Goal: Task Accomplishment & Management: Complete application form

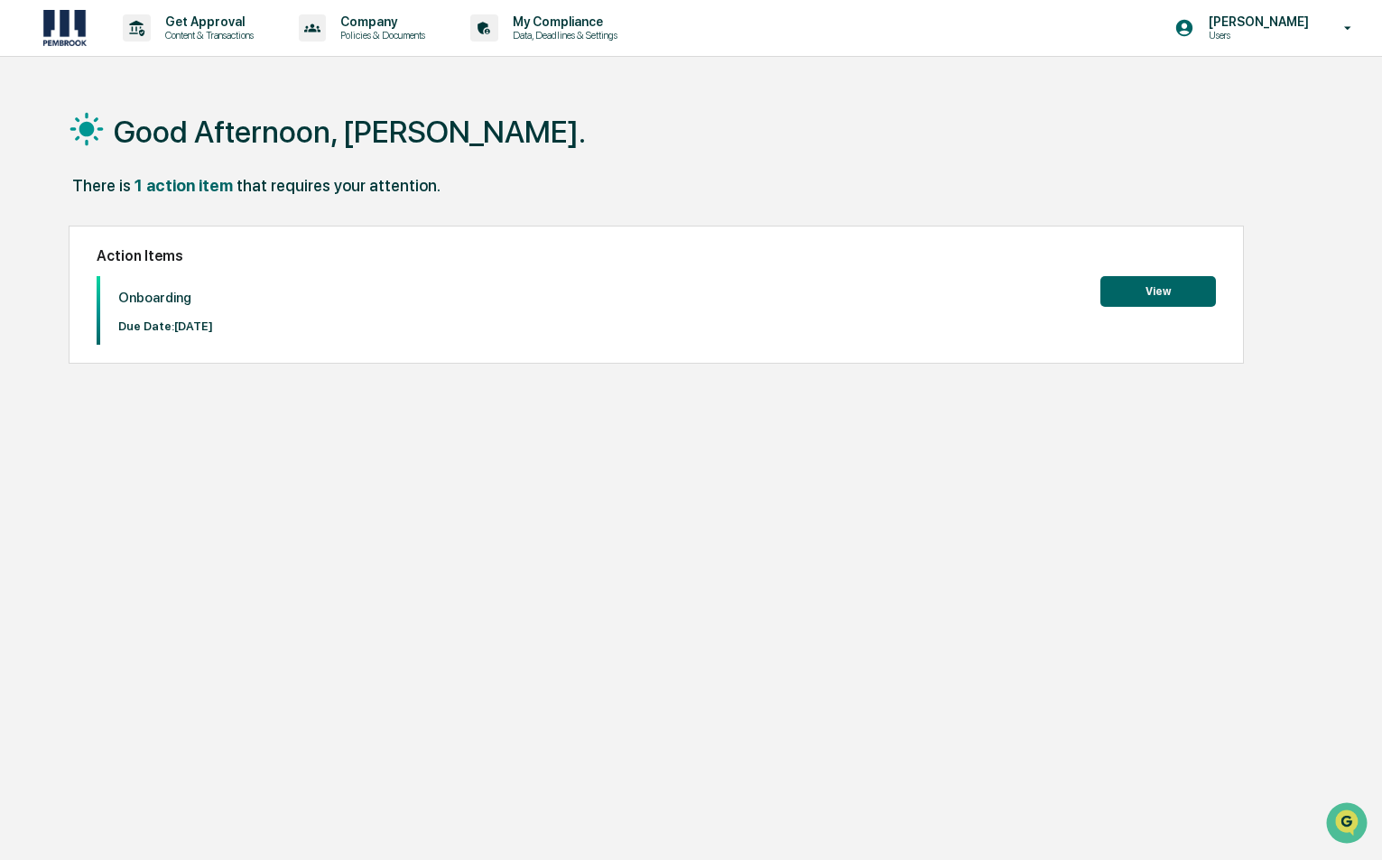
click at [1162, 291] on button "View" at bounding box center [1159, 291] width 116 height 31
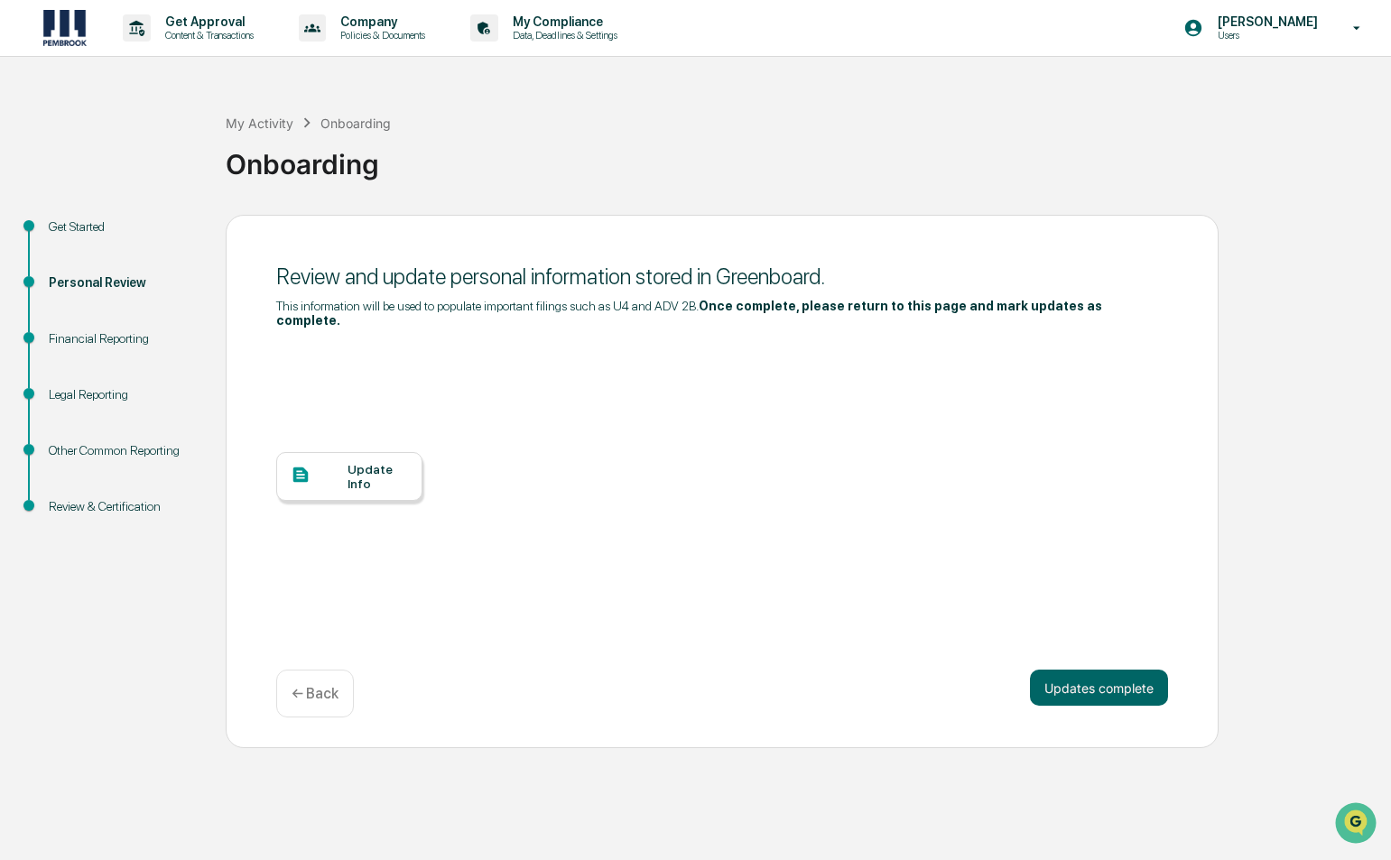
click at [403, 465] on div "Update Info" at bounding box center [378, 476] width 60 height 29
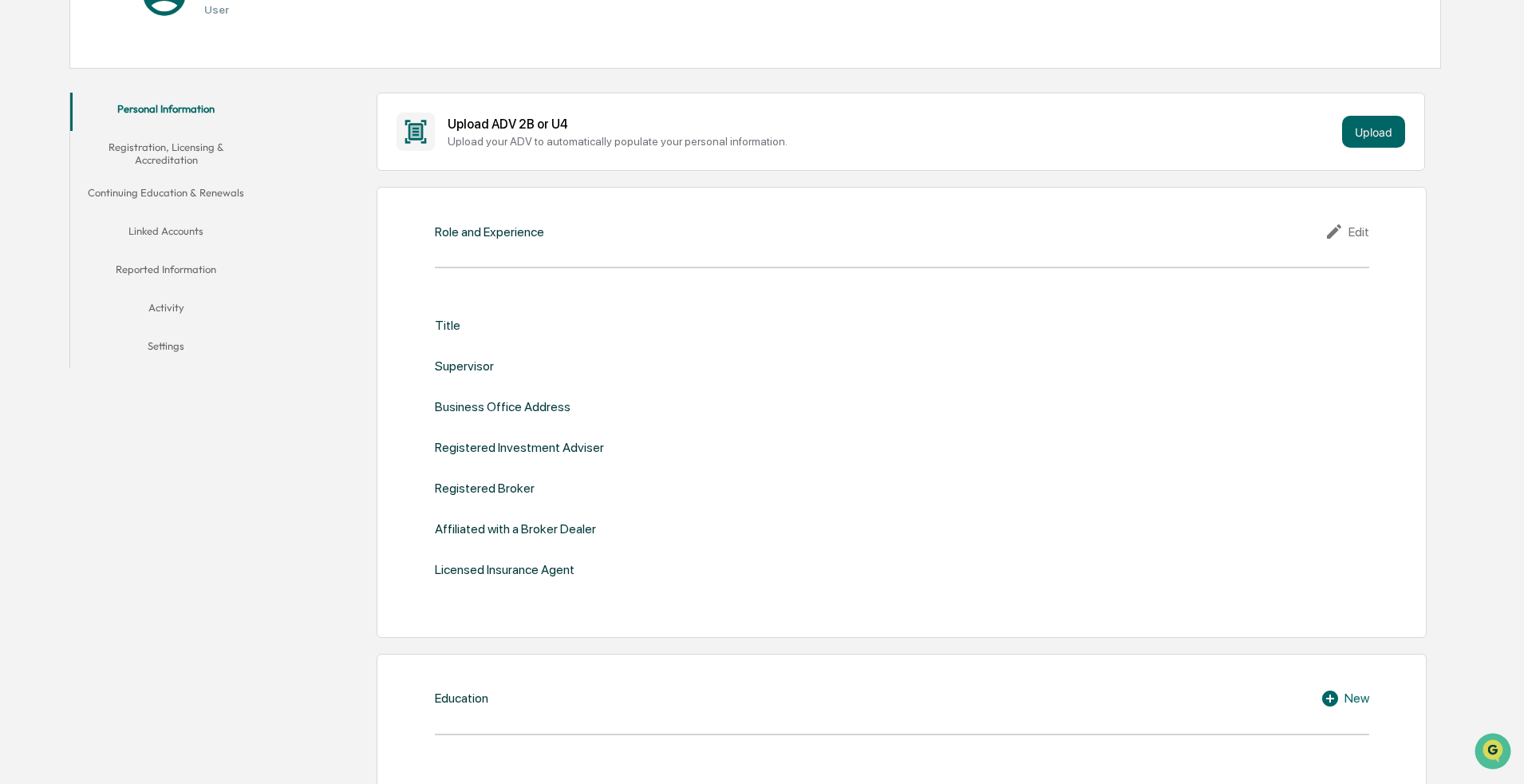
scroll to position [240, 0]
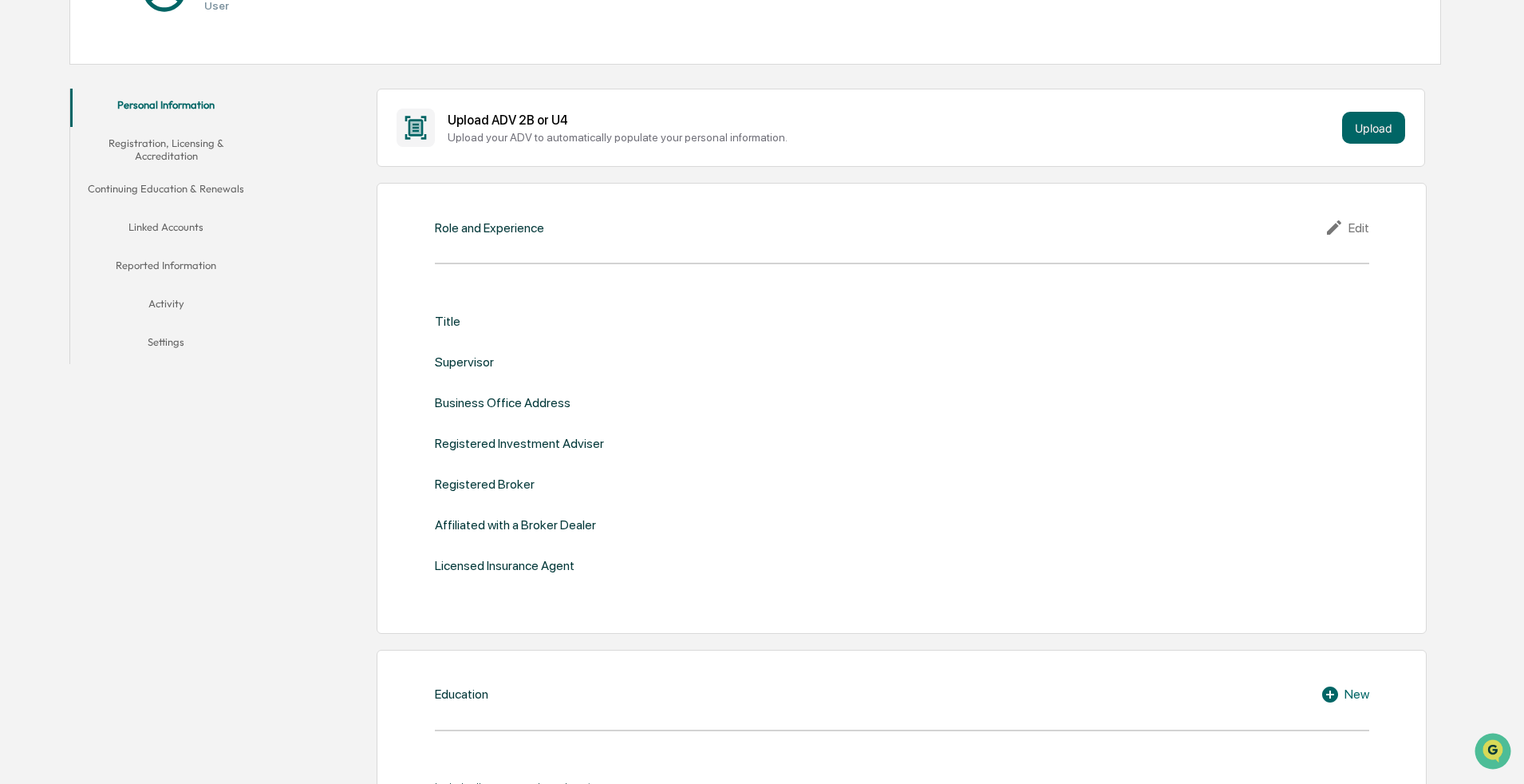
click at [745, 223] on div "Edit" at bounding box center [1347, 227] width 45 height 19
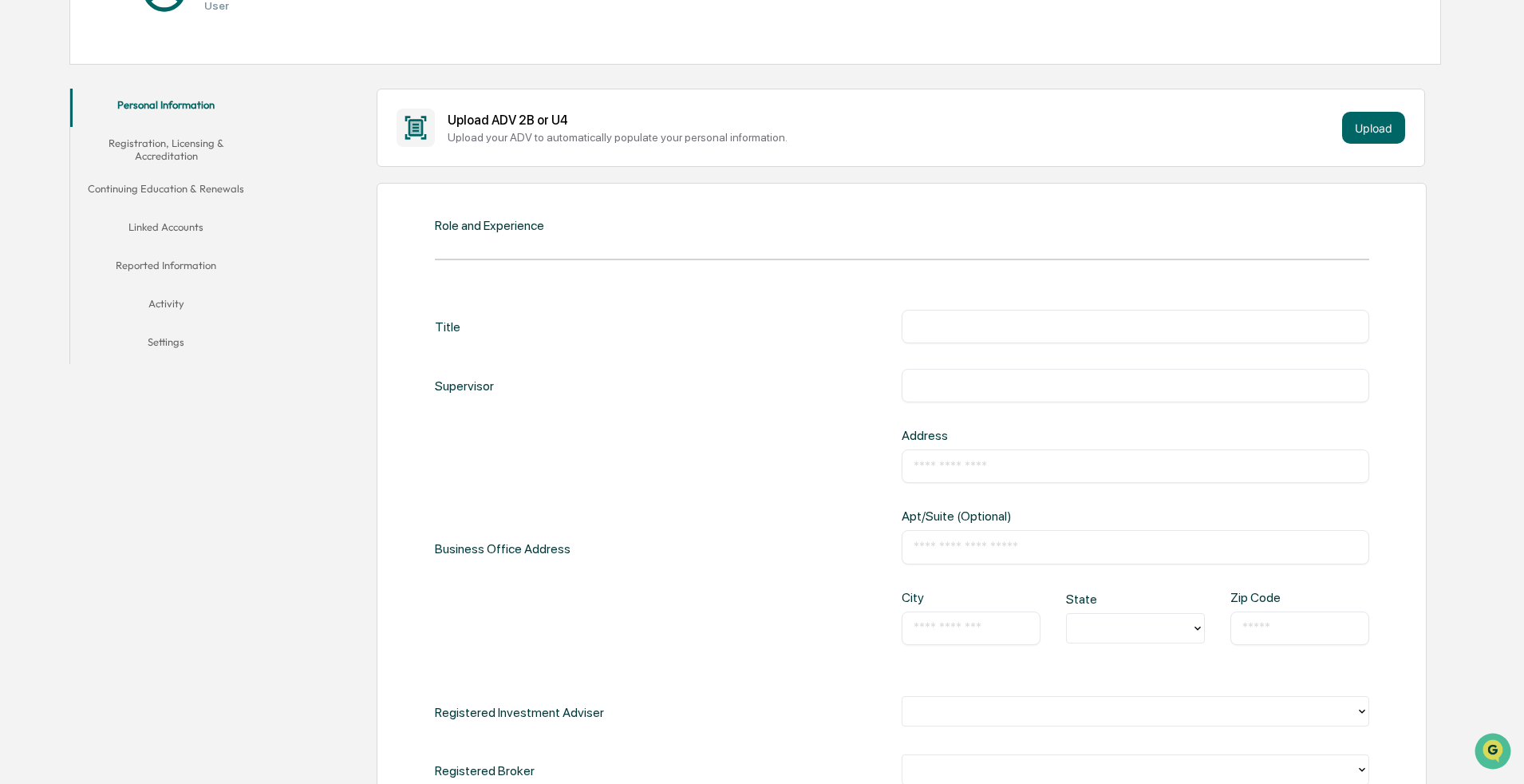
click at [745, 324] on input "text" at bounding box center [1136, 326] width 444 height 16
type input "********"
type input "**********"
click at [745, 473] on input "text" at bounding box center [1136, 466] width 444 height 16
click at [745, 472] on input "text" at bounding box center [1136, 466] width 444 height 16
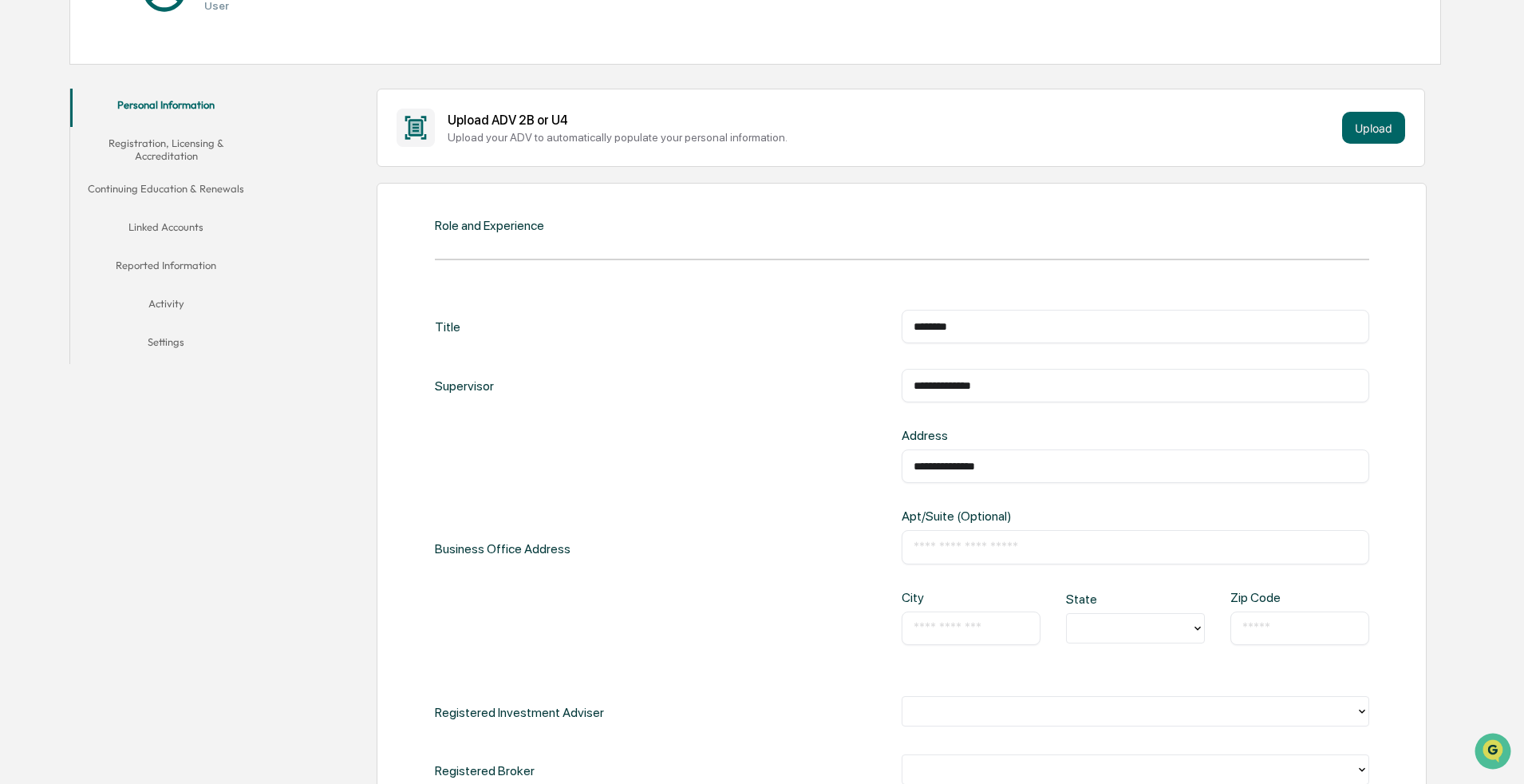
type input "**********"
type input "********"
type input "*"
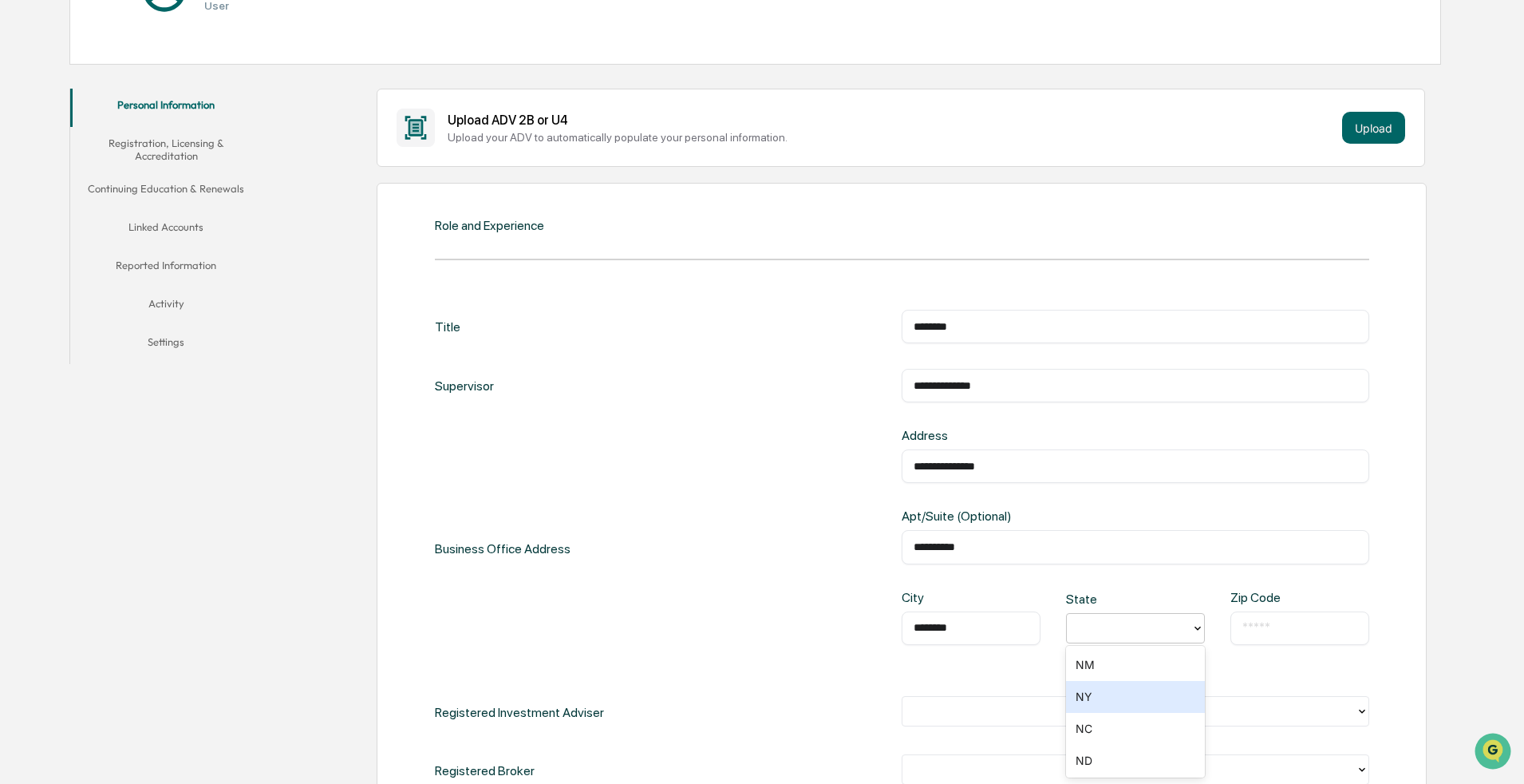
click at [745, 579] on div "NY" at bounding box center [1135, 696] width 139 height 32
click at [745, 579] on input "text" at bounding box center [1300, 628] width 115 height 16
type input "*****"
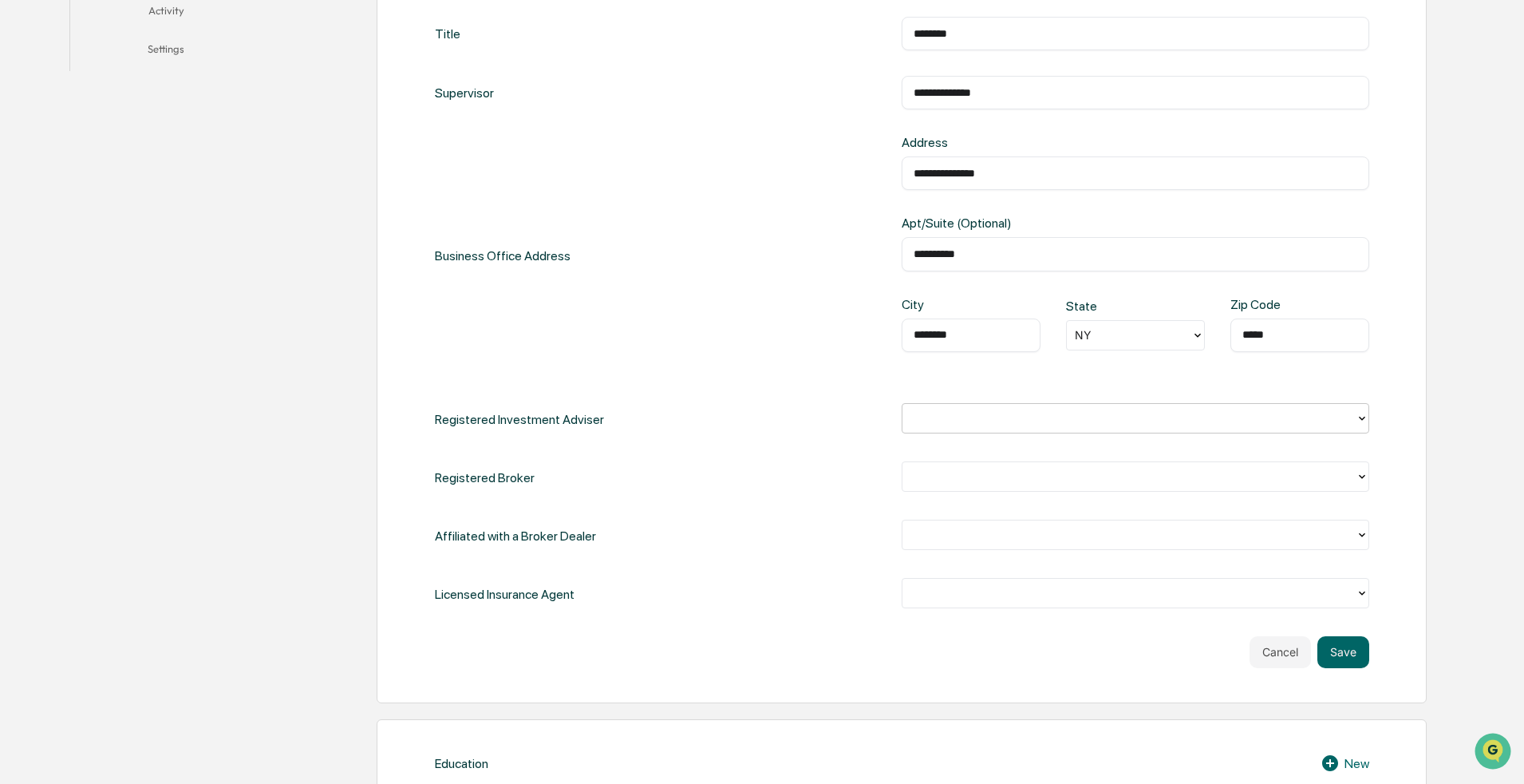
scroll to position [559, 0]
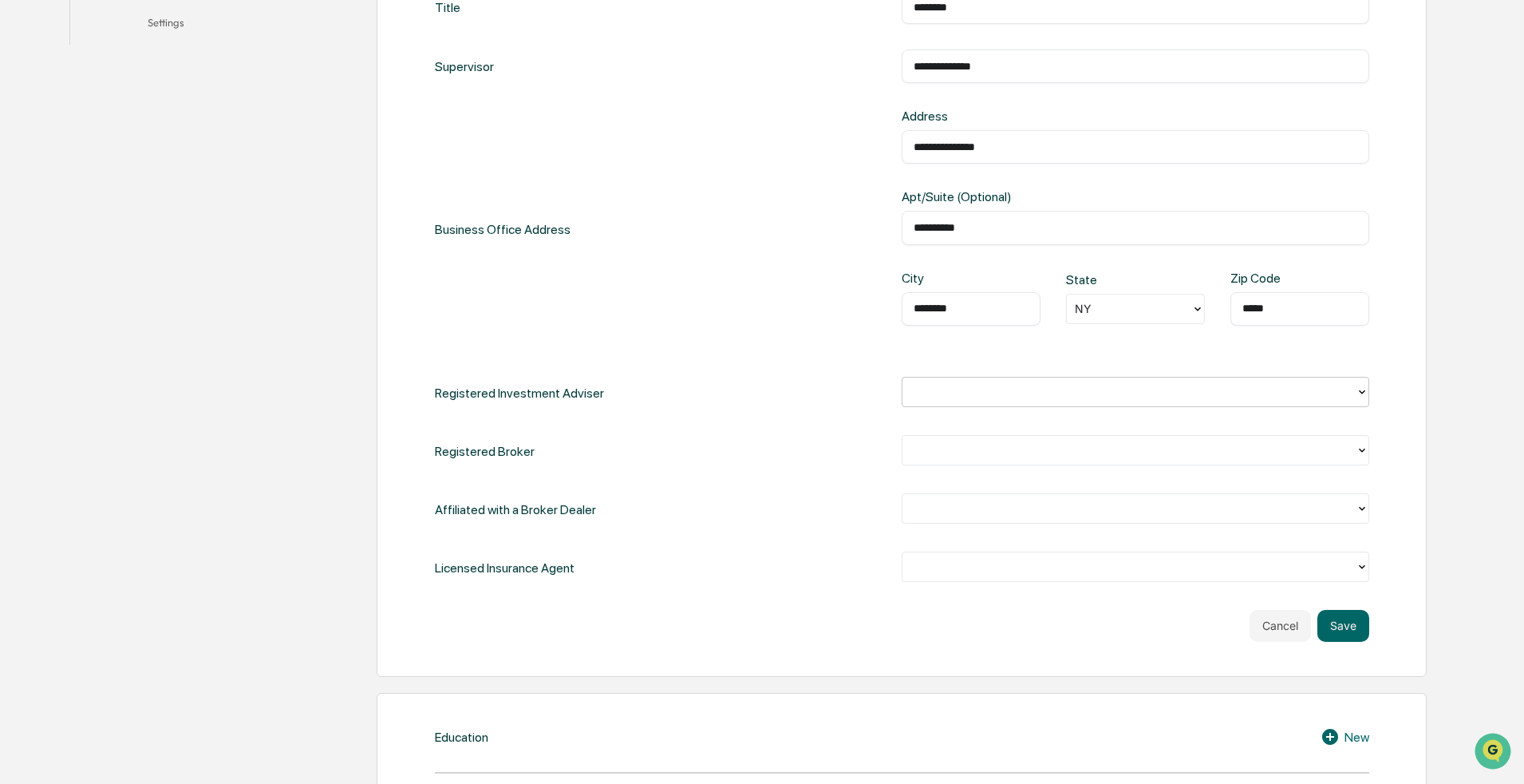
click at [745, 381] on div at bounding box center [1362, 392] width 12 height 29
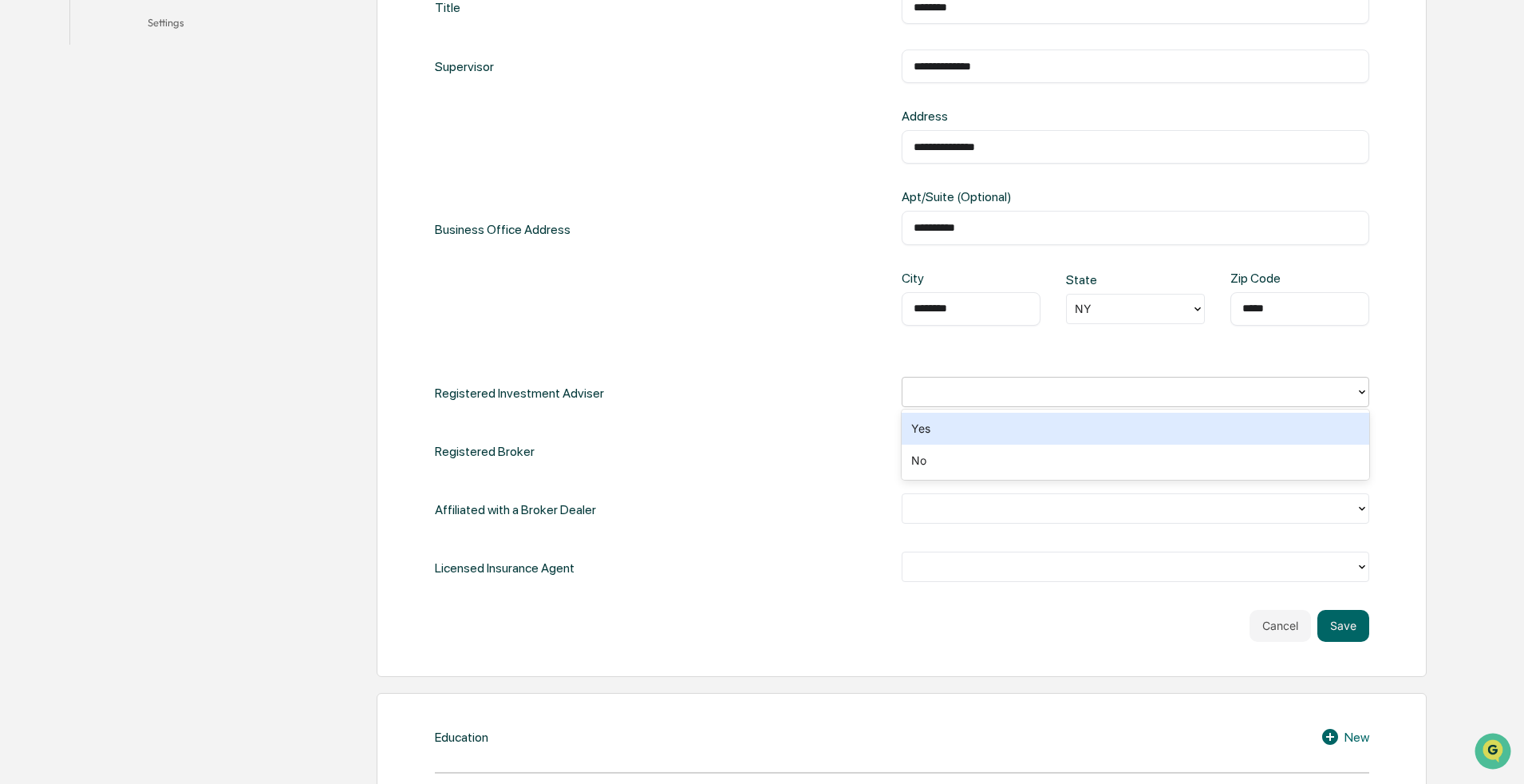
click at [713, 407] on div "Registered Investment Adviser 2 results available. Use Up and Down to choose op…" at bounding box center [902, 392] width 934 height 33
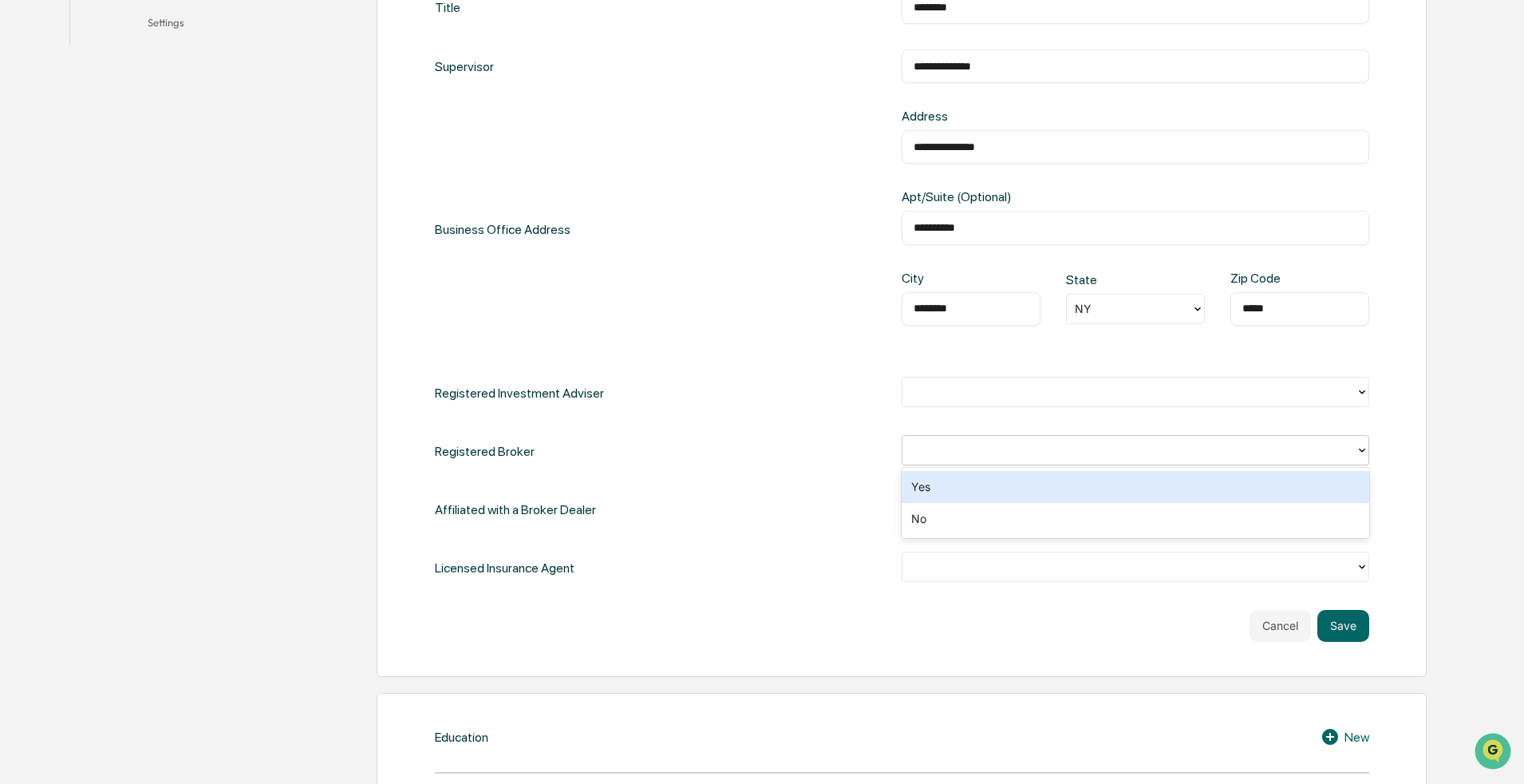
click at [745, 451] on div at bounding box center [1129, 449] width 438 height 19
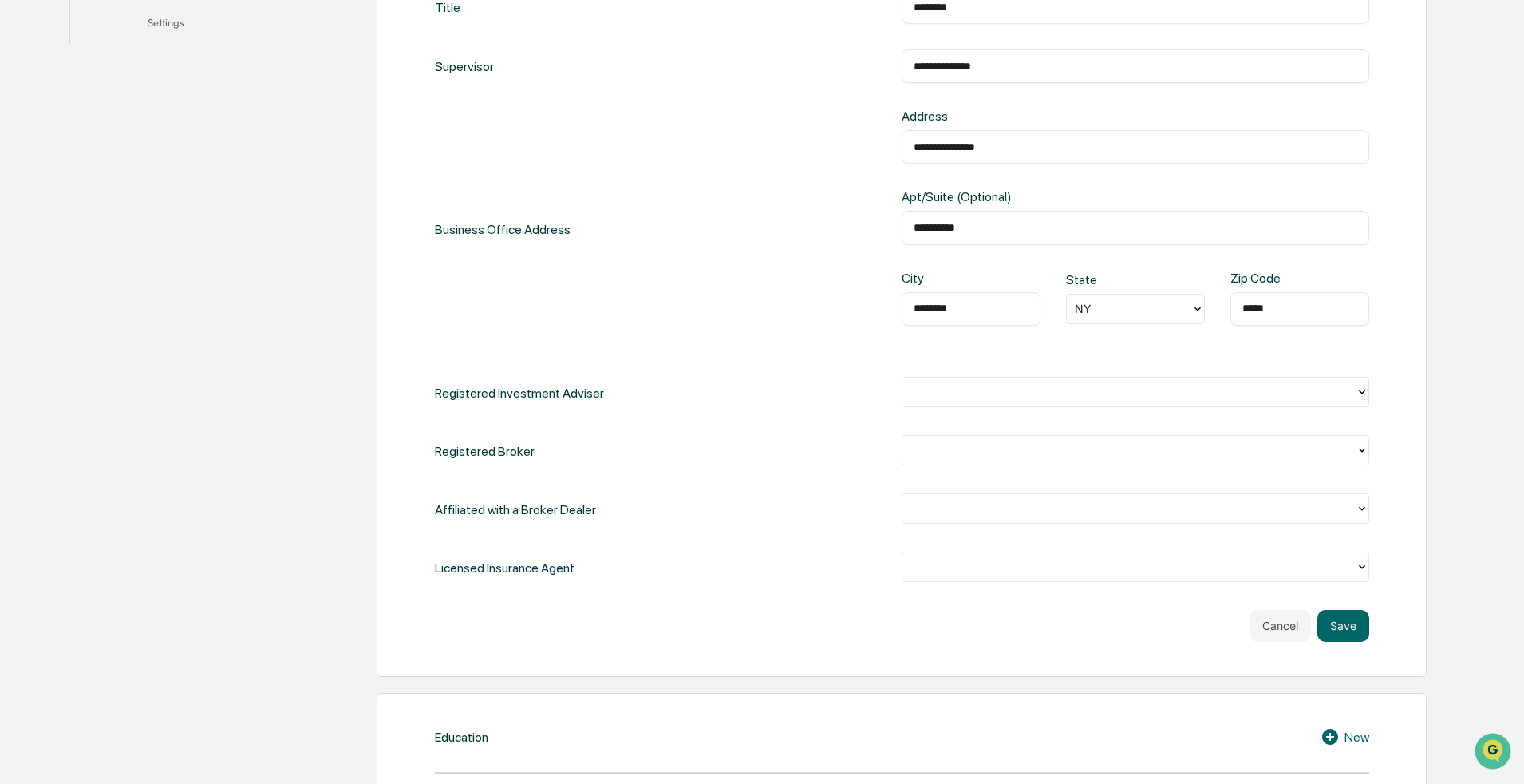
click at [745, 411] on div "**********" at bounding box center [902, 287] width 934 height 594
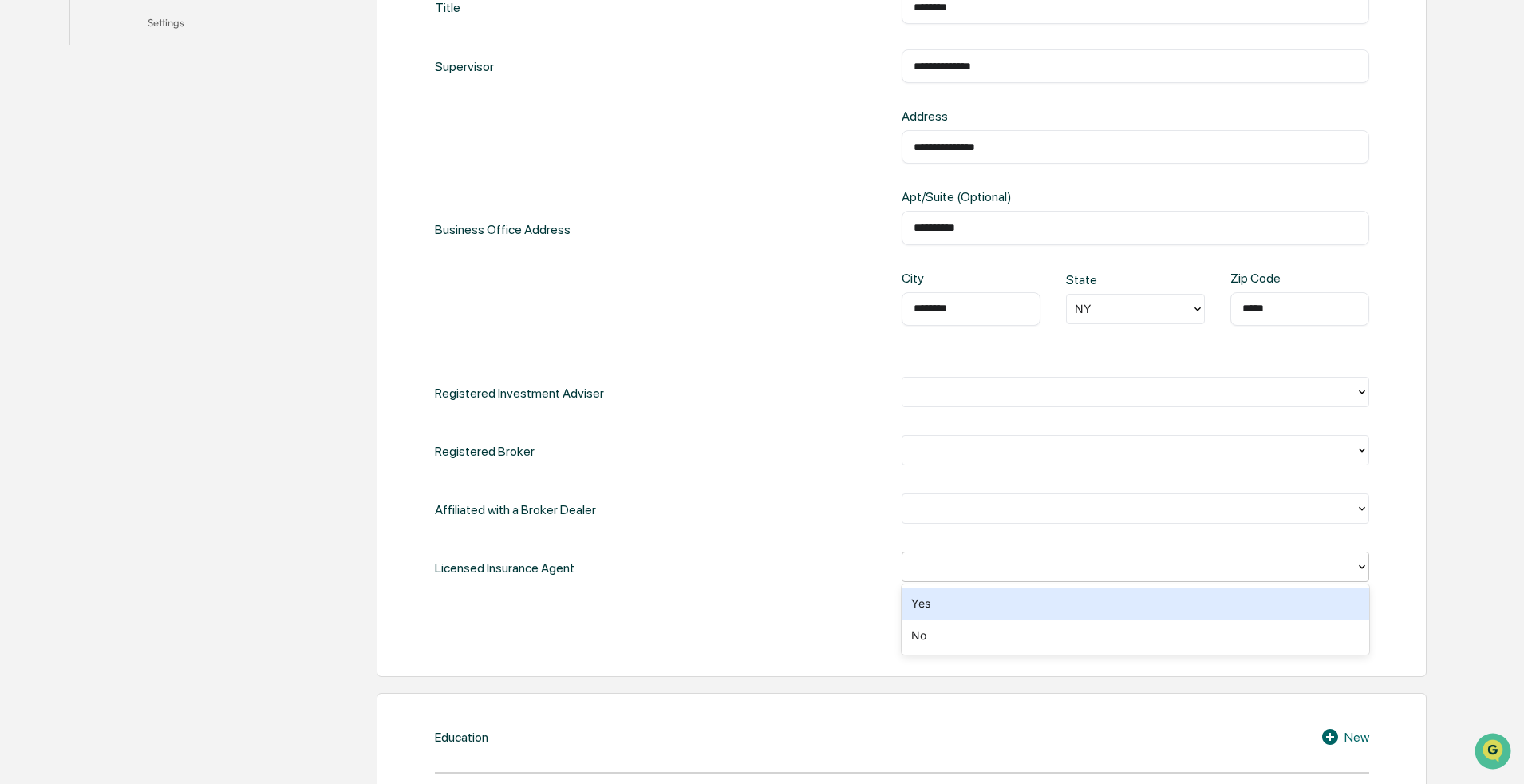
click at [745, 576] on div at bounding box center [1129, 567] width 453 height 25
click at [745, 511] on div "Affiliated with a Broker Dealer" at bounding box center [902, 509] width 934 height 33
click at [745, 561] on div at bounding box center [1129, 566] width 438 height 19
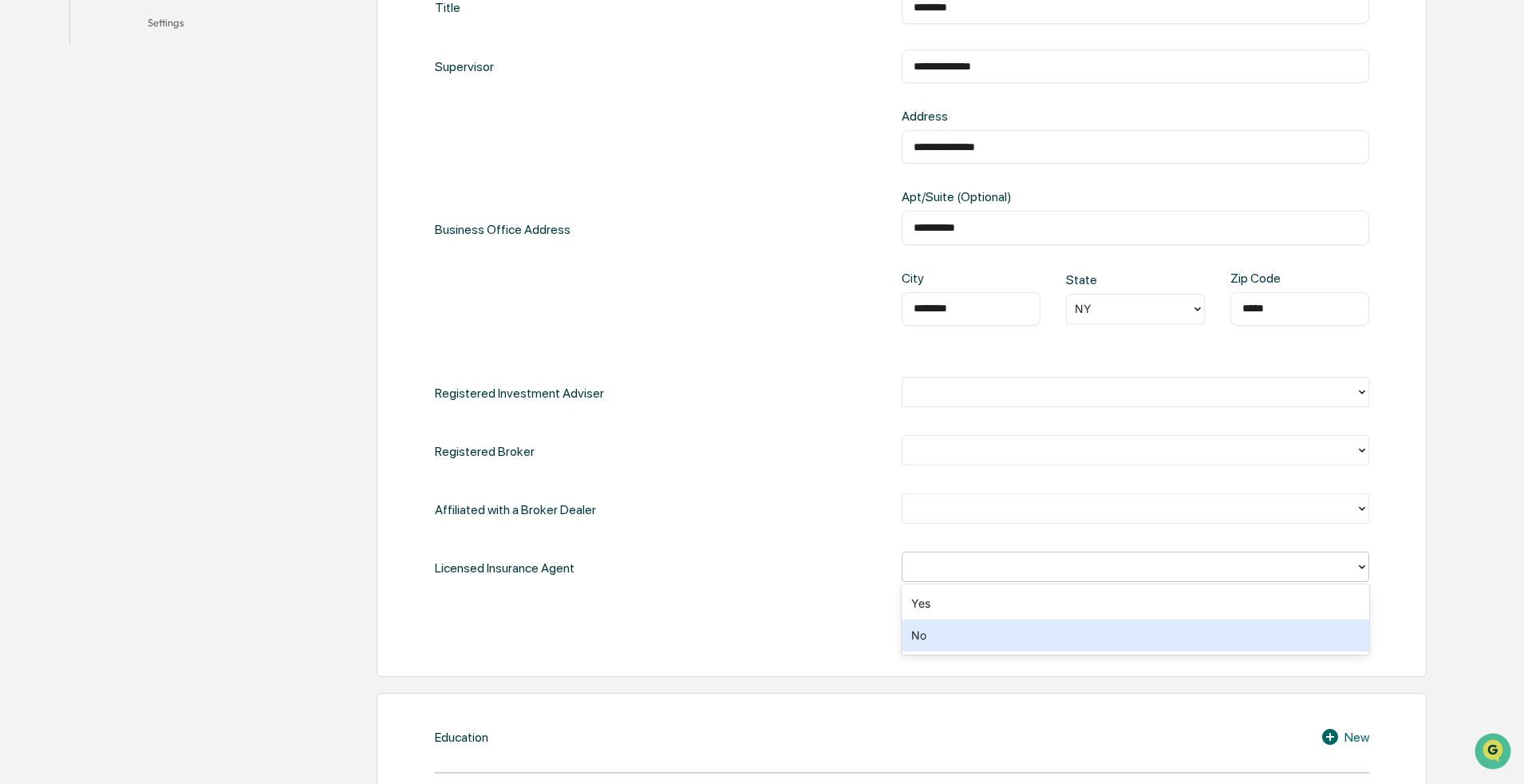
click at [745, 579] on div "No" at bounding box center [1135, 636] width 468 height 32
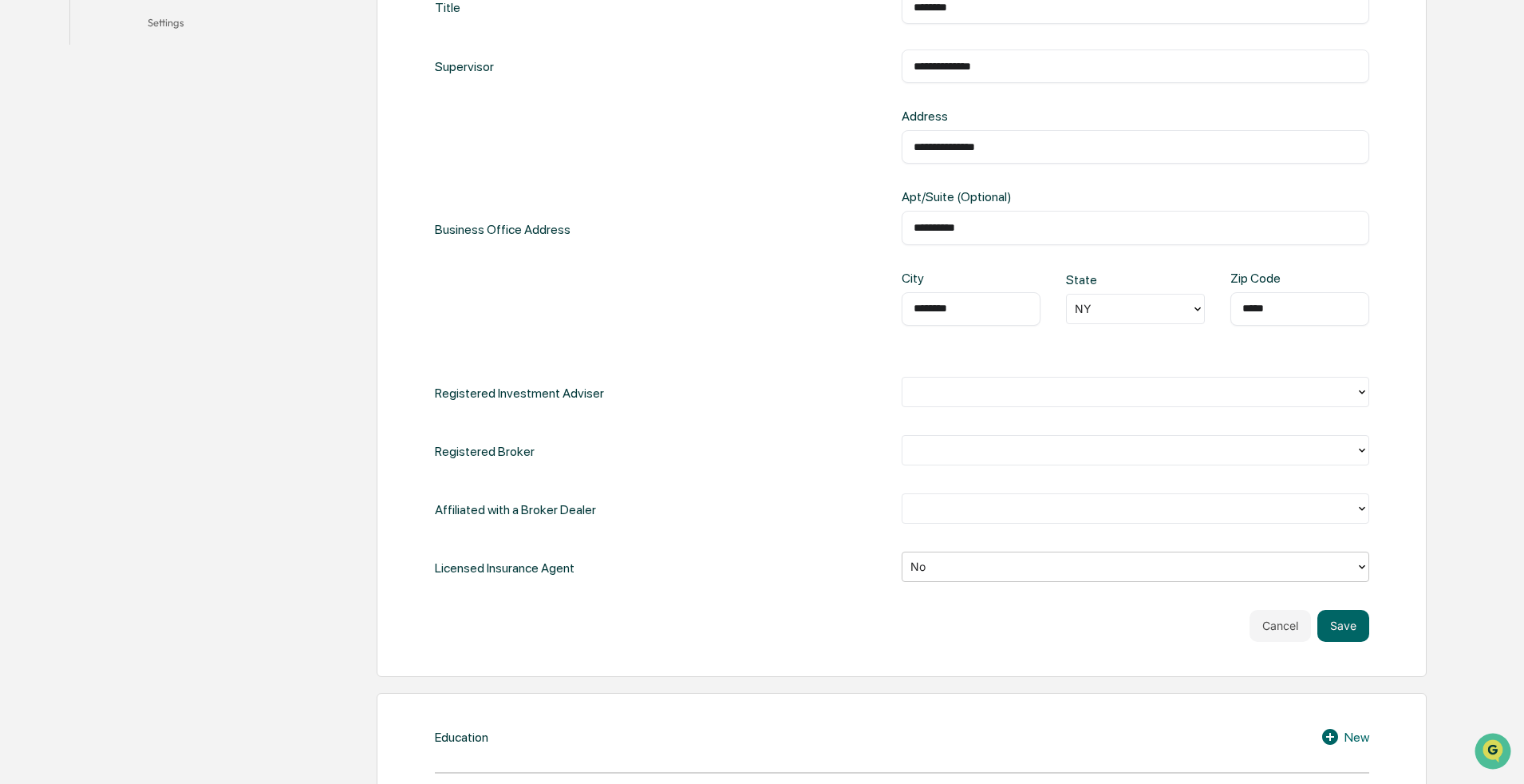
click at [745, 575] on div "Licensed Insurance Agent option No, selected. No" at bounding box center [902, 567] width 934 height 33
click at [745, 414] on div "**********" at bounding box center [902, 287] width 934 height 594
click at [745, 579] on div "No" at bounding box center [1135, 567] width 468 height 33
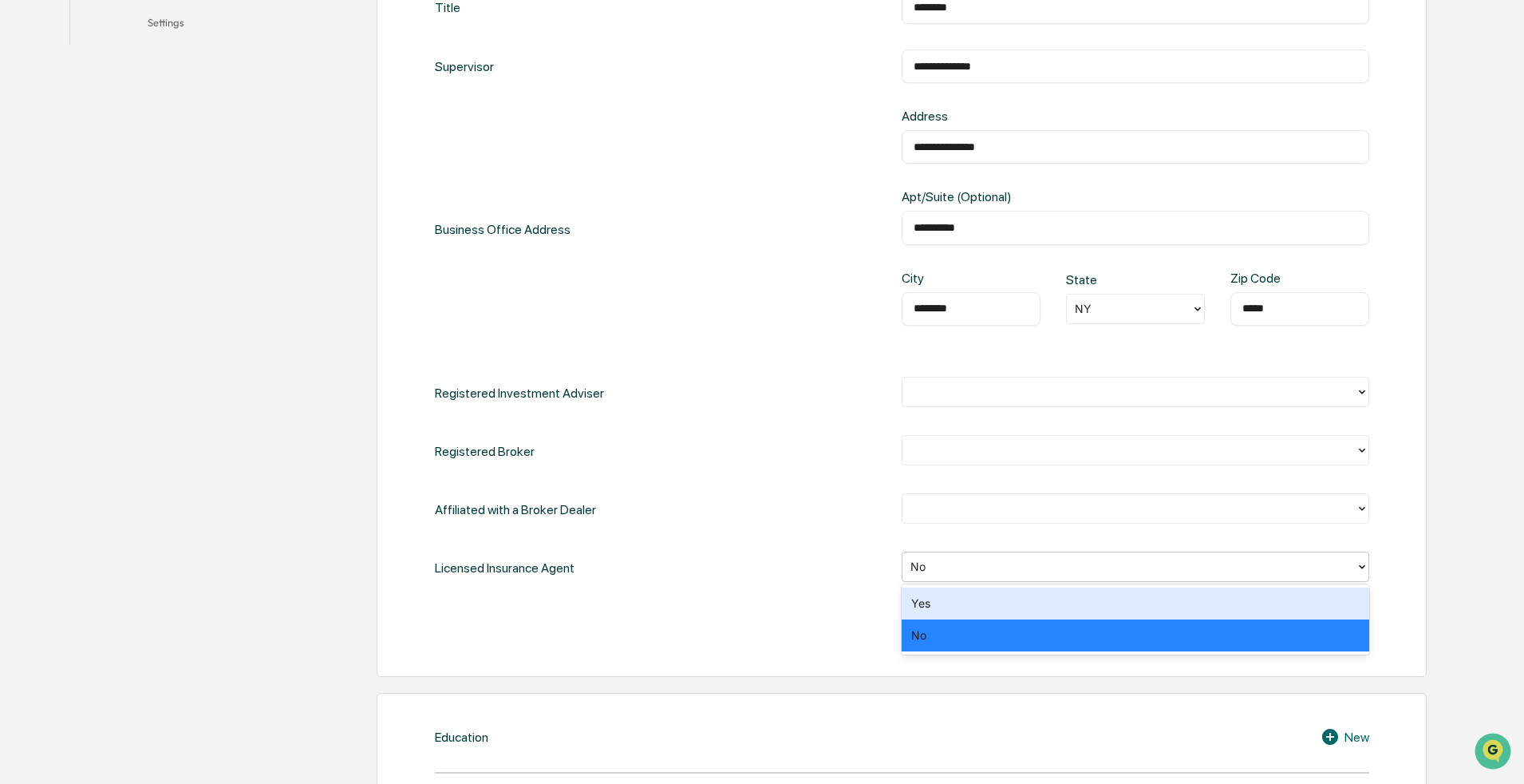
click at [745, 579] on div "No" at bounding box center [1135, 567] width 468 height 30
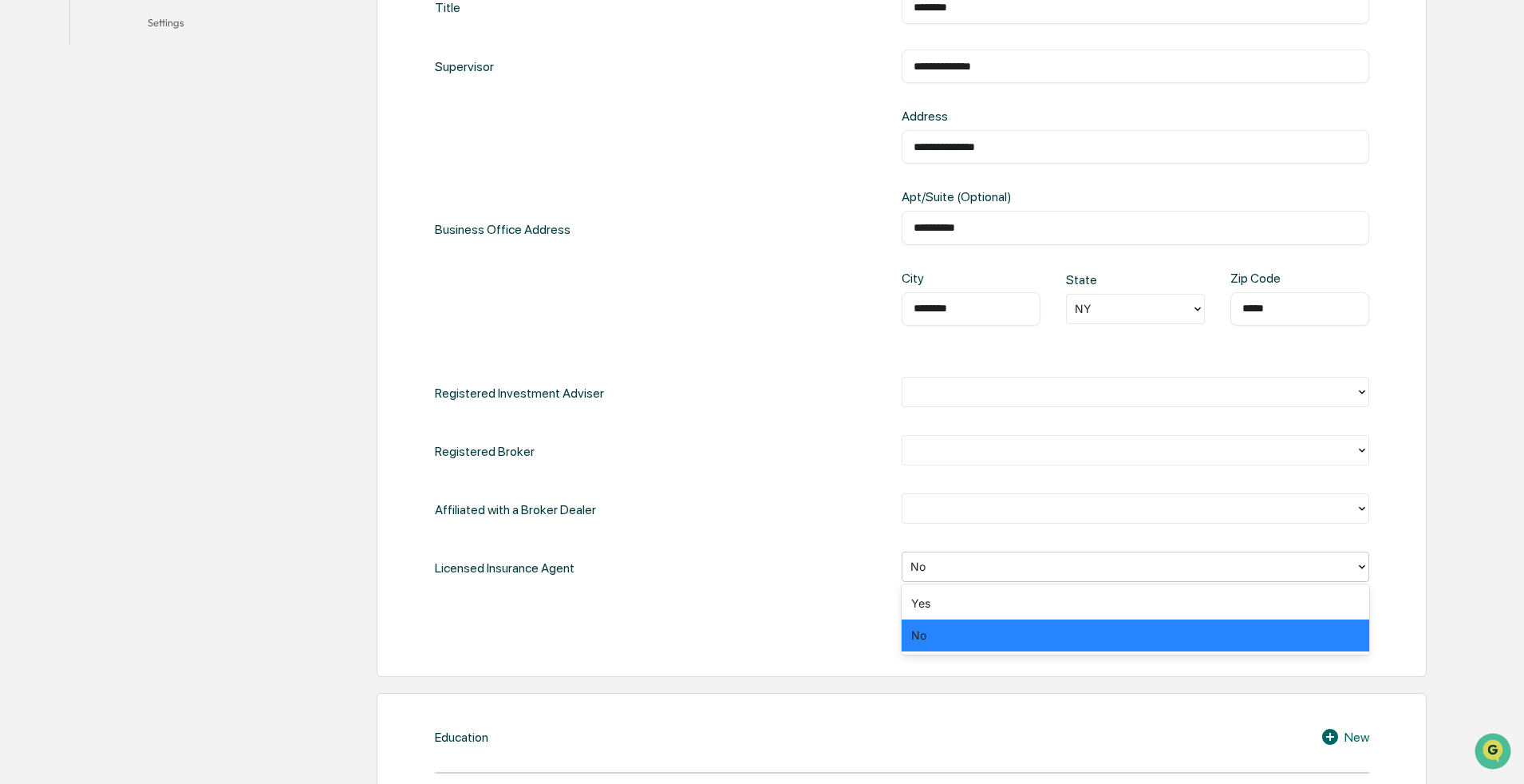
click at [745, 579] on div "No" at bounding box center [1135, 636] width 468 height 32
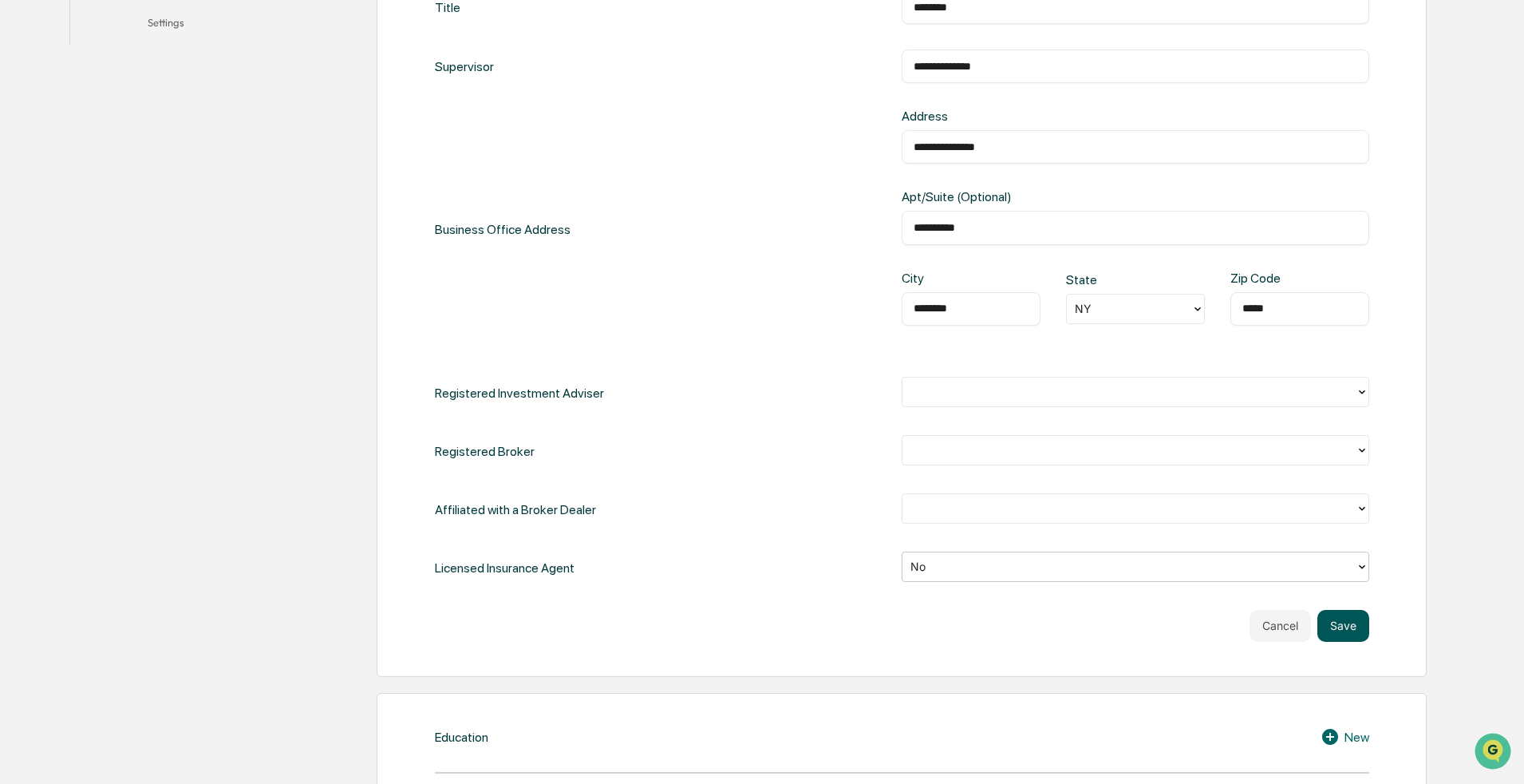
click at [745, 579] on button "Save" at bounding box center [1344, 626] width 52 height 32
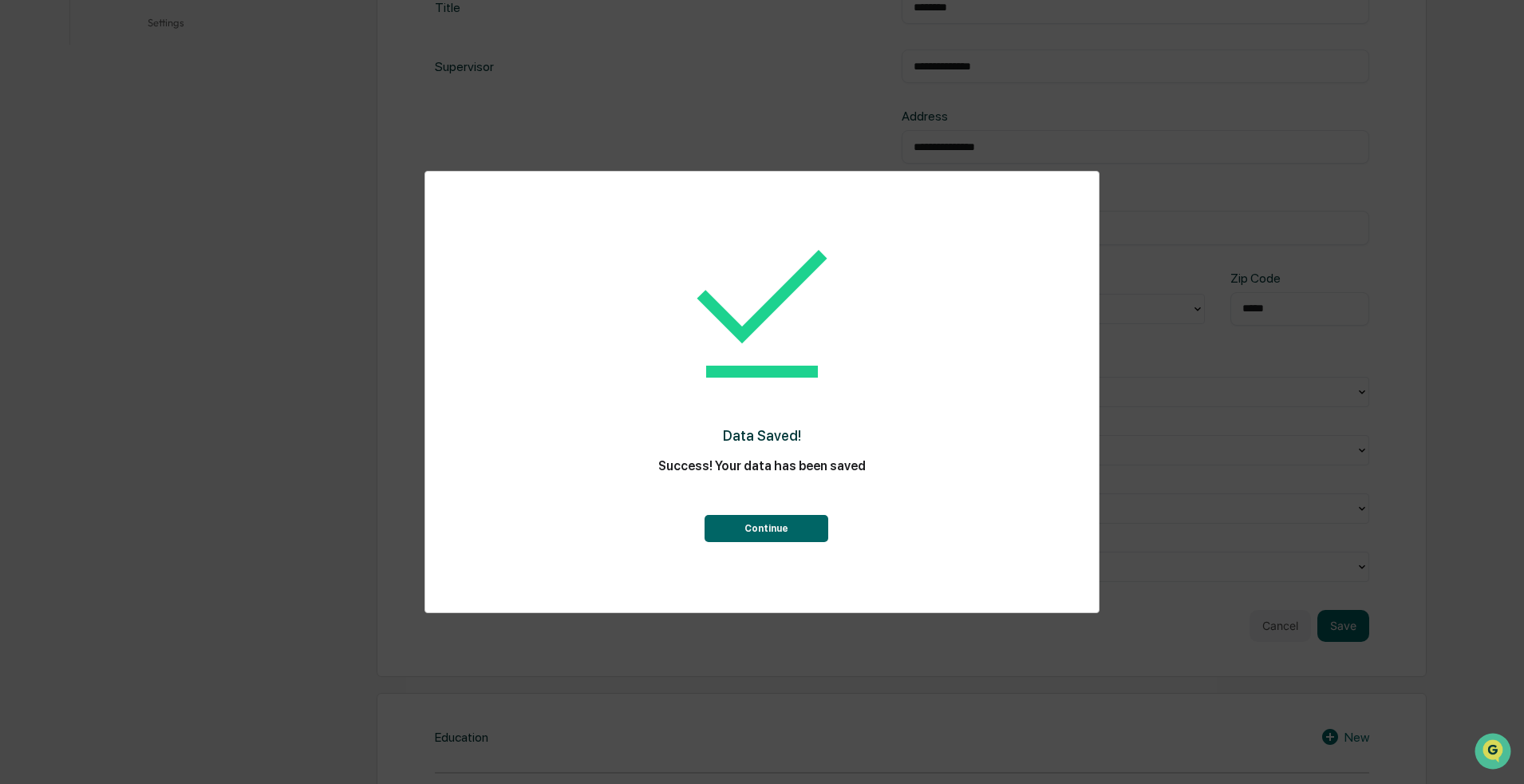
click at [745, 526] on button "Continue" at bounding box center [766, 528] width 124 height 27
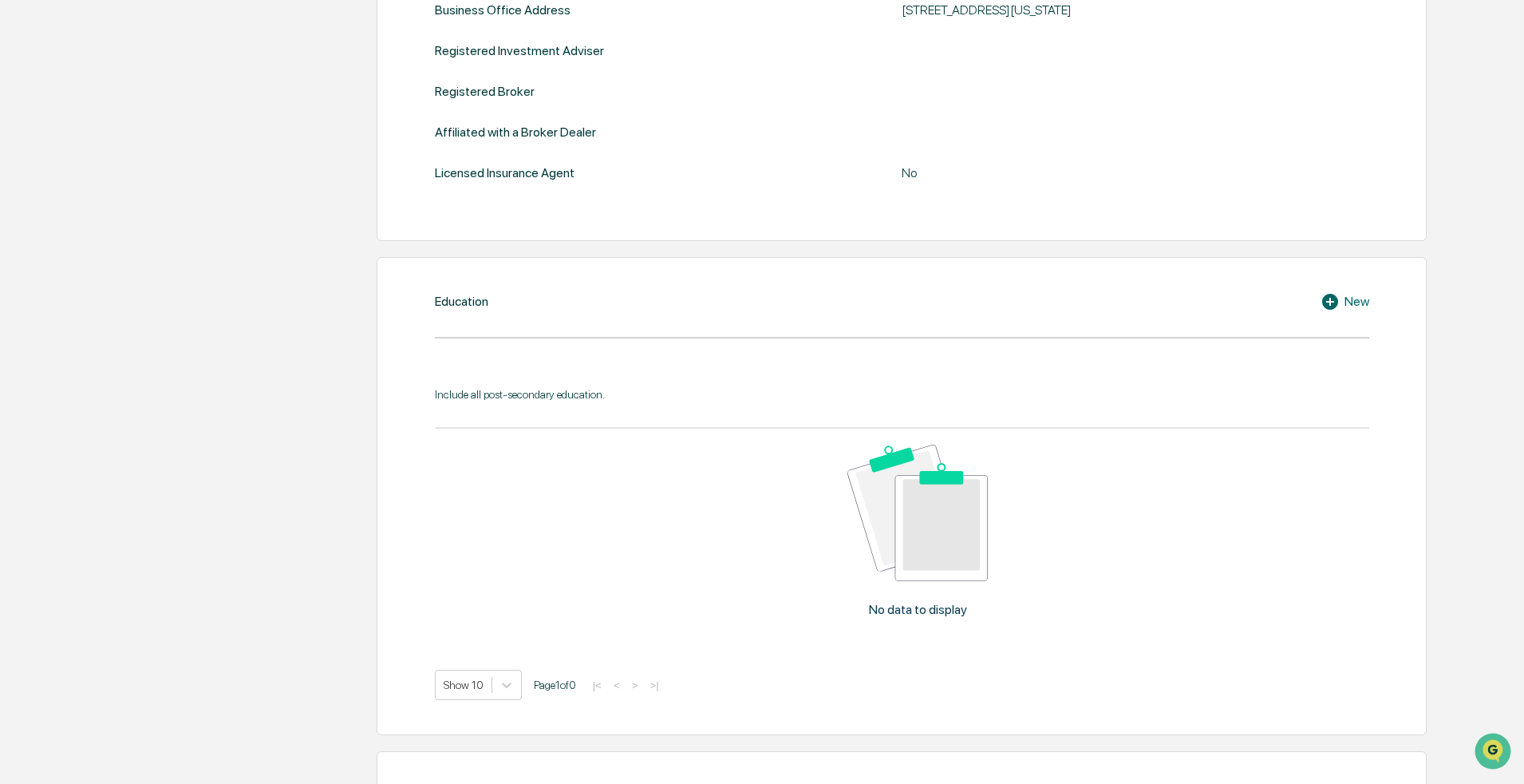
scroll to position [638, 0]
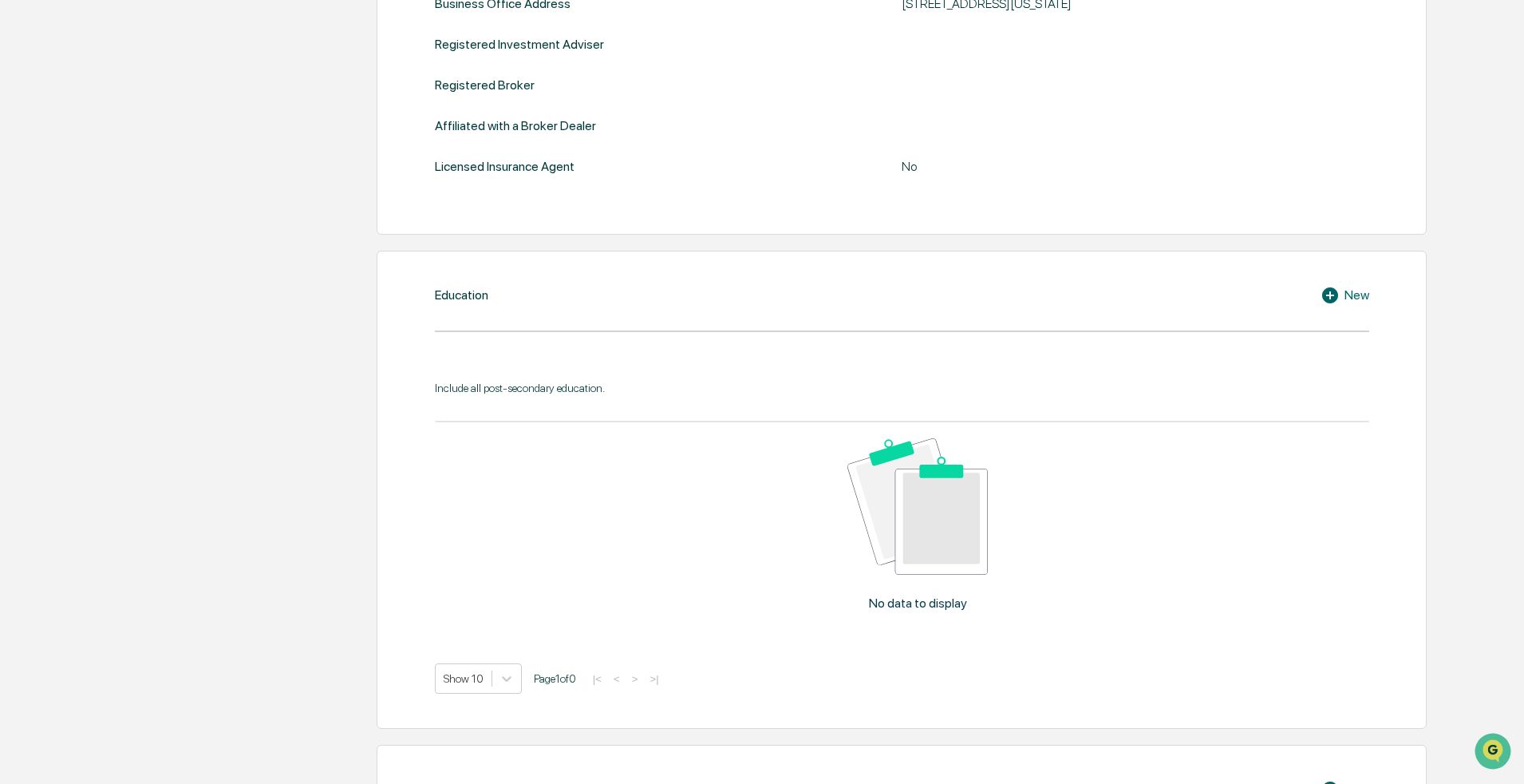
click at [745, 298] on icon at bounding box center [1332, 295] width 24 height 19
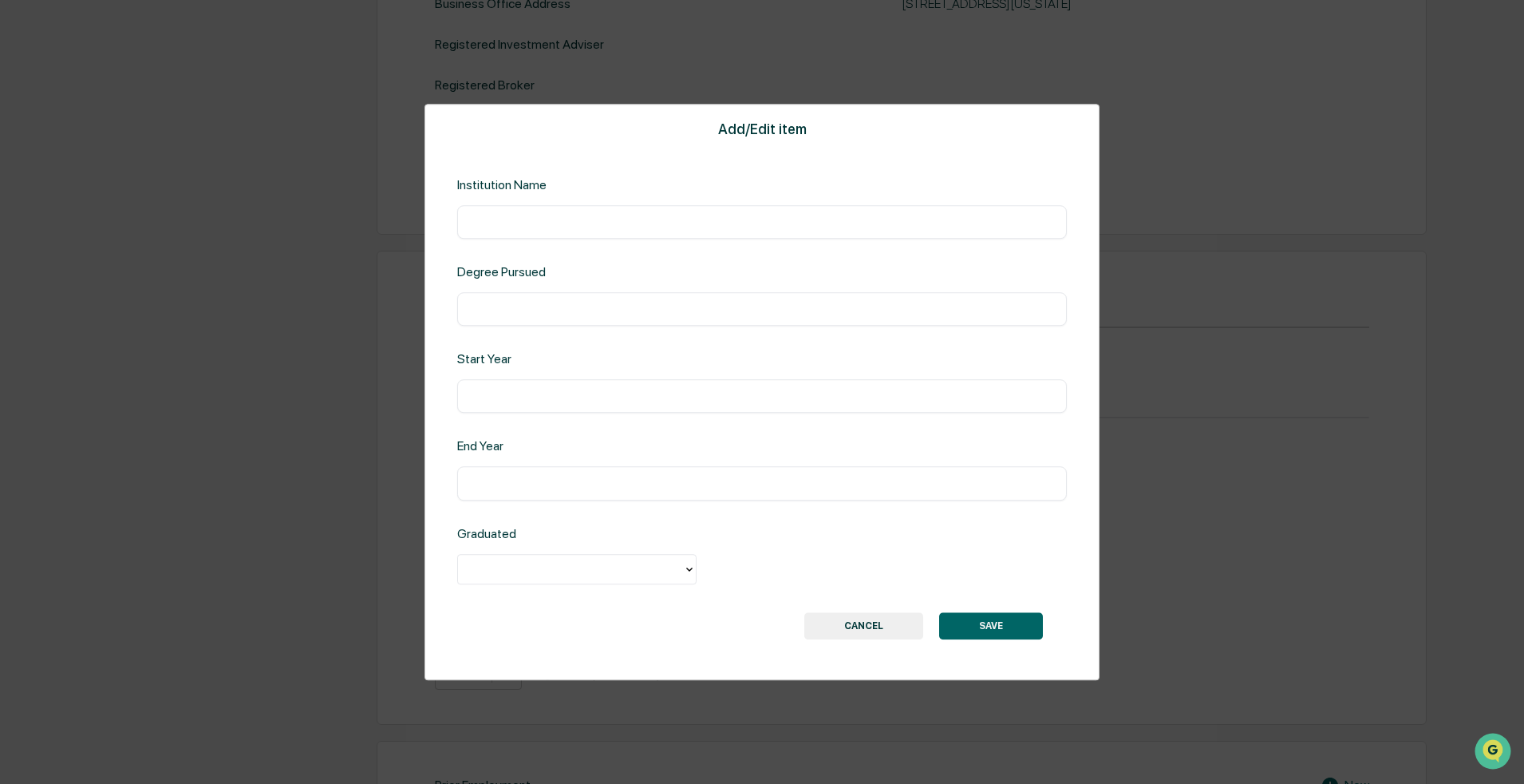
click at [589, 237] on div "​" at bounding box center [762, 222] width 610 height 34
click at [585, 232] on div "​" at bounding box center [762, 222] width 610 height 34
click at [564, 224] on input "text" at bounding box center [762, 222] width 586 height 16
type input "**********"
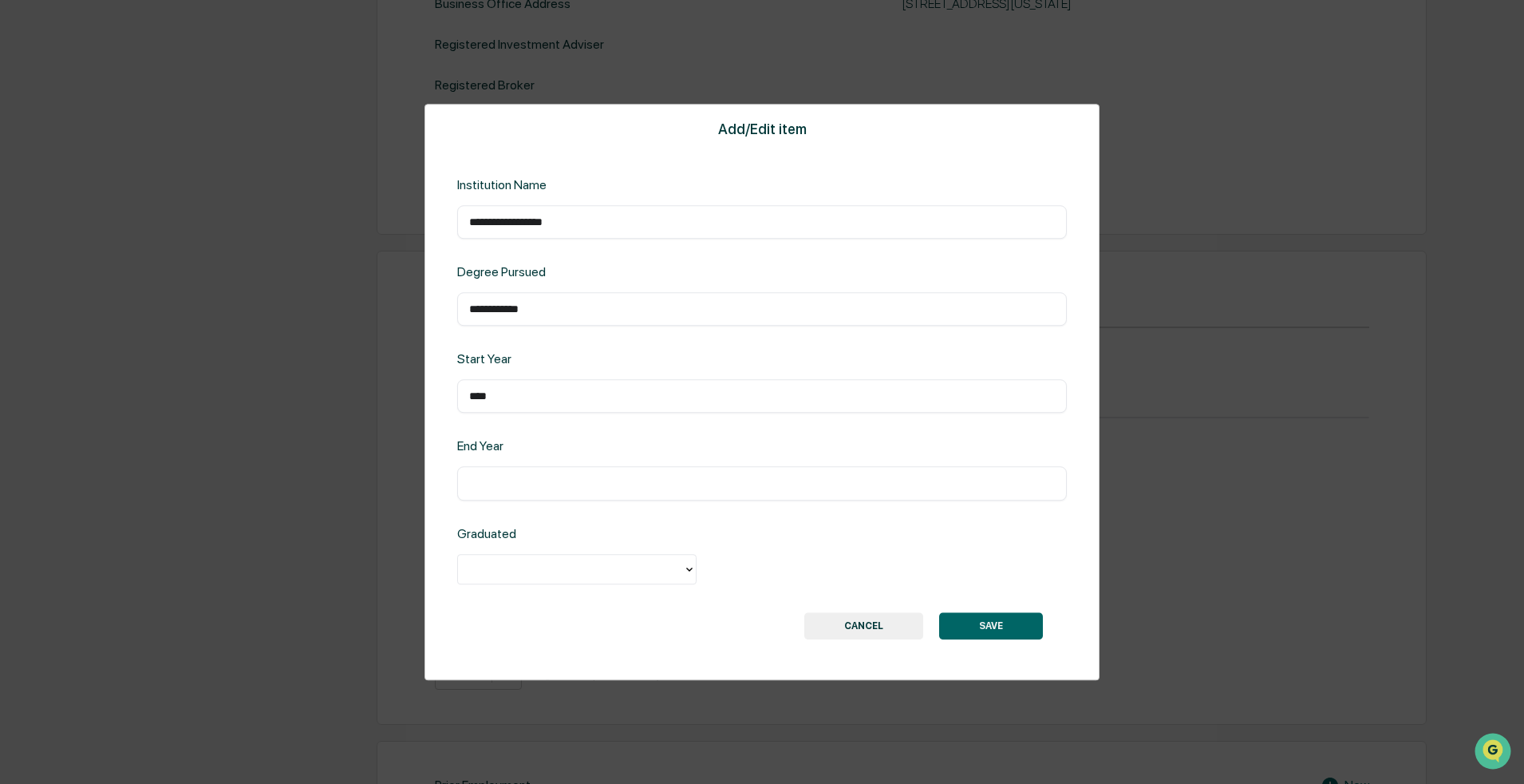
type input "****"
click at [644, 570] on div at bounding box center [570, 568] width 210 height 19
click at [546, 579] on div "No" at bounding box center [576, 637] width 240 height 32
click at [580, 554] on div "No" at bounding box center [576, 569] width 240 height 30
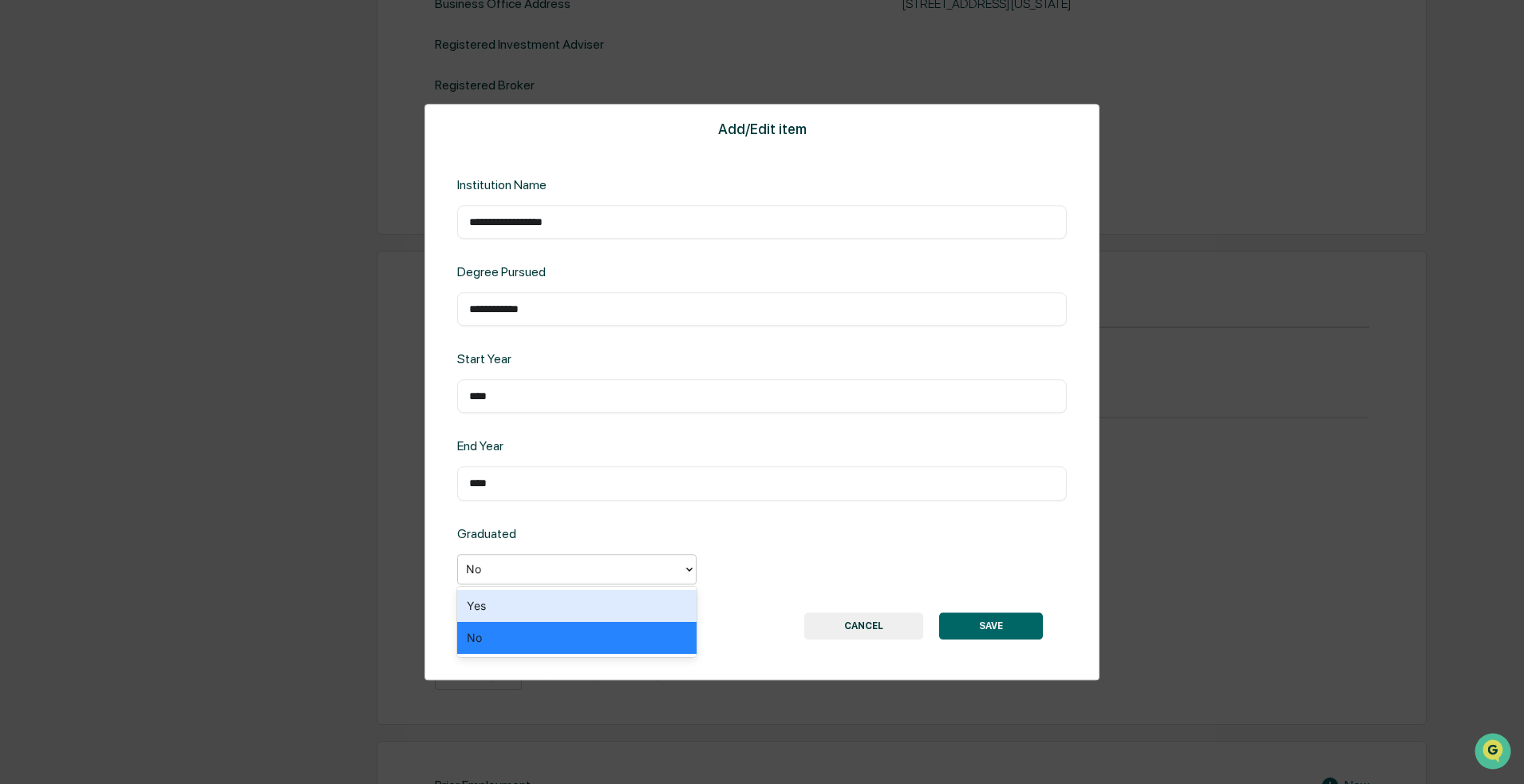
click at [527, 579] on div "Yes" at bounding box center [576, 605] width 240 height 32
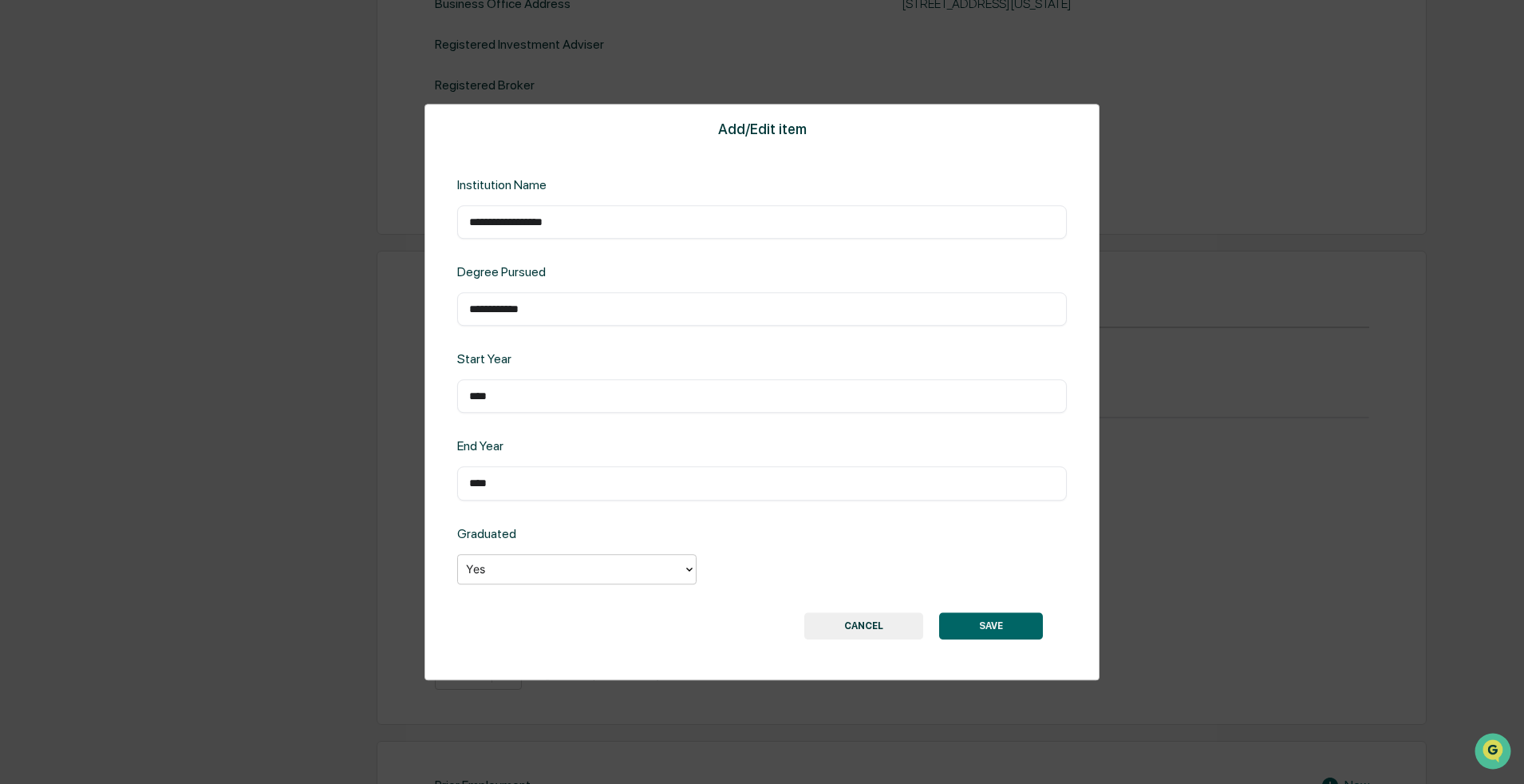
click at [745, 579] on button "SAVE" at bounding box center [991, 625] width 103 height 27
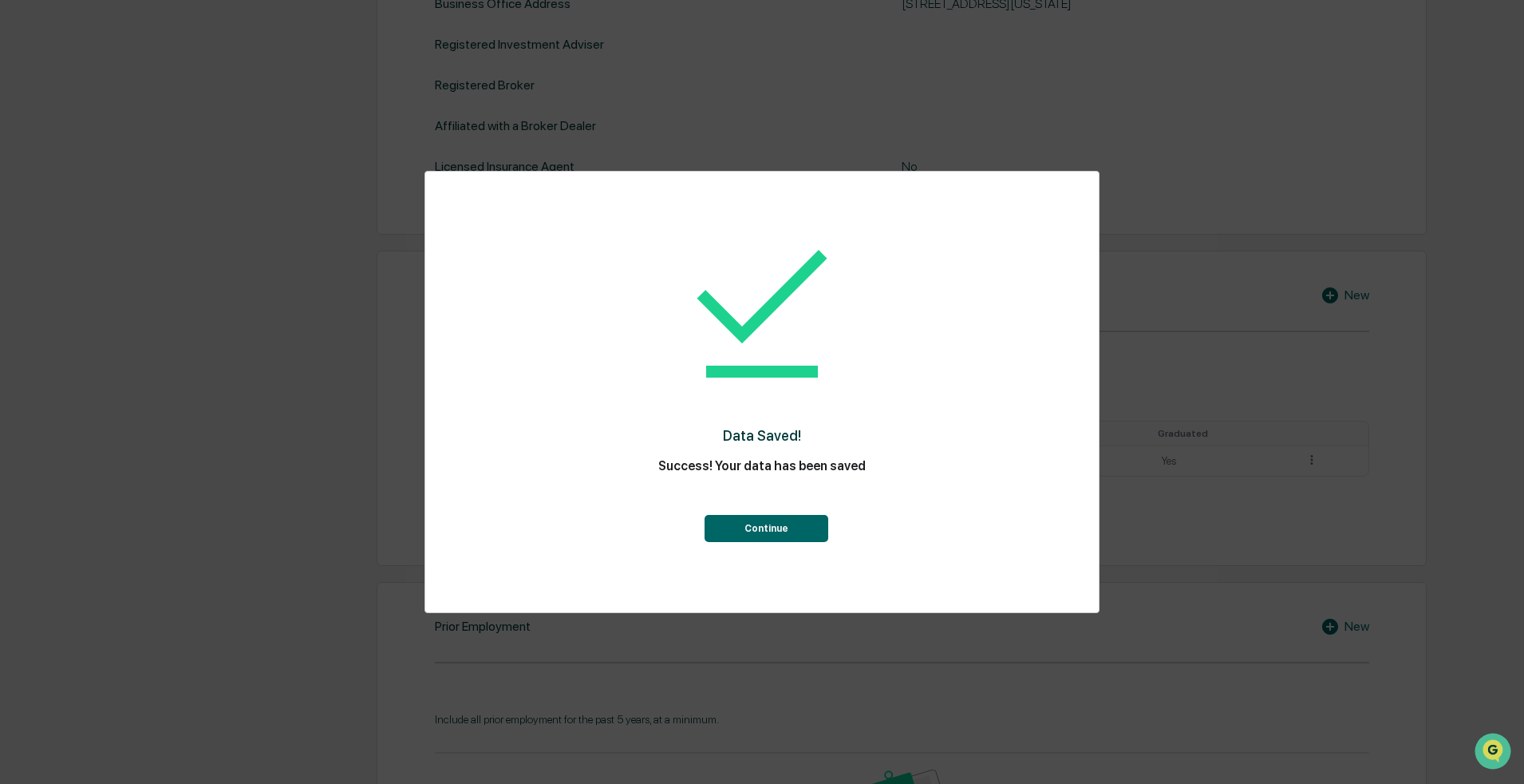
click at [745, 520] on button "Continue" at bounding box center [766, 528] width 124 height 27
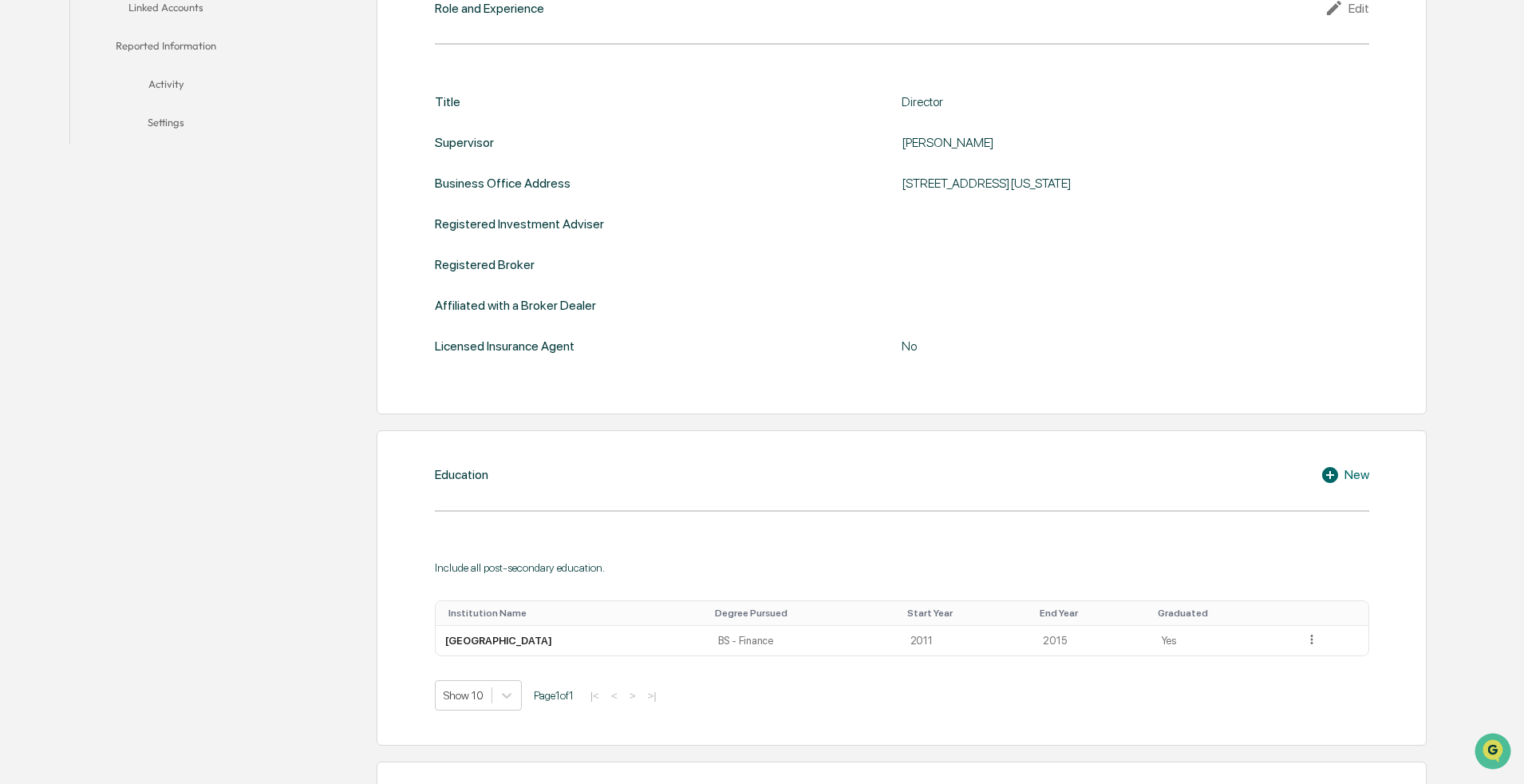
scroll to position [957, 0]
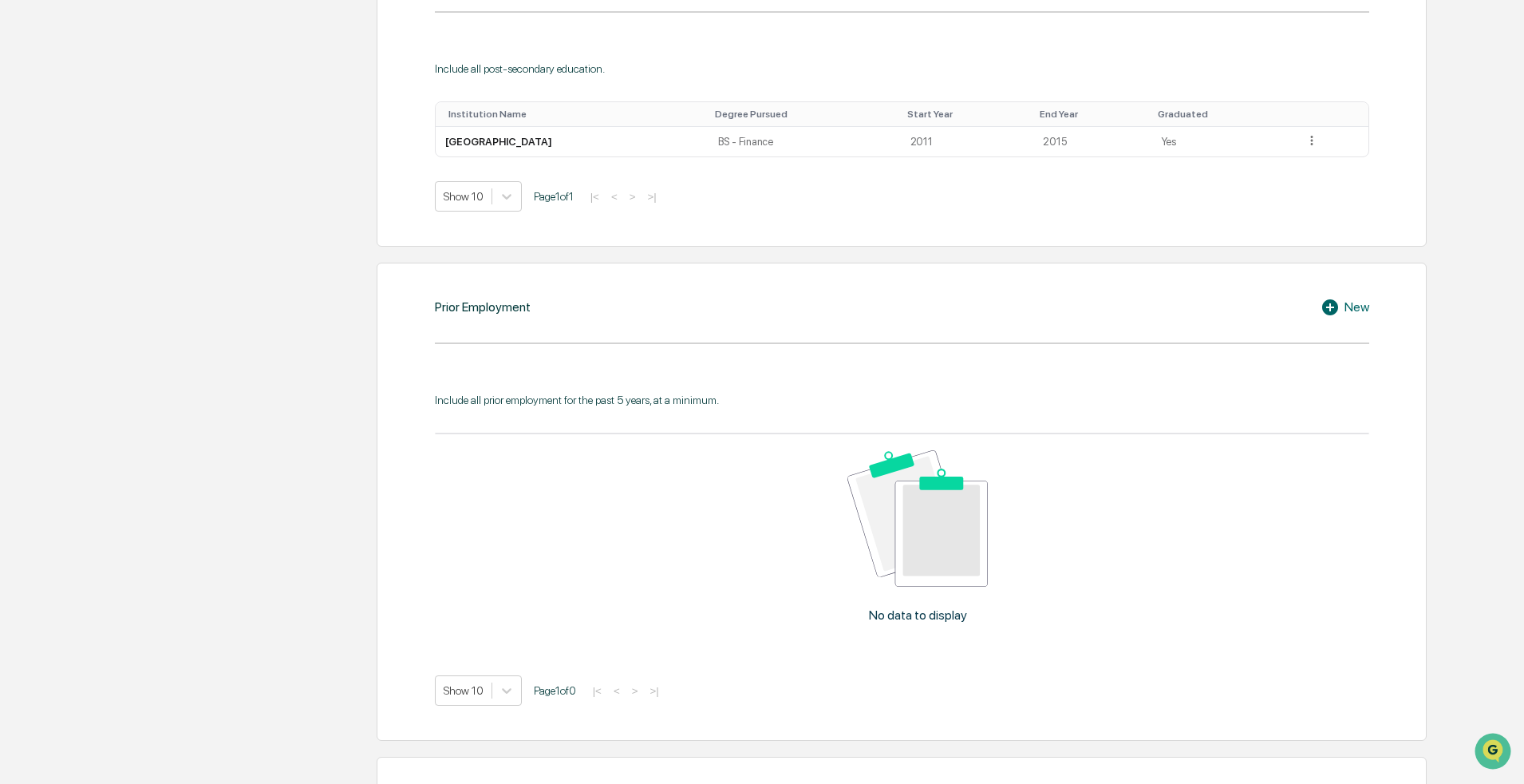
click at [745, 316] on div "New" at bounding box center [1345, 308] width 49 height 19
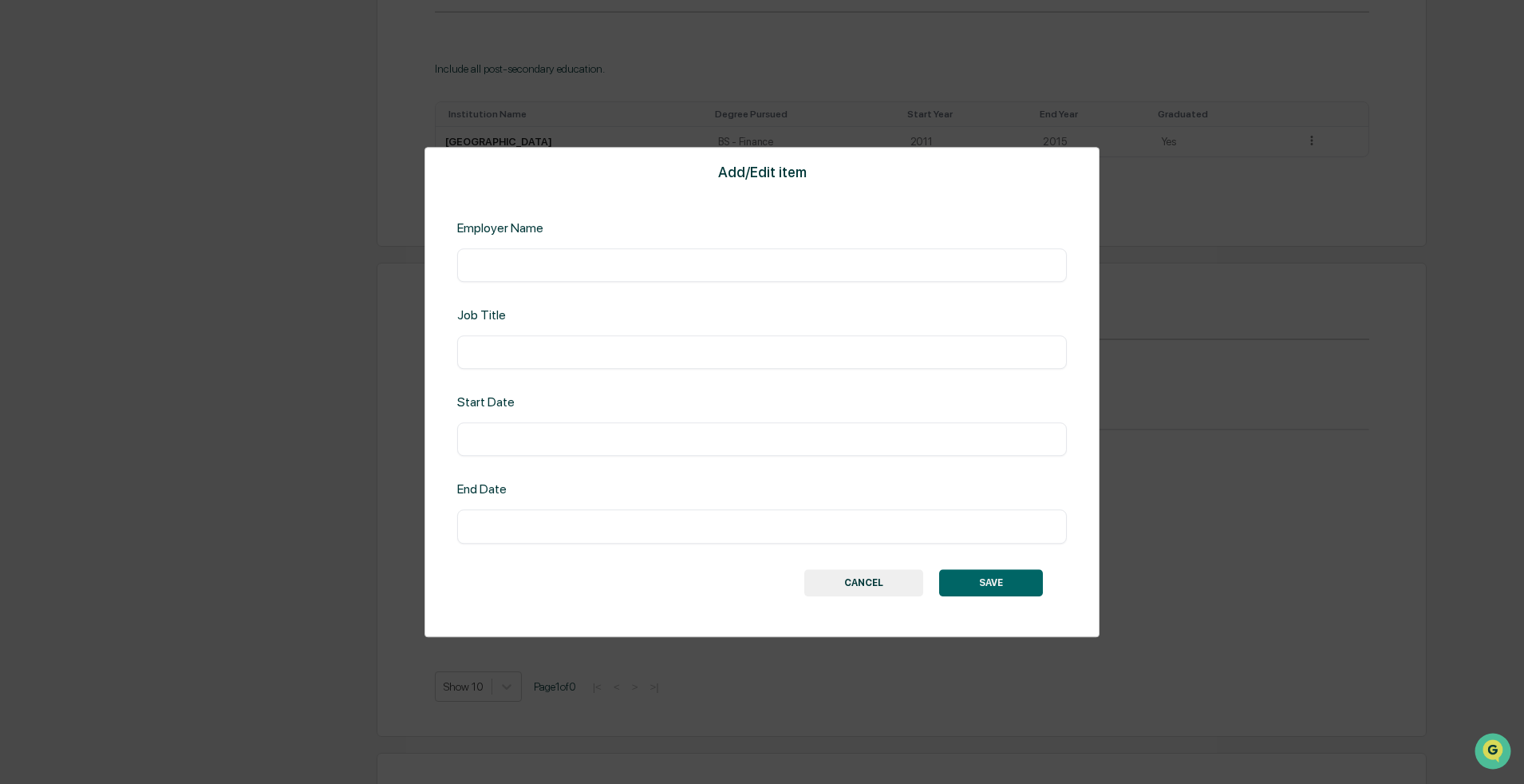
click at [617, 269] on input "text" at bounding box center [762, 265] width 586 height 16
type input "**********"
click at [543, 428] on div "​" at bounding box center [762, 440] width 610 height 34
click at [530, 437] on input "text" at bounding box center [762, 439] width 586 height 16
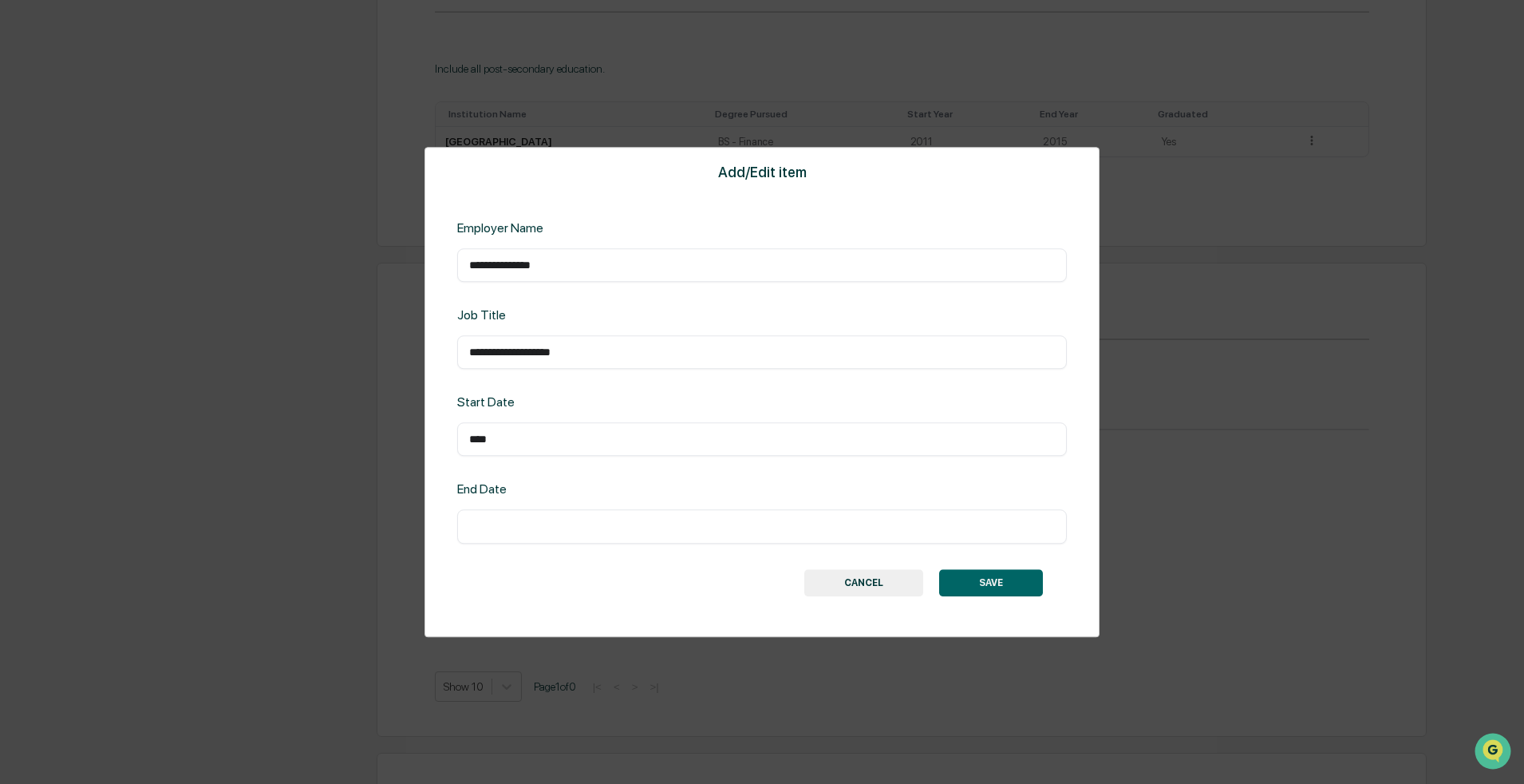
type input "****"
drag, startPoint x: 998, startPoint y: 581, endPoint x: 1006, endPoint y: 581, distance: 8.0
click at [745, 579] on button "SAVE" at bounding box center [991, 582] width 103 height 27
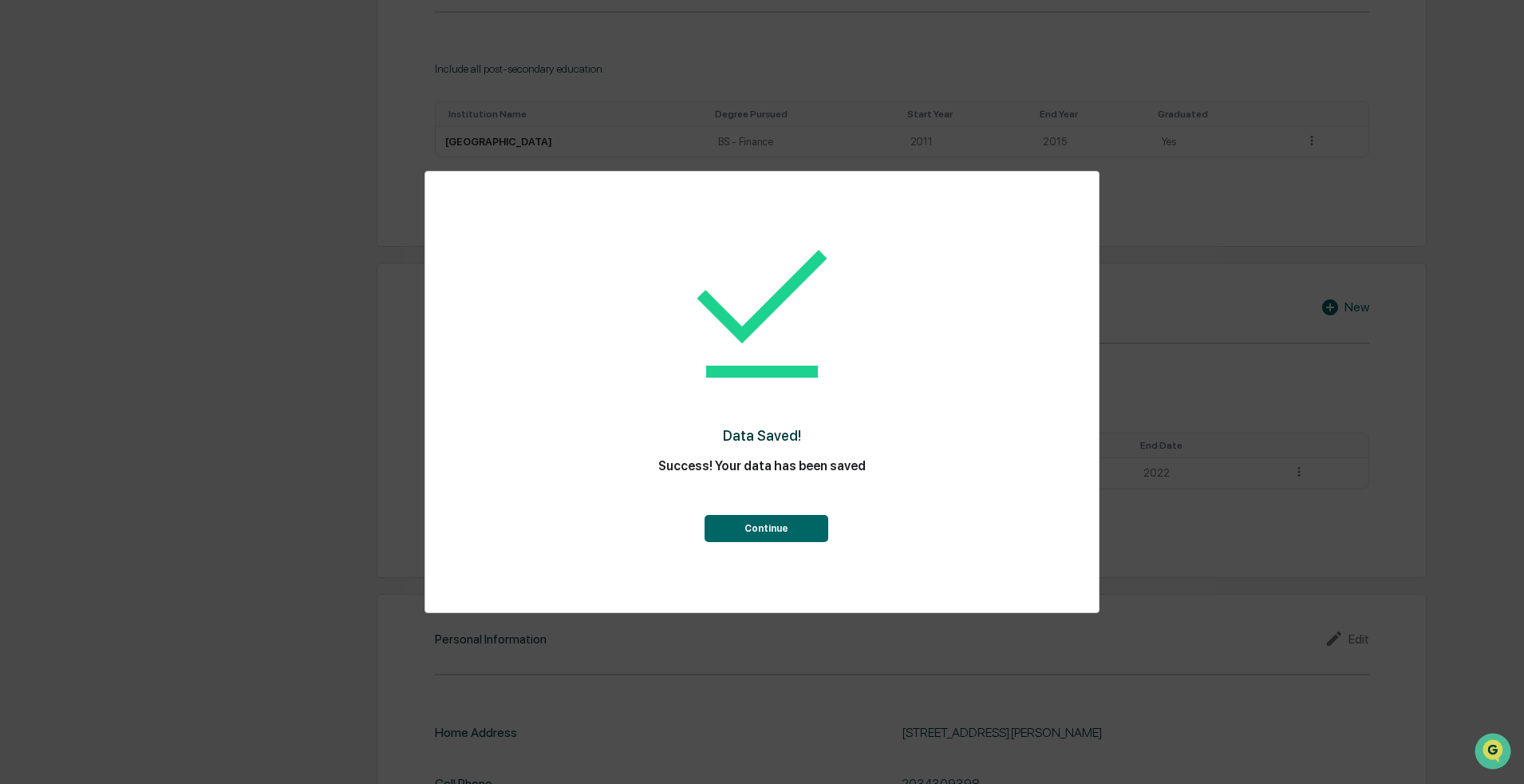
click at [745, 546] on div "Data Saved! Success! Your data has been saved Continue" at bounding box center [762, 379] width 610 height 384
click at [745, 536] on button "Continue" at bounding box center [766, 528] width 124 height 27
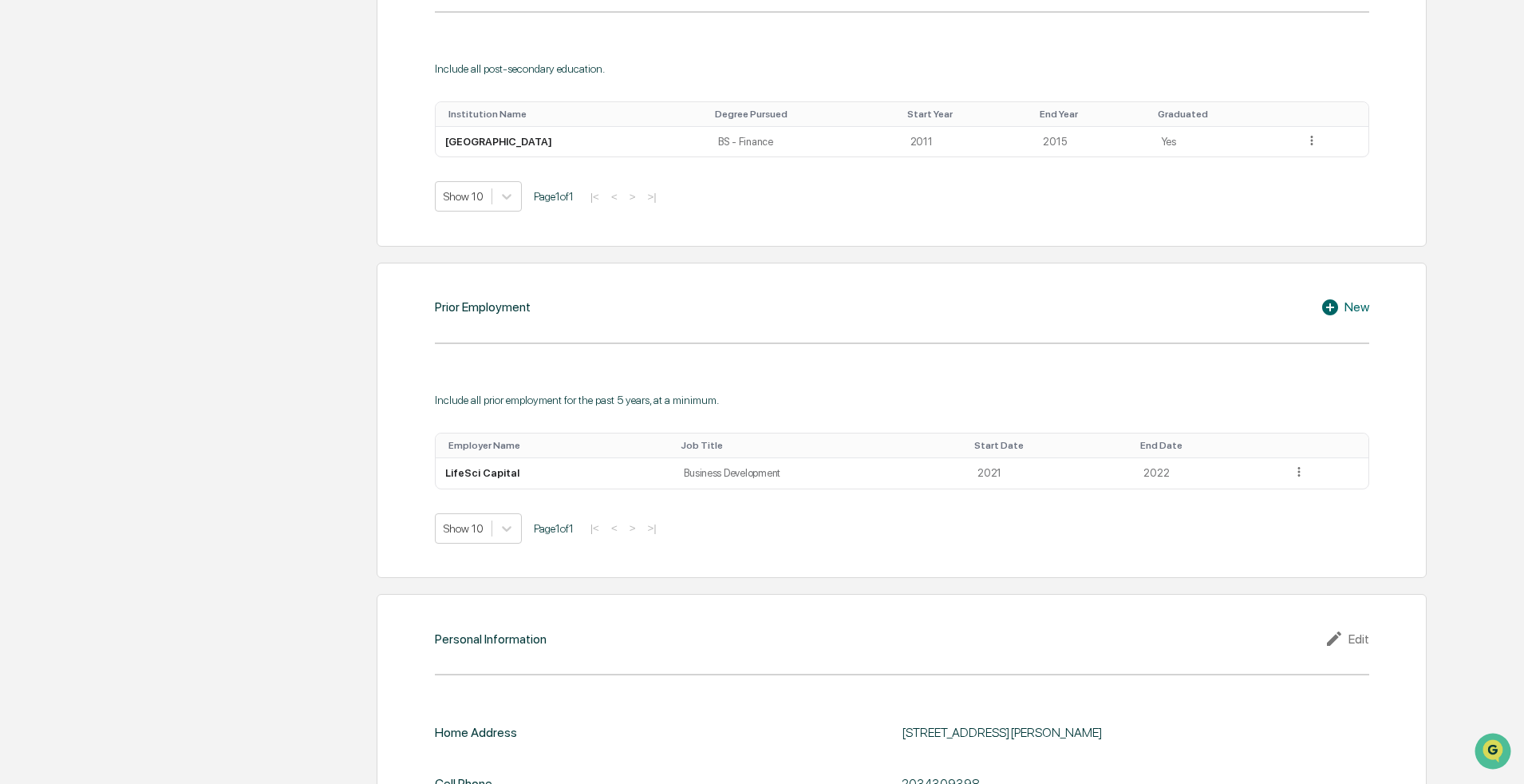
click at [745, 293] on div "Prior Employment New Include all prior employment for the past 5 years, at a mi…" at bounding box center [902, 420] width 1050 height 316
click at [745, 298] on icon at bounding box center [1332, 308] width 24 height 19
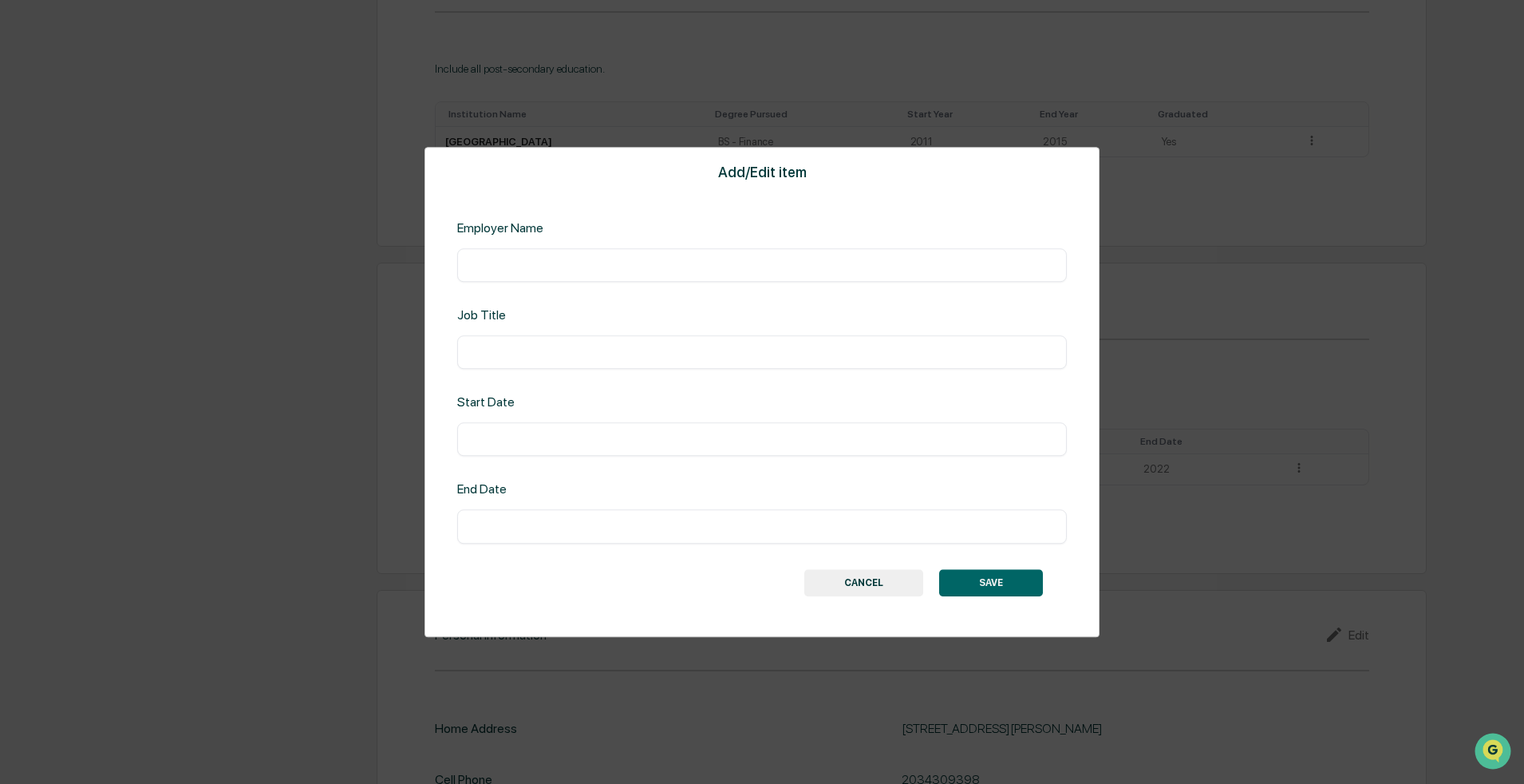
click at [544, 267] on input "text" at bounding box center [762, 265] width 586 height 16
type input "**********"
type input "****"
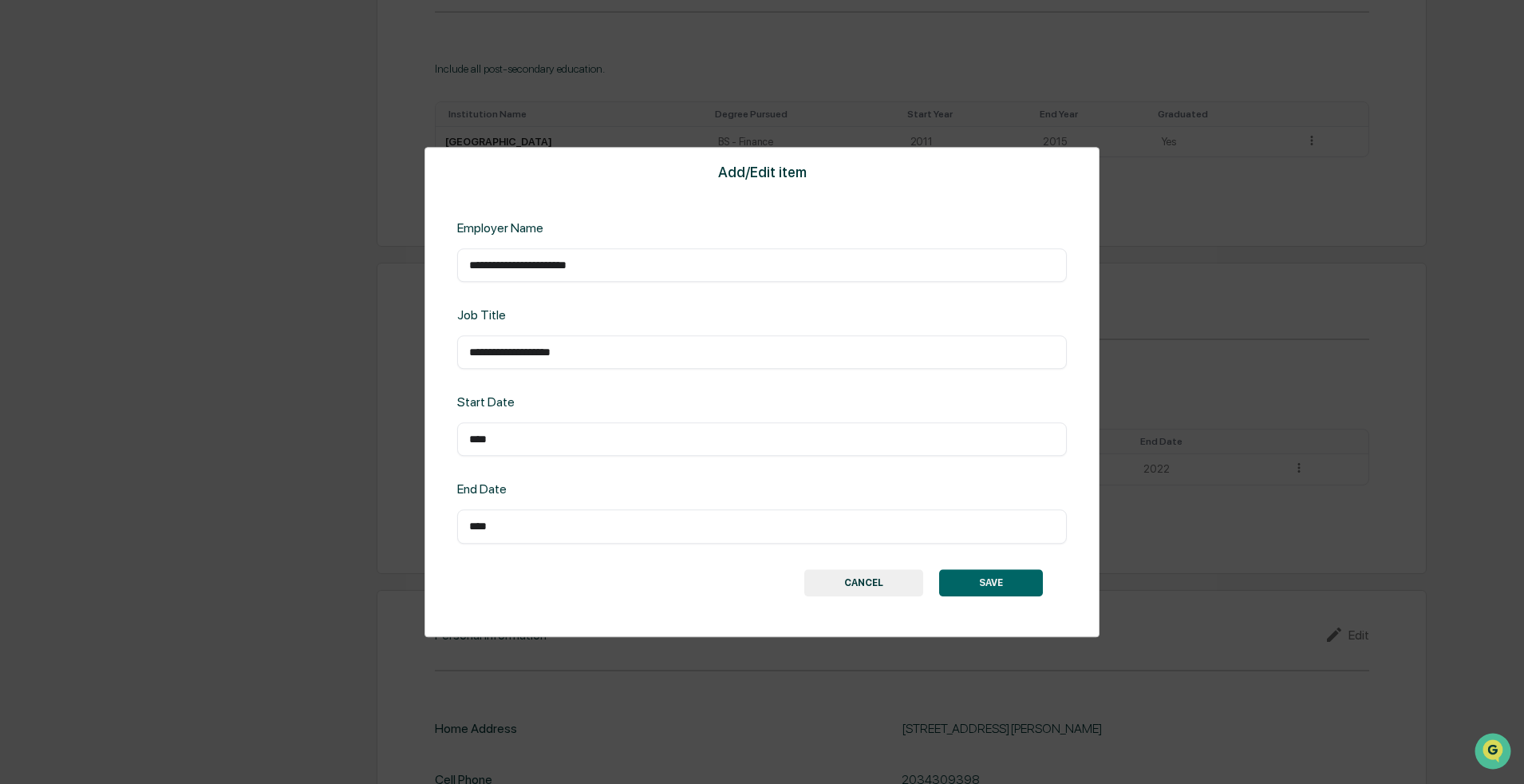
click at [745, 575] on button "SAVE" at bounding box center [991, 582] width 103 height 27
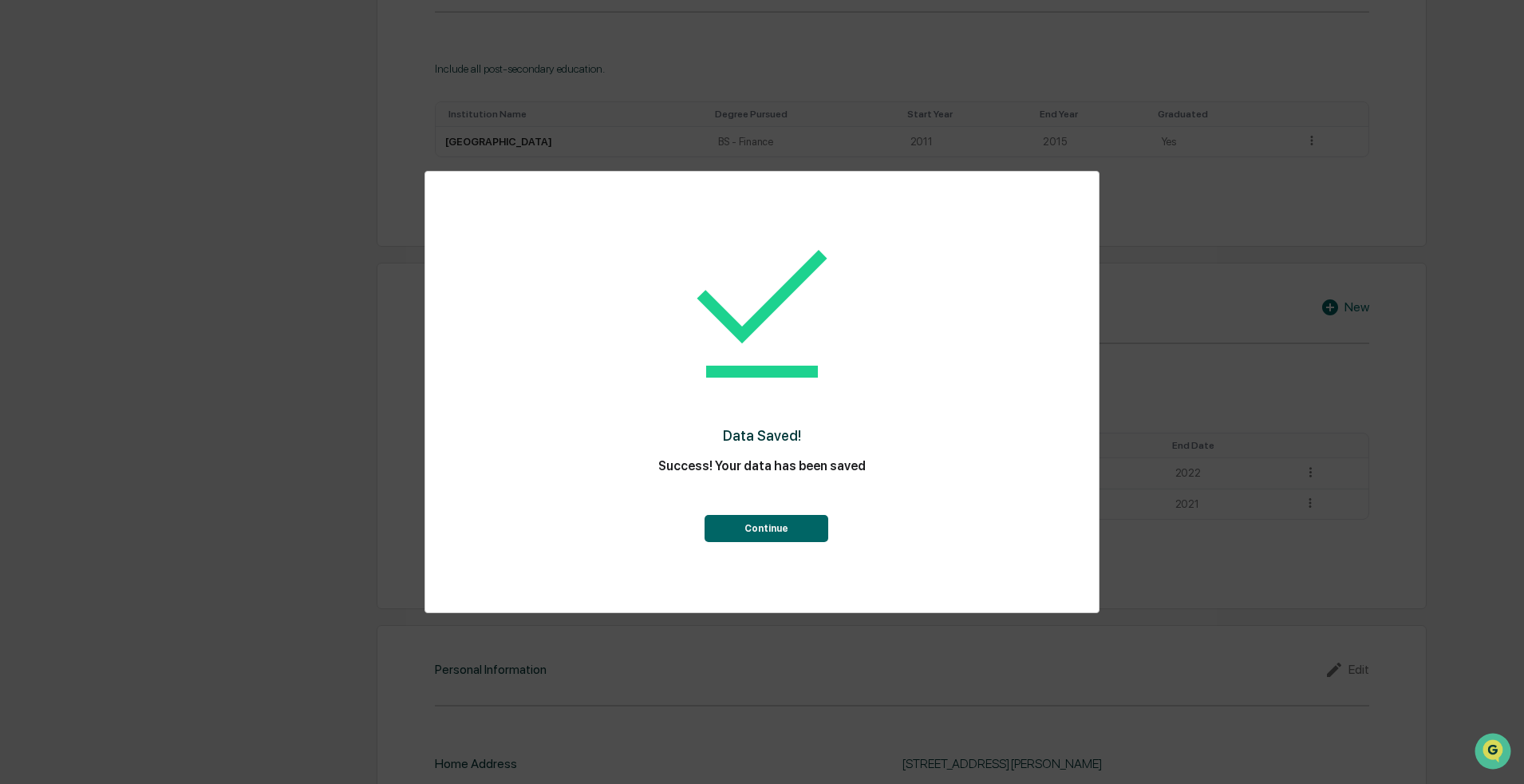
click at [745, 544] on div "Data Saved! Success! Your data has been saved Continue" at bounding box center [762, 379] width 610 height 384
click at [745, 521] on button "Continue" at bounding box center [766, 528] width 124 height 27
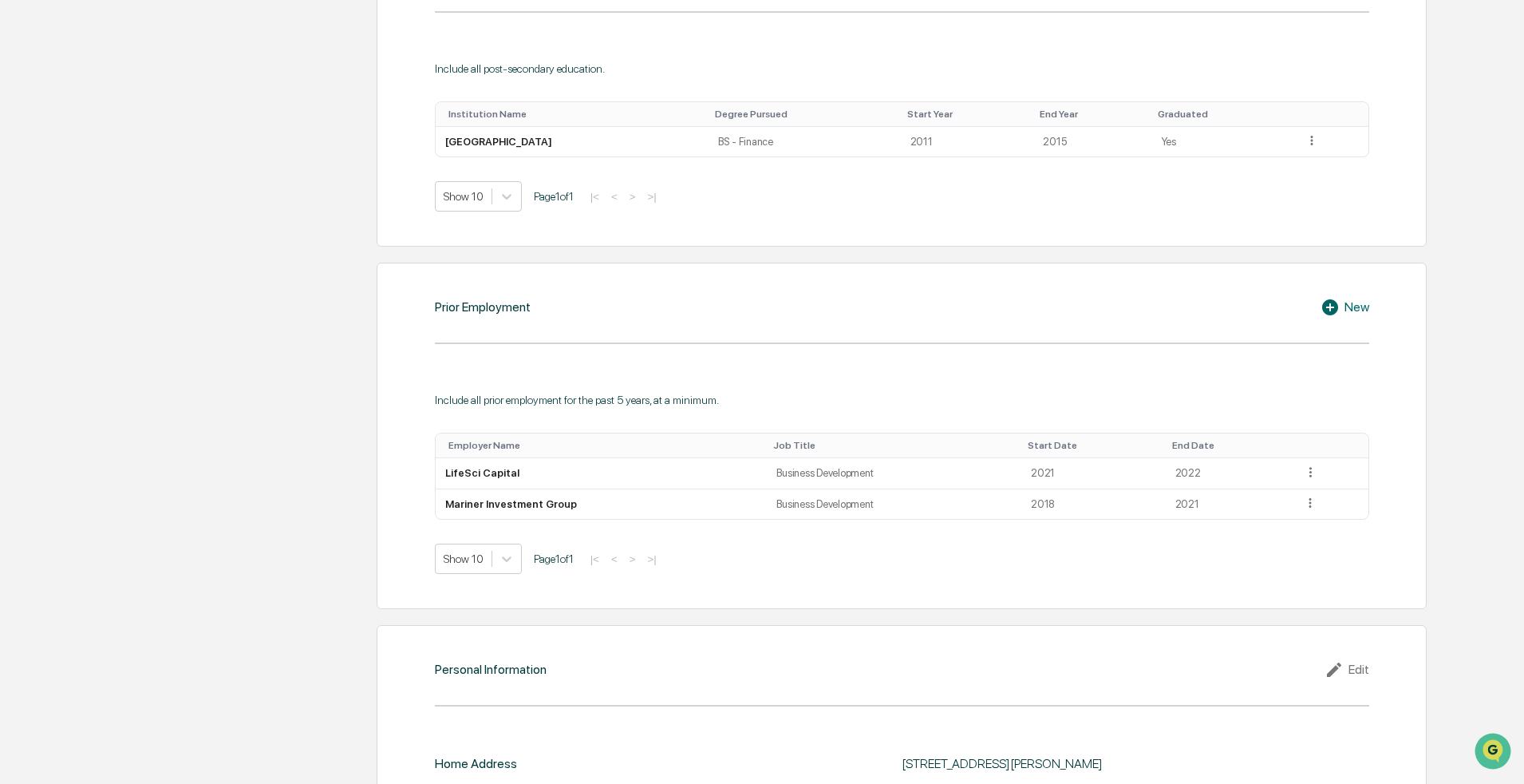
click at [745, 310] on div "New" at bounding box center [1345, 308] width 49 height 19
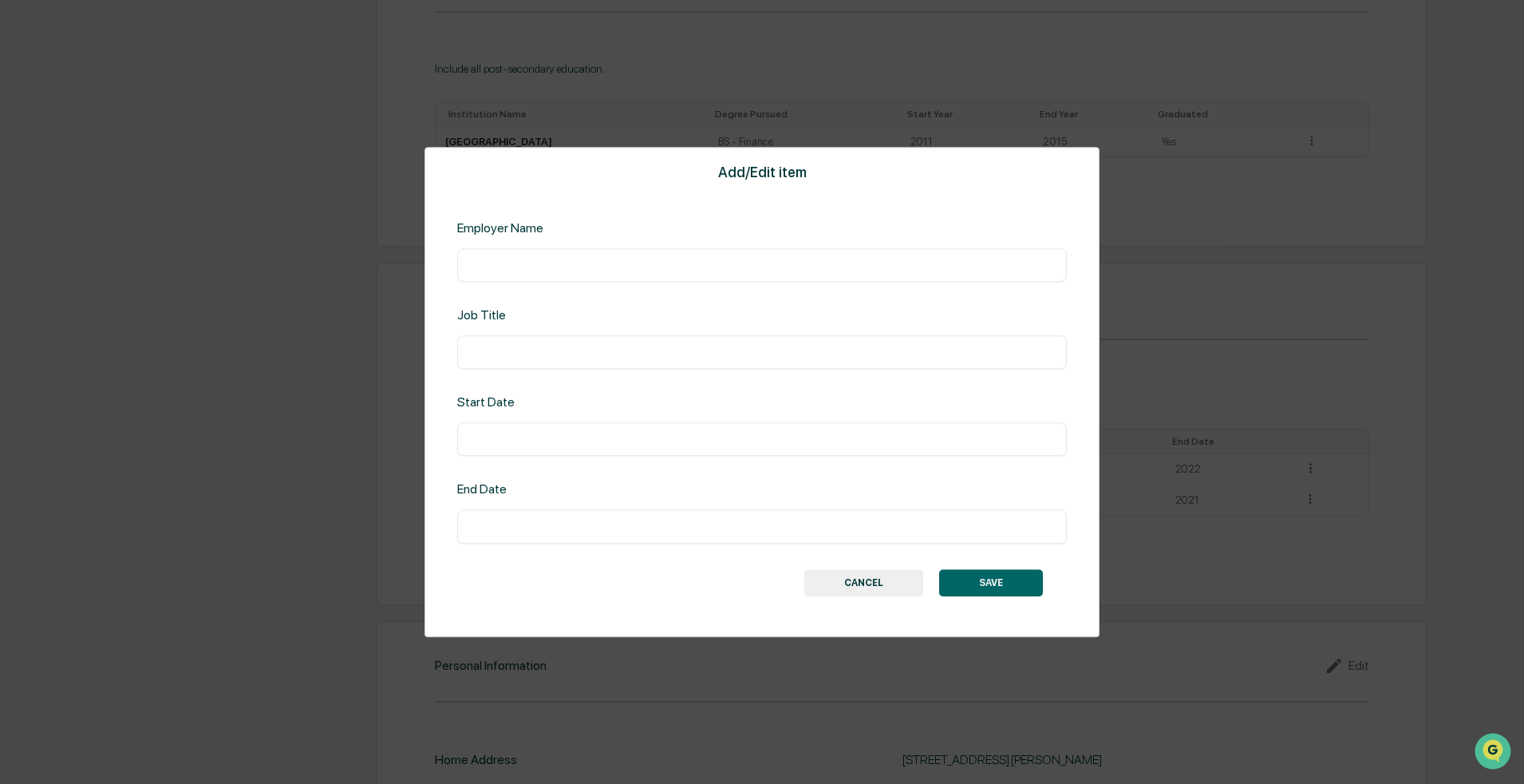
click at [632, 270] on input "text" at bounding box center [762, 265] width 586 height 16
type input "**********"
type input "*********"
type input "****"
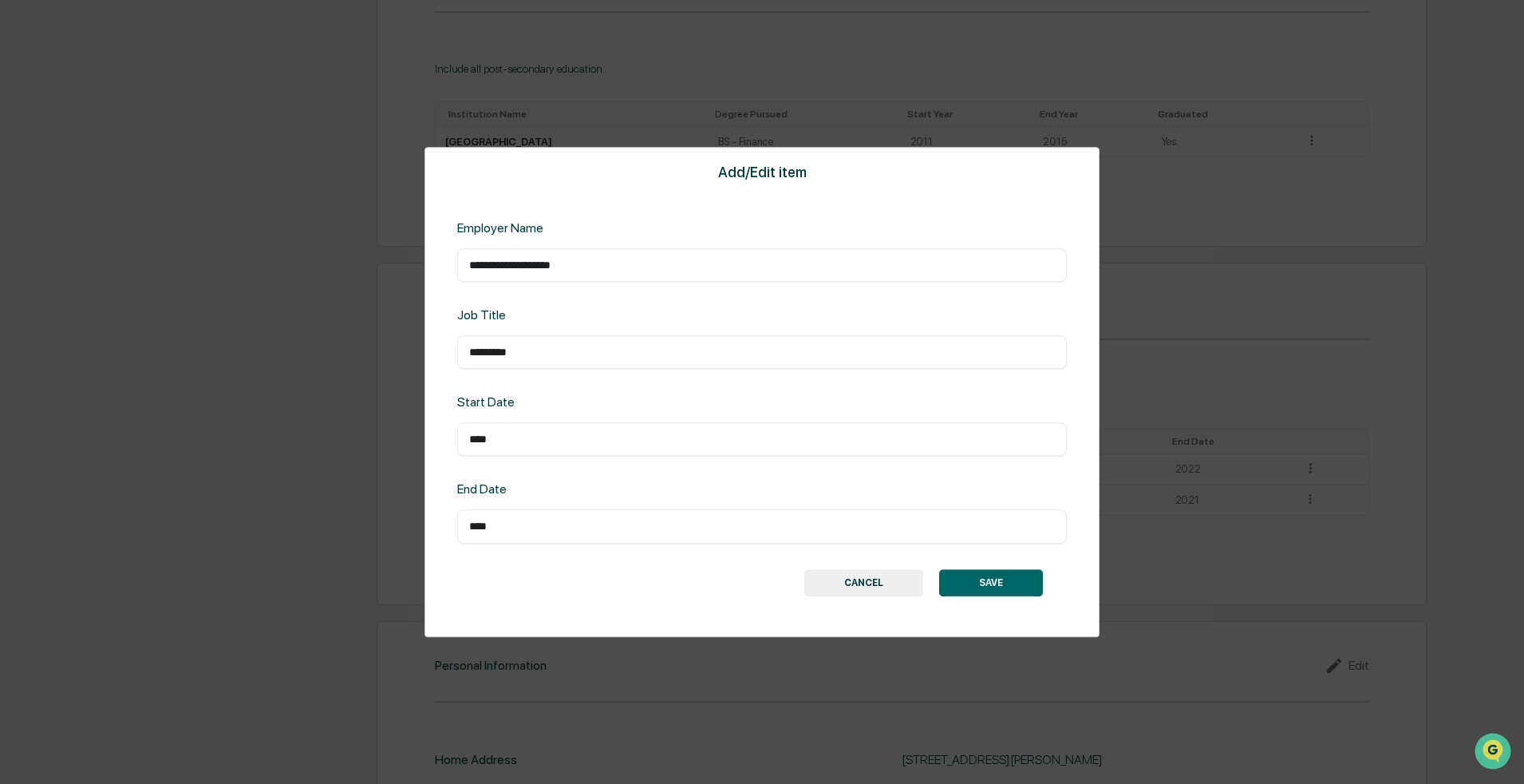
click at [745, 577] on button "SAVE" at bounding box center [991, 582] width 103 height 27
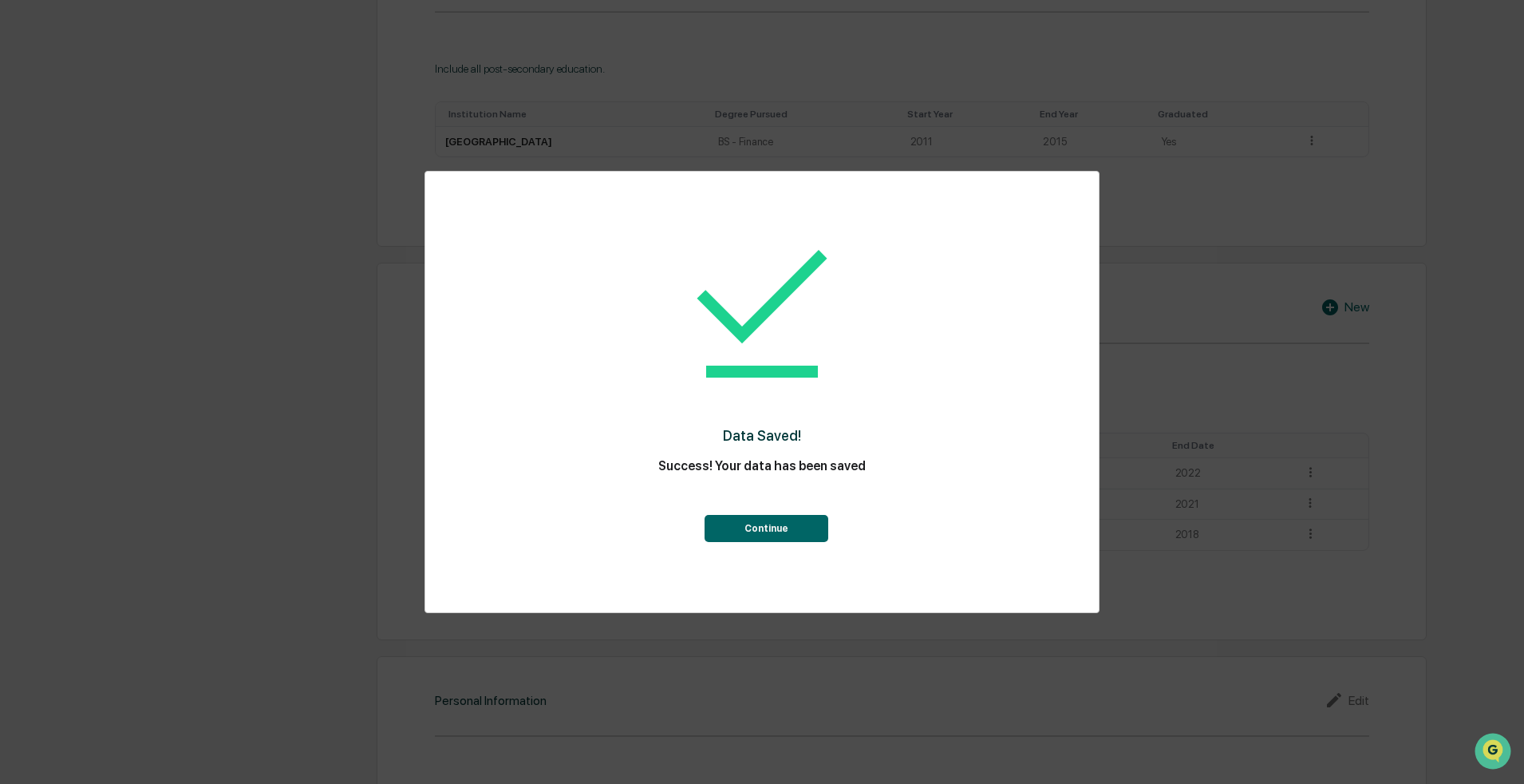
click at [745, 520] on button "Continue" at bounding box center [766, 528] width 124 height 27
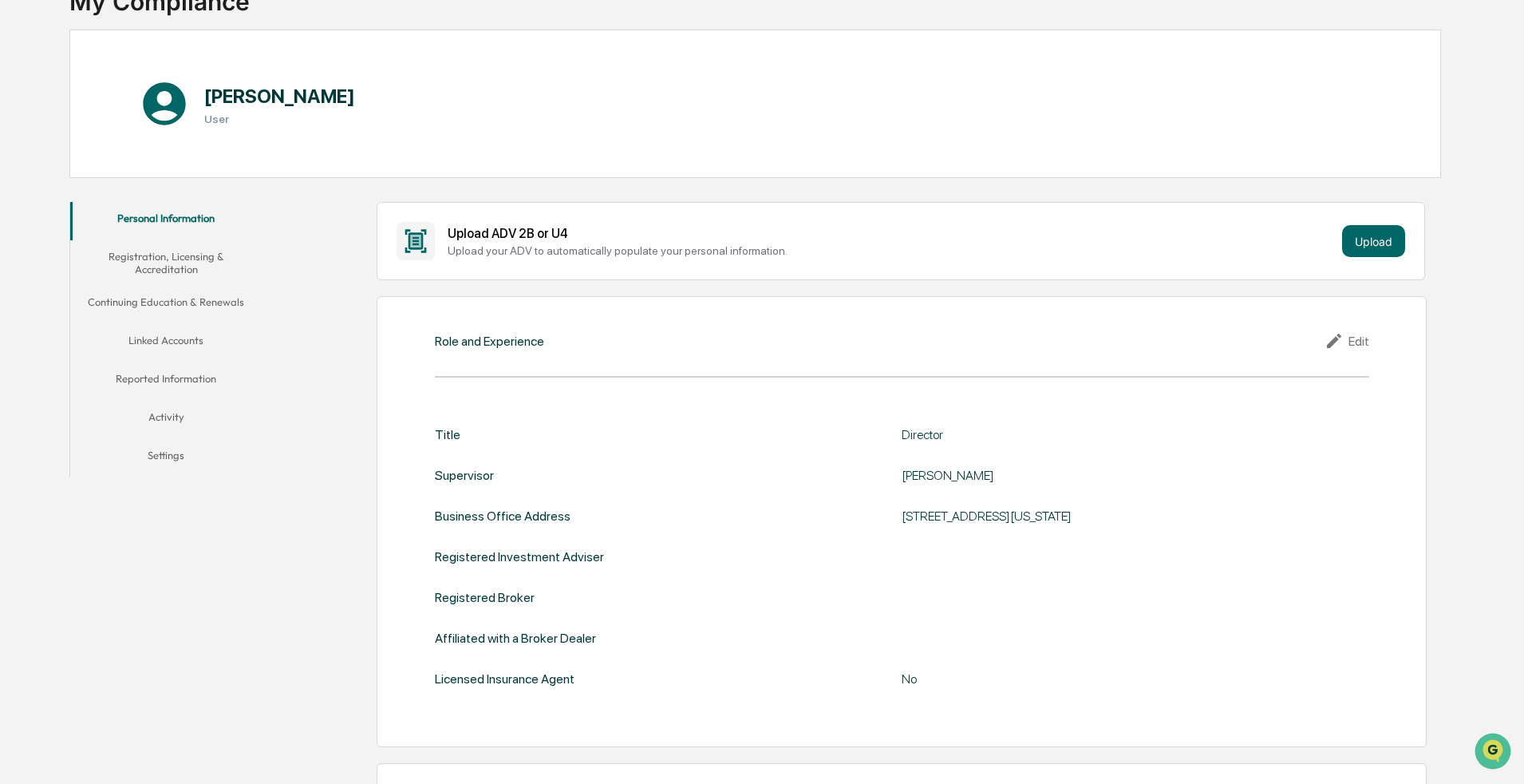
scroll to position [0, 0]
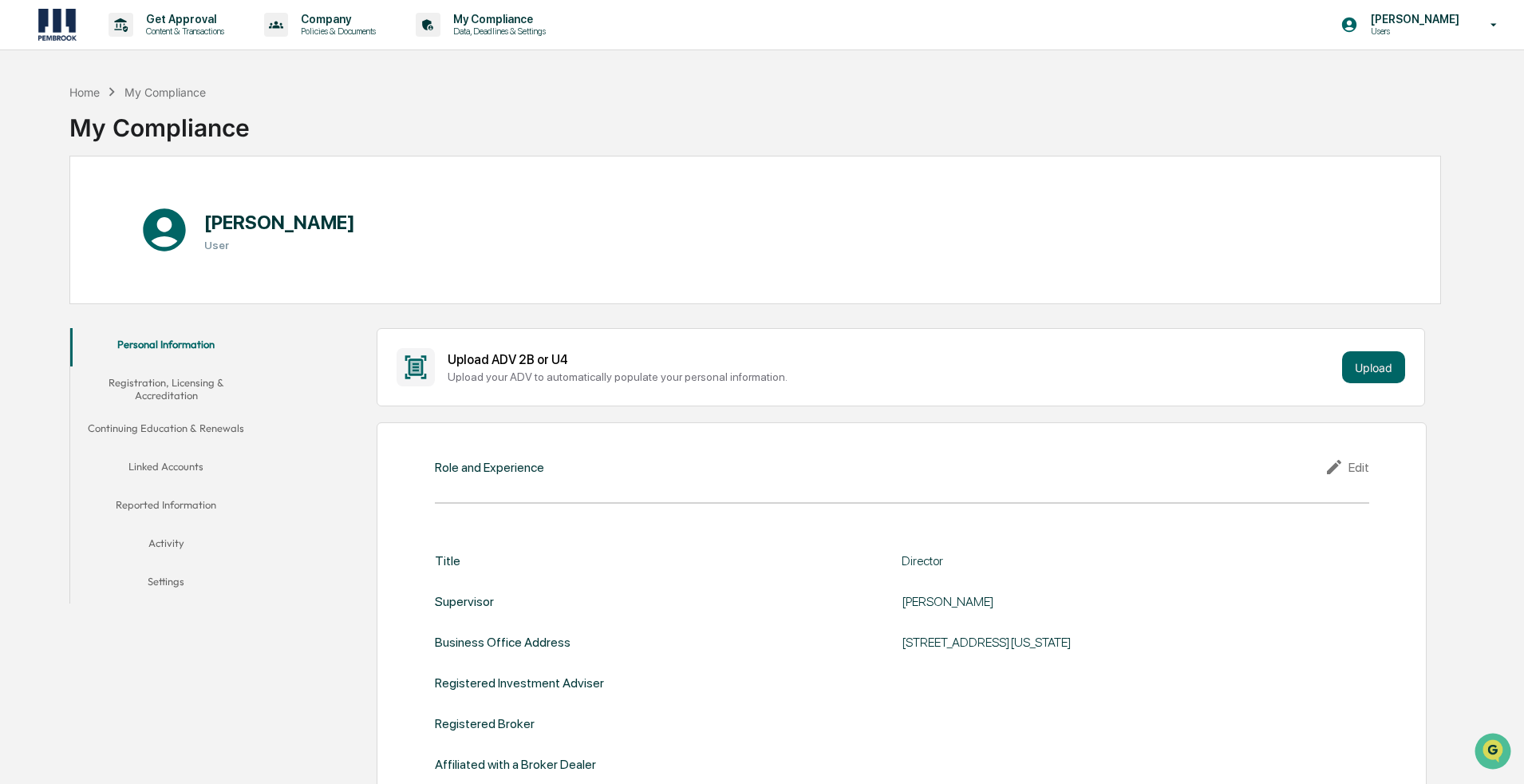
click at [170, 378] on button "Registration, Licensing & Accreditation" at bounding box center [165, 388] width 192 height 45
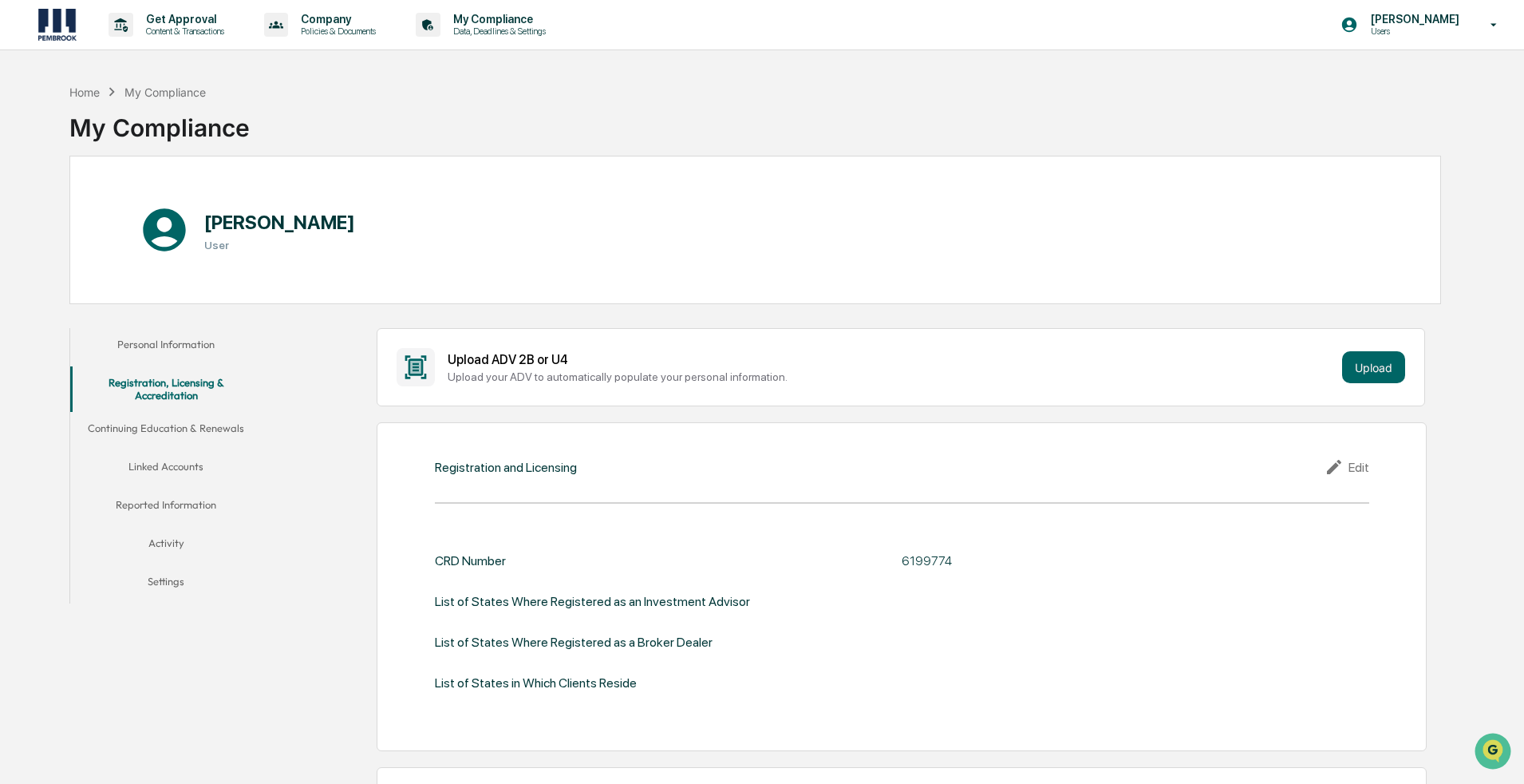
click at [158, 344] on button "Personal Information" at bounding box center [165, 346] width 192 height 38
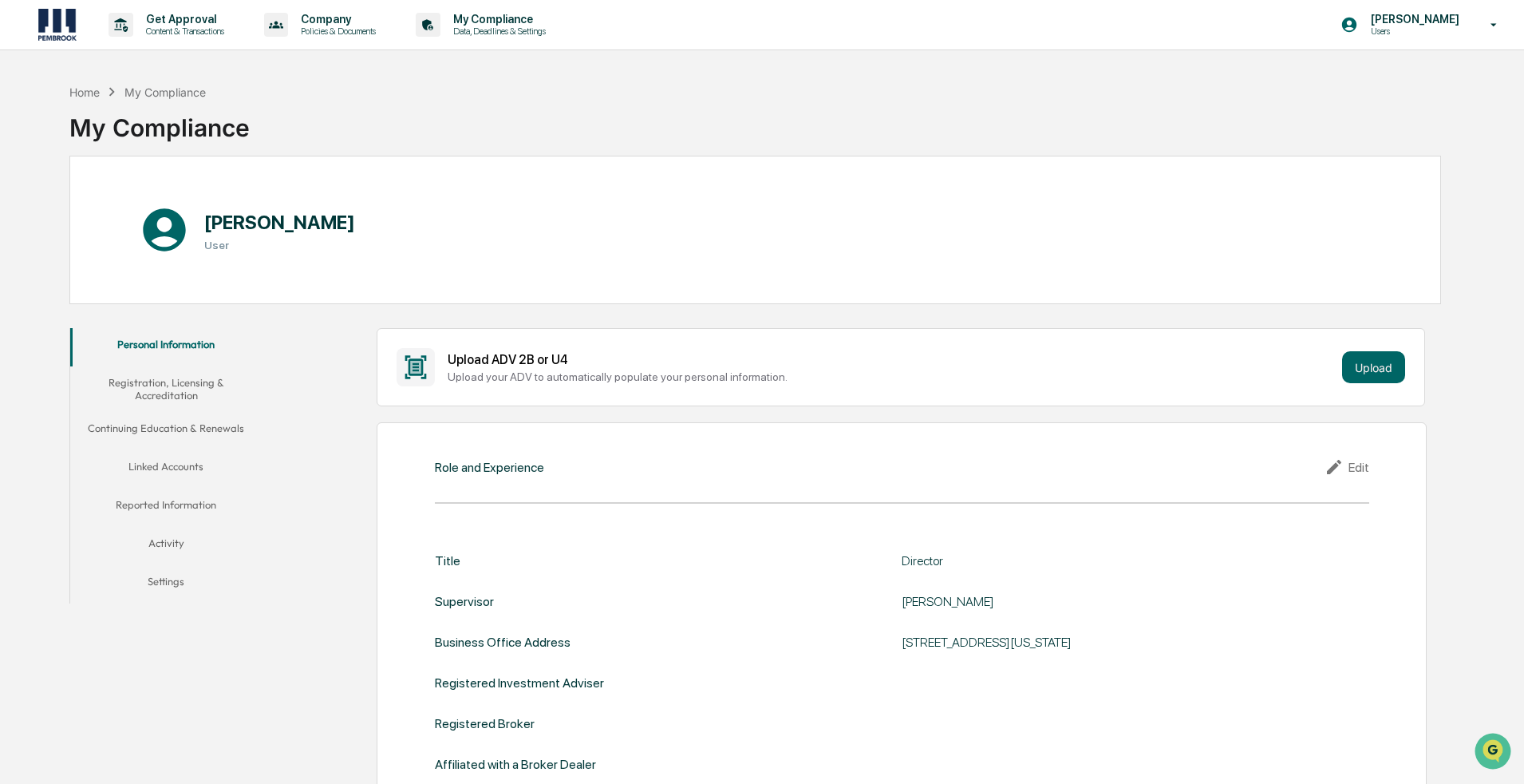
click at [745, 19] on icon at bounding box center [1495, 25] width 28 height 15
click at [745, 77] on li "Logout" at bounding box center [1407, 80] width 224 height 29
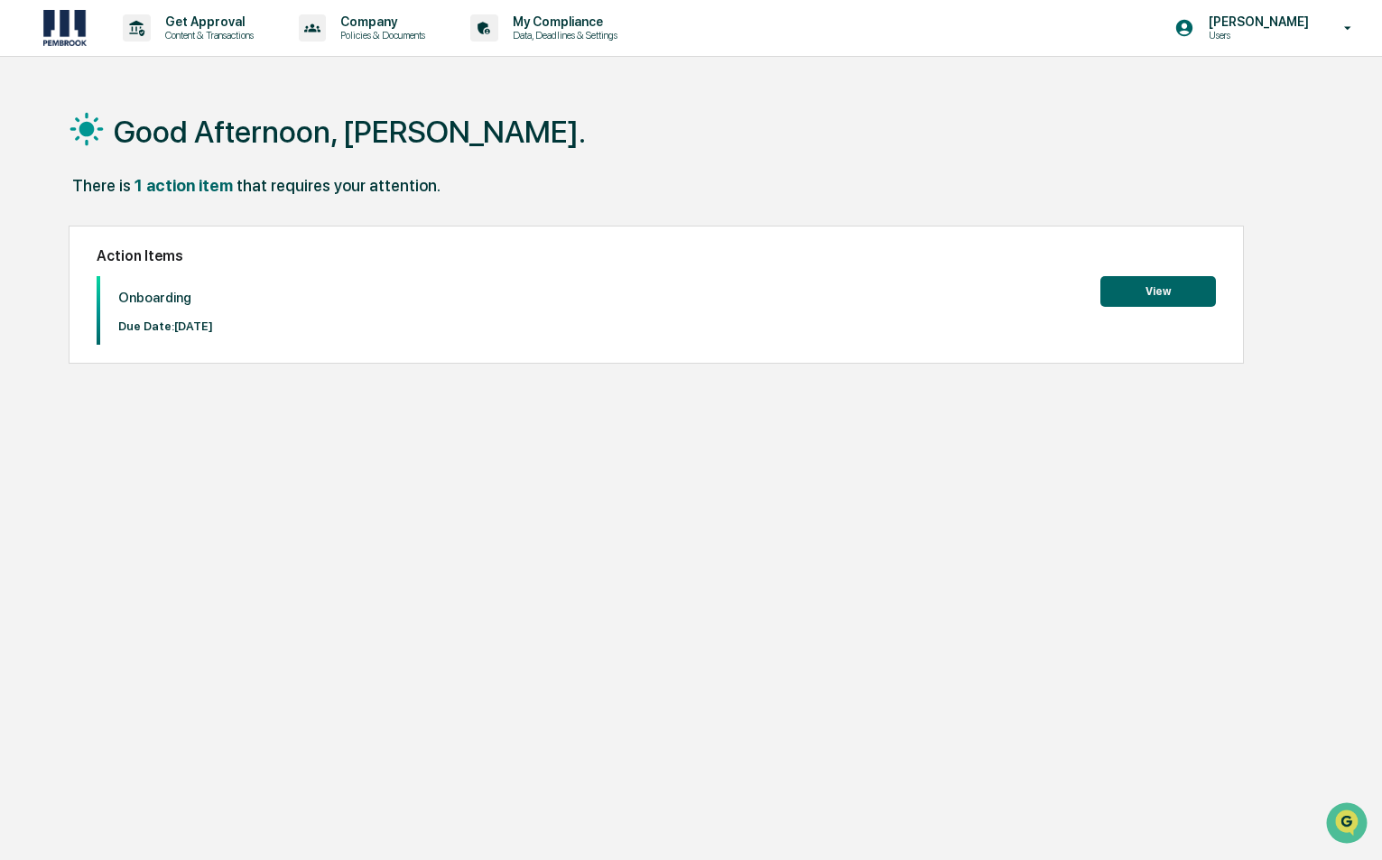
click at [1148, 286] on button "View" at bounding box center [1159, 291] width 116 height 31
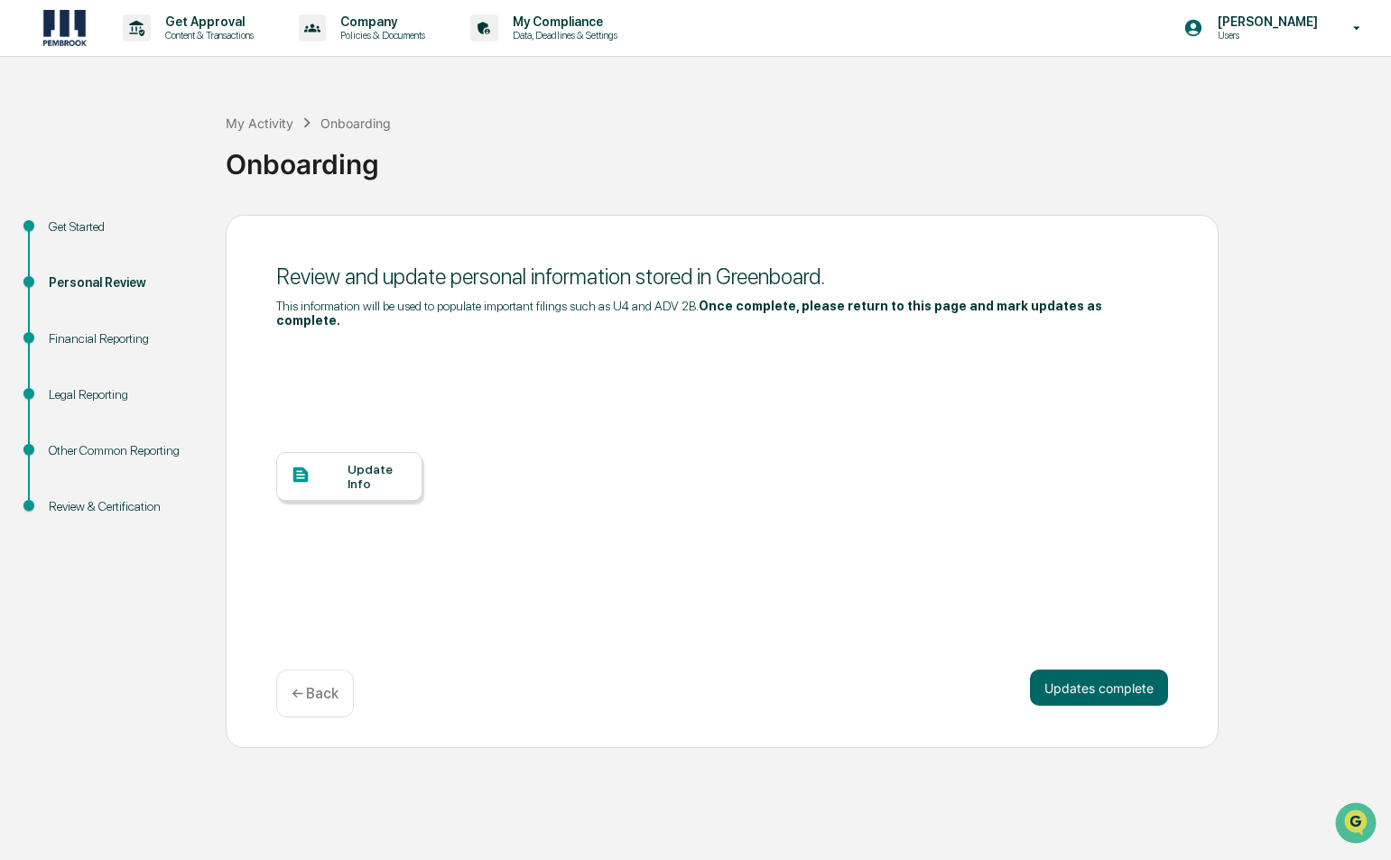
click at [109, 275] on div "Personal Review" at bounding box center [123, 283] width 148 height 19
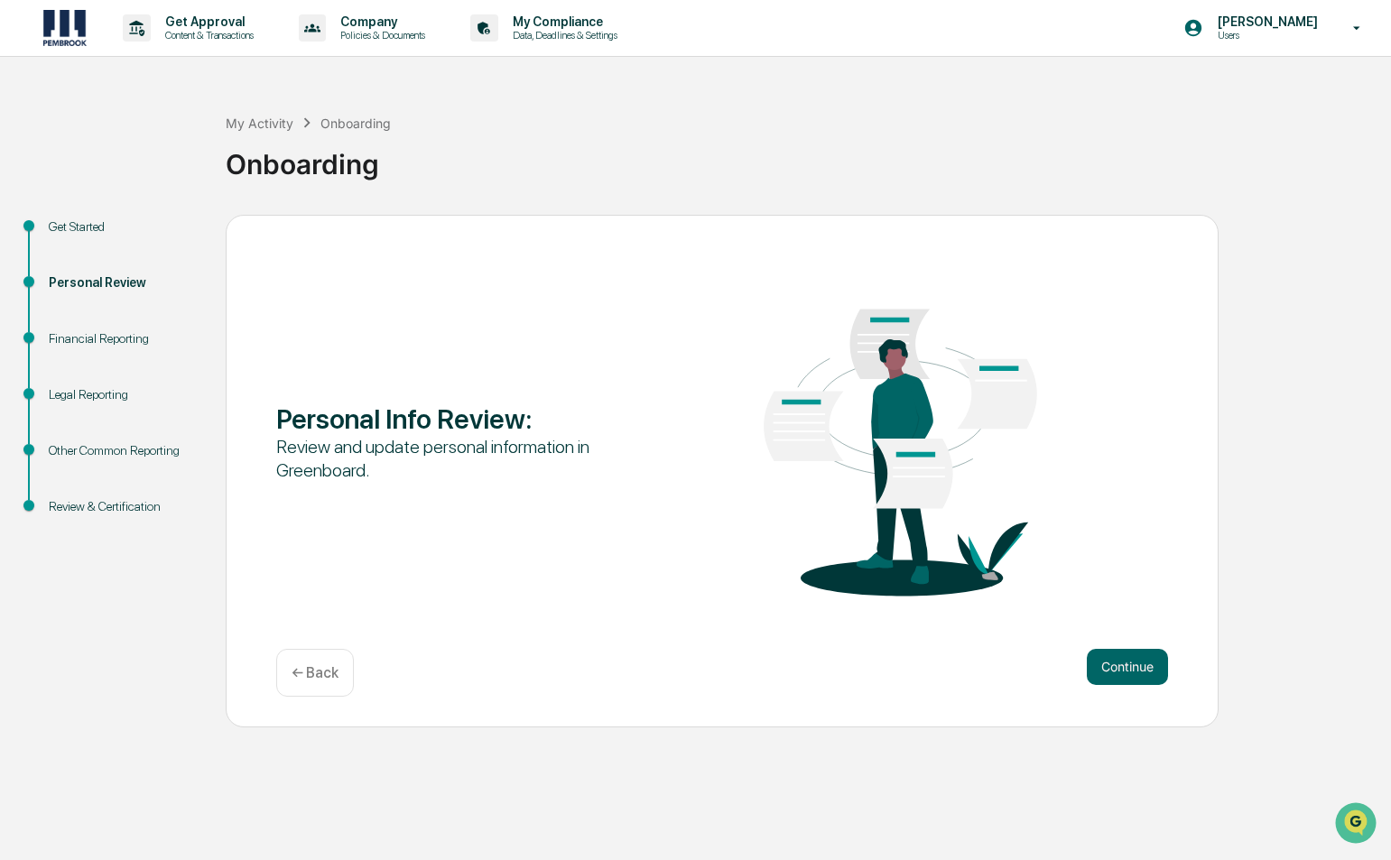
click at [70, 200] on div "My Activity Onboarding Onboarding Get Started Personal Review Financial Reporti…" at bounding box center [695, 407] width 1391 height 642
click at [70, 221] on div "Get Started" at bounding box center [123, 227] width 148 height 19
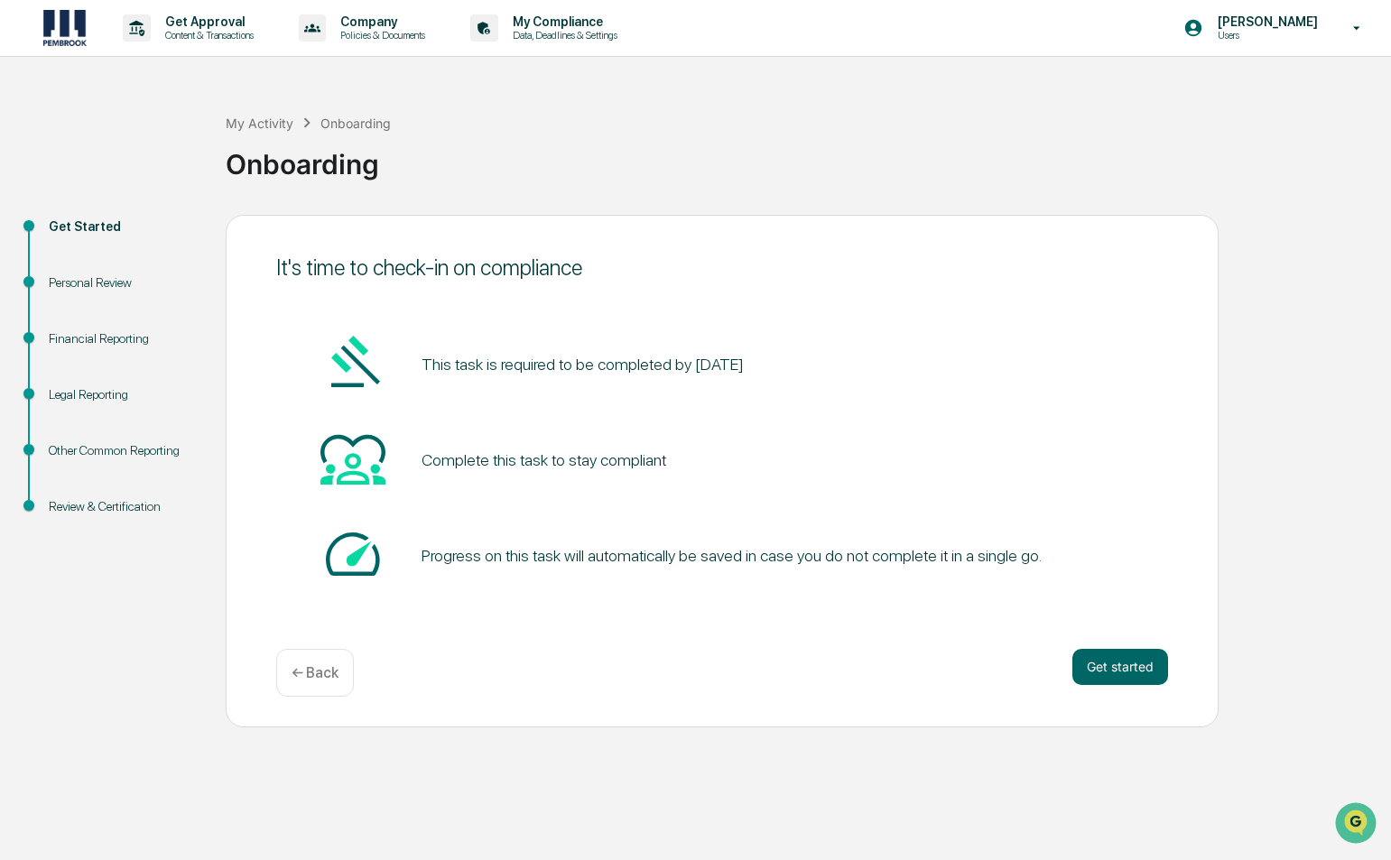
click at [96, 283] on div "Personal Review" at bounding box center [123, 283] width 148 height 19
click at [107, 283] on div "Personal Review" at bounding box center [123, 283] width 148 height 19
click at [70, 225] on div "Get Started" at bounding box center [123, 227] width 148 height 19
click at [1129, 653] on button "Get started" at bounding box center [1121, 667] width 96 height 36
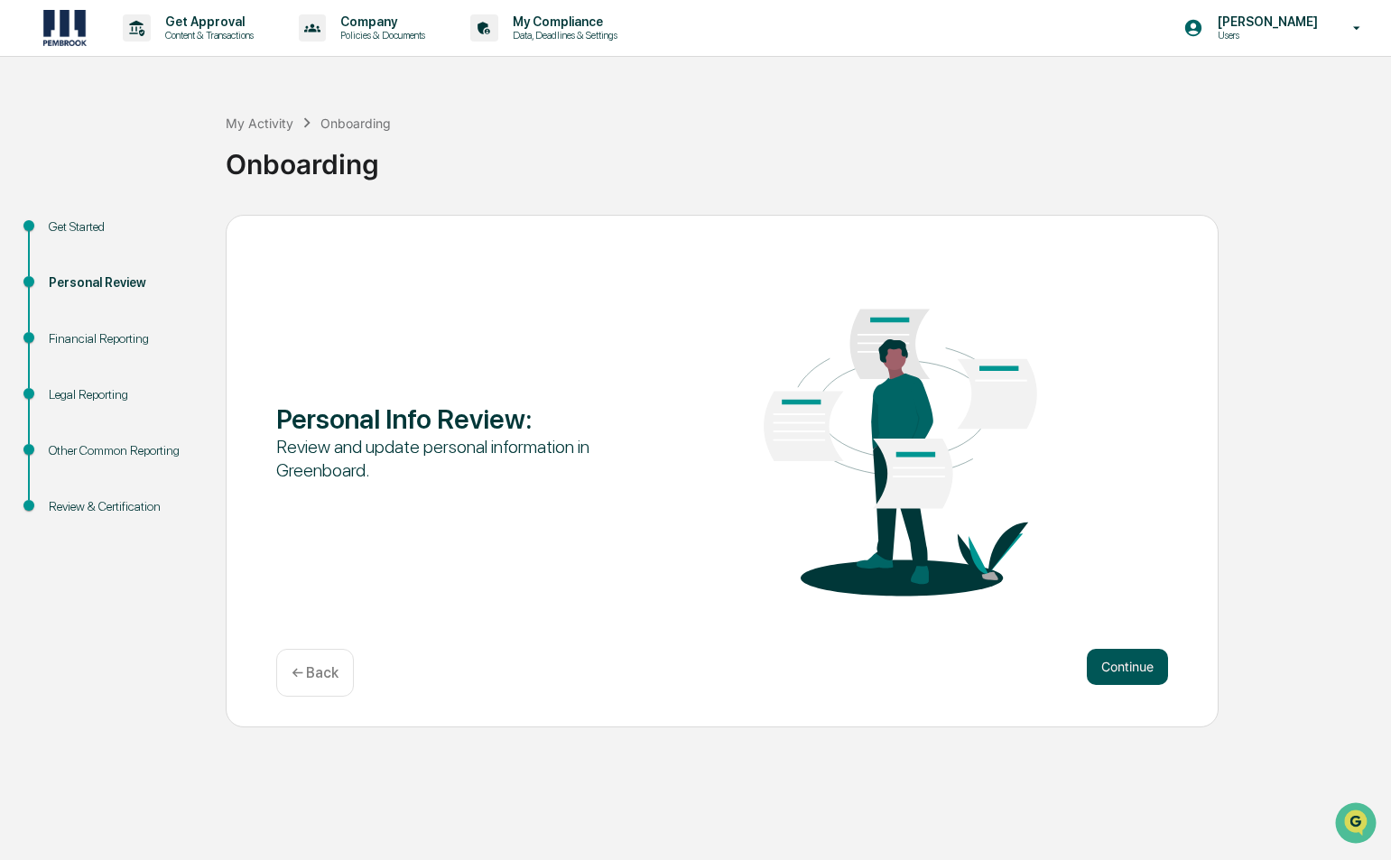
click at [1132, 679] on button "Continue" at bounding box center [1127, 667] width 81 height 36
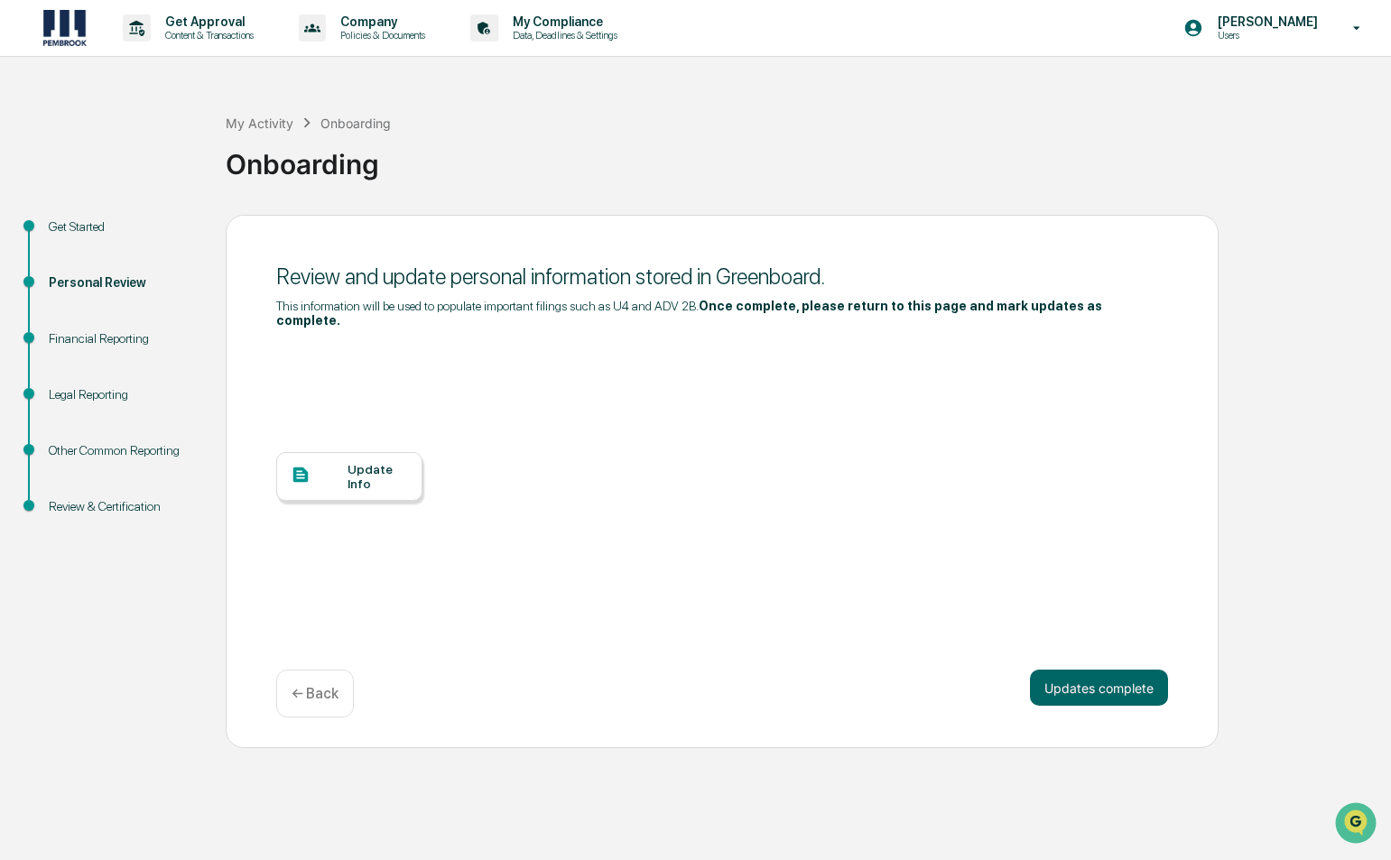
click at [339, 465] on div at bounding box center [319, 476] width 57 height 23
click at [89, 345] on div "Financial Reporting" at bounding box center [123, 339] width 148 height 19
click at [127, 333] on div "Financial Reporting" at bounding box center [123, 339] width 148 height 19
click at [117, 354] on div "Financial Reporting" at bounding box center [122, 360] width 177 height 56
click at [110, 345] on div "Financial Reporting" at bounding box center [123, 339] width 148 height 19
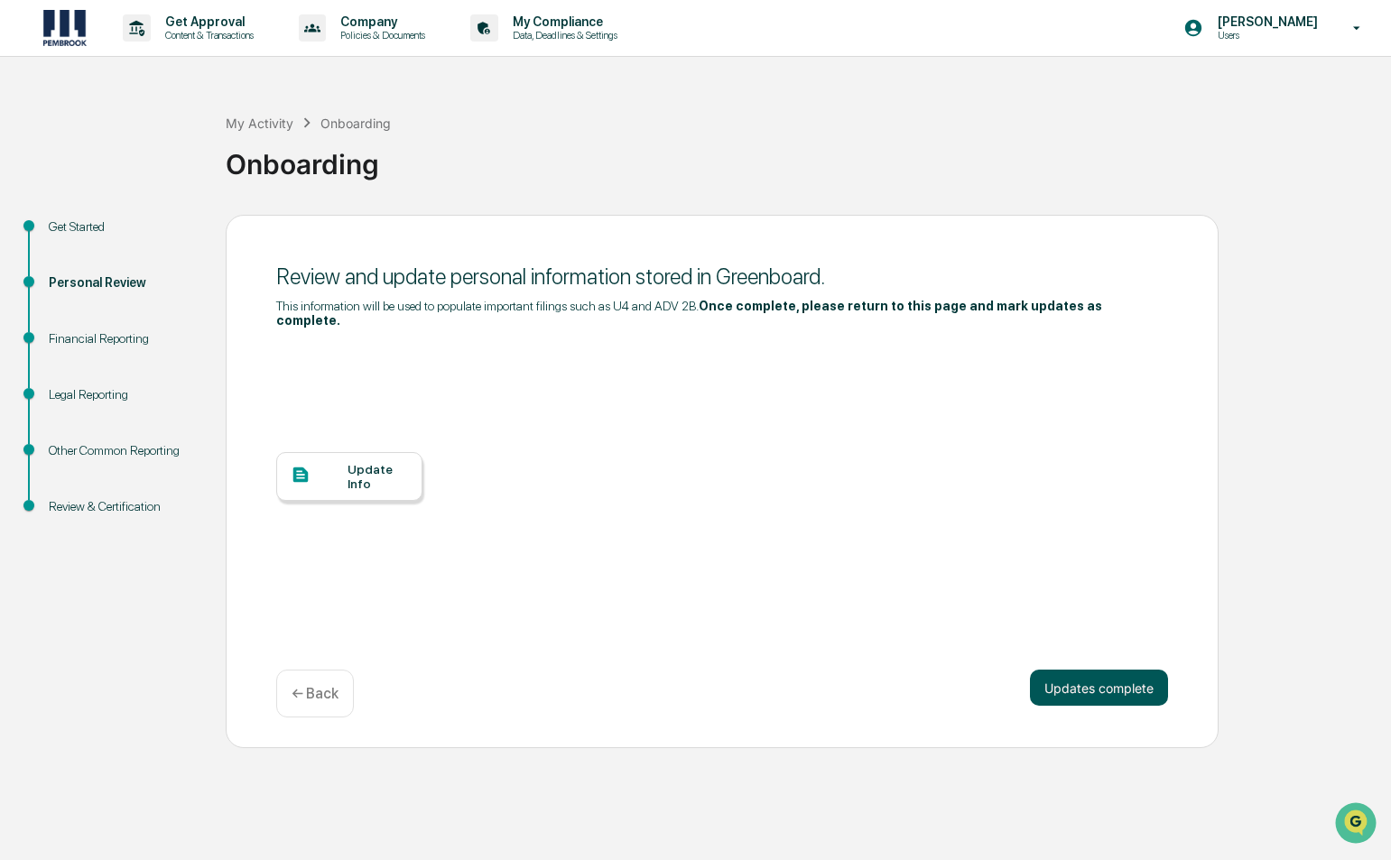
click at [1051, 670] on button "Updates complete" at bounding box center [1099, 688] width 138 height 36
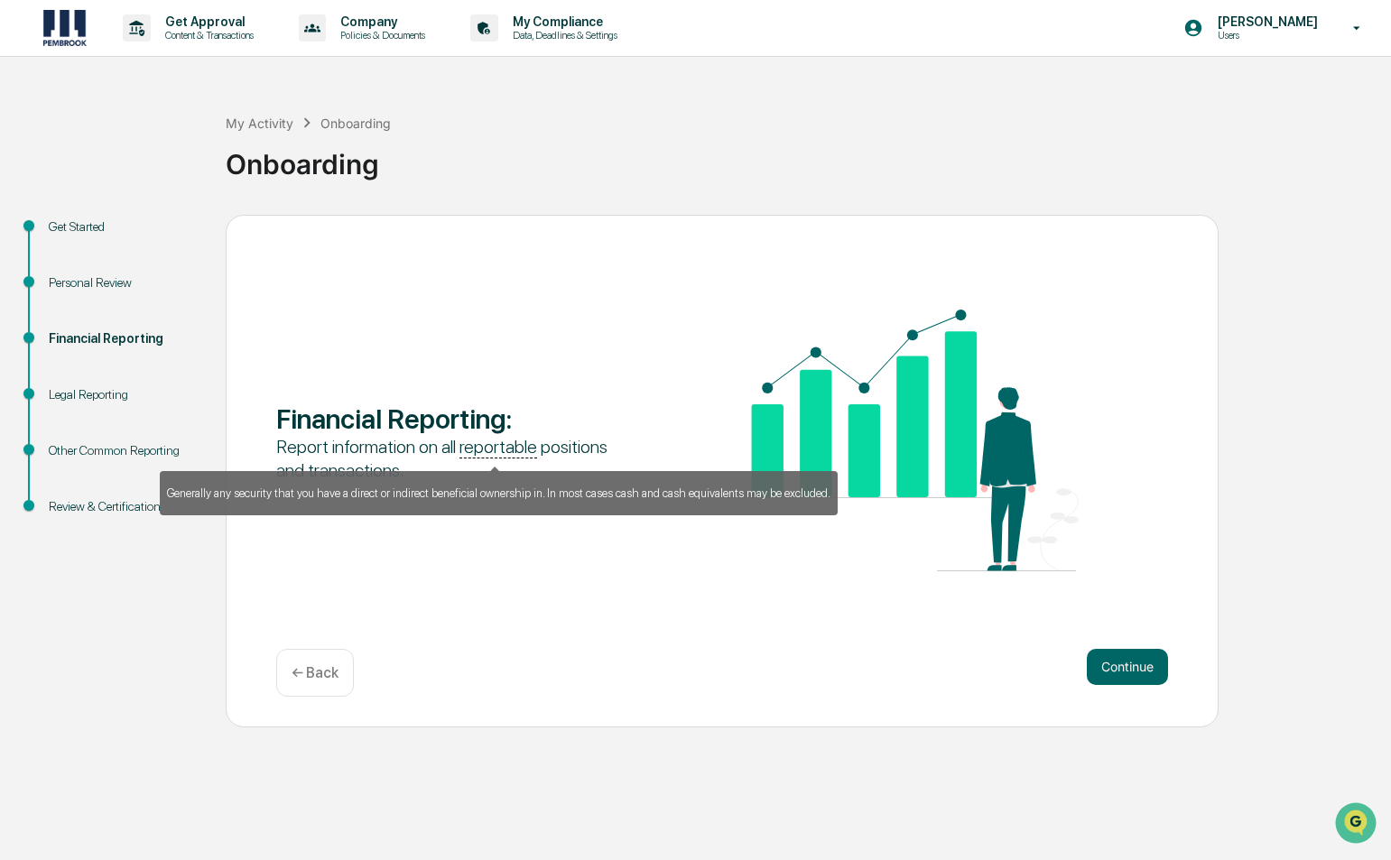
click at [518, 448] on u "reportable" at bounding box center [499, 447] width 78 height 23
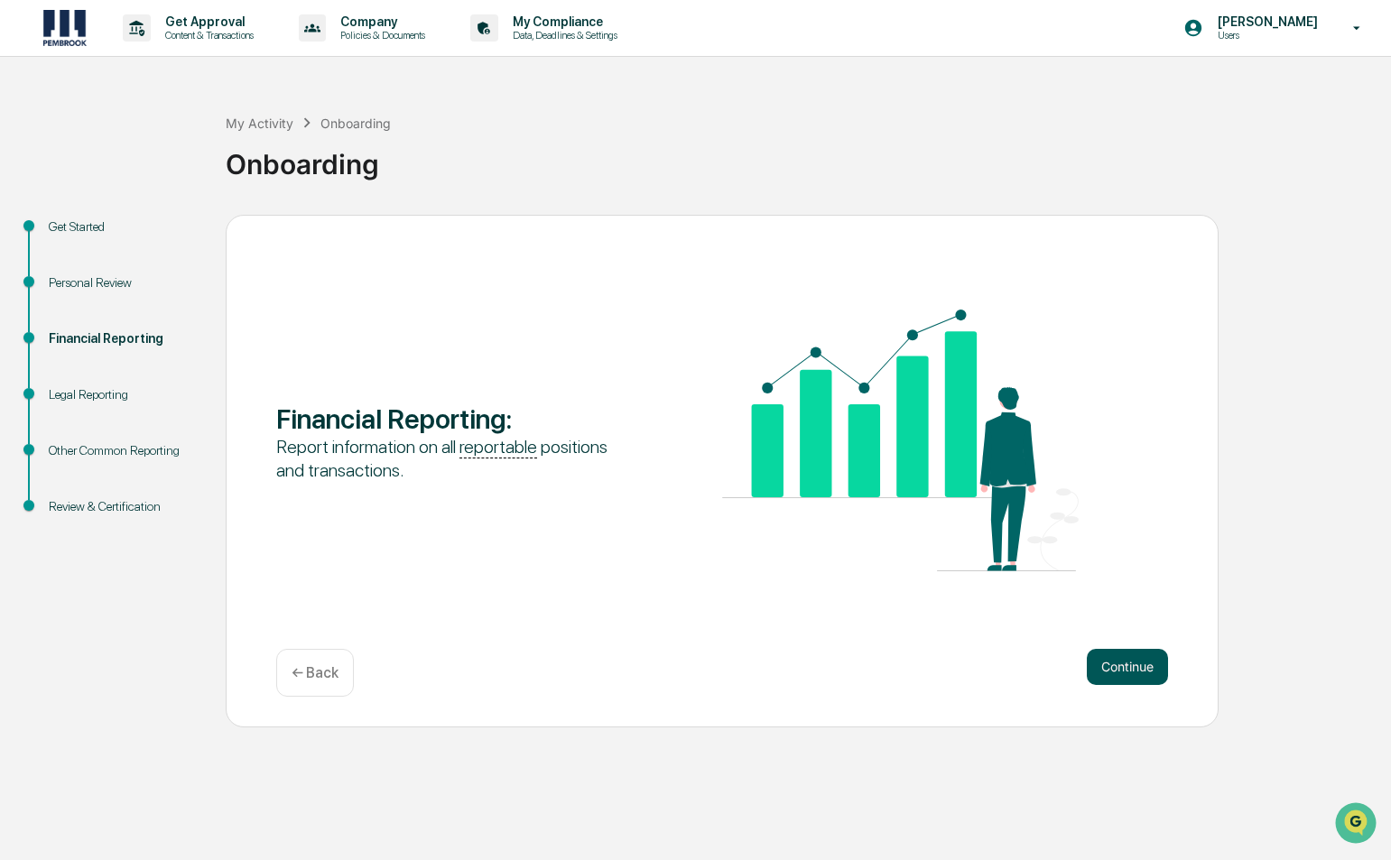
click at [1145, 654] on button "Continue" at bounding box center [1127, 667] width 81 height 36
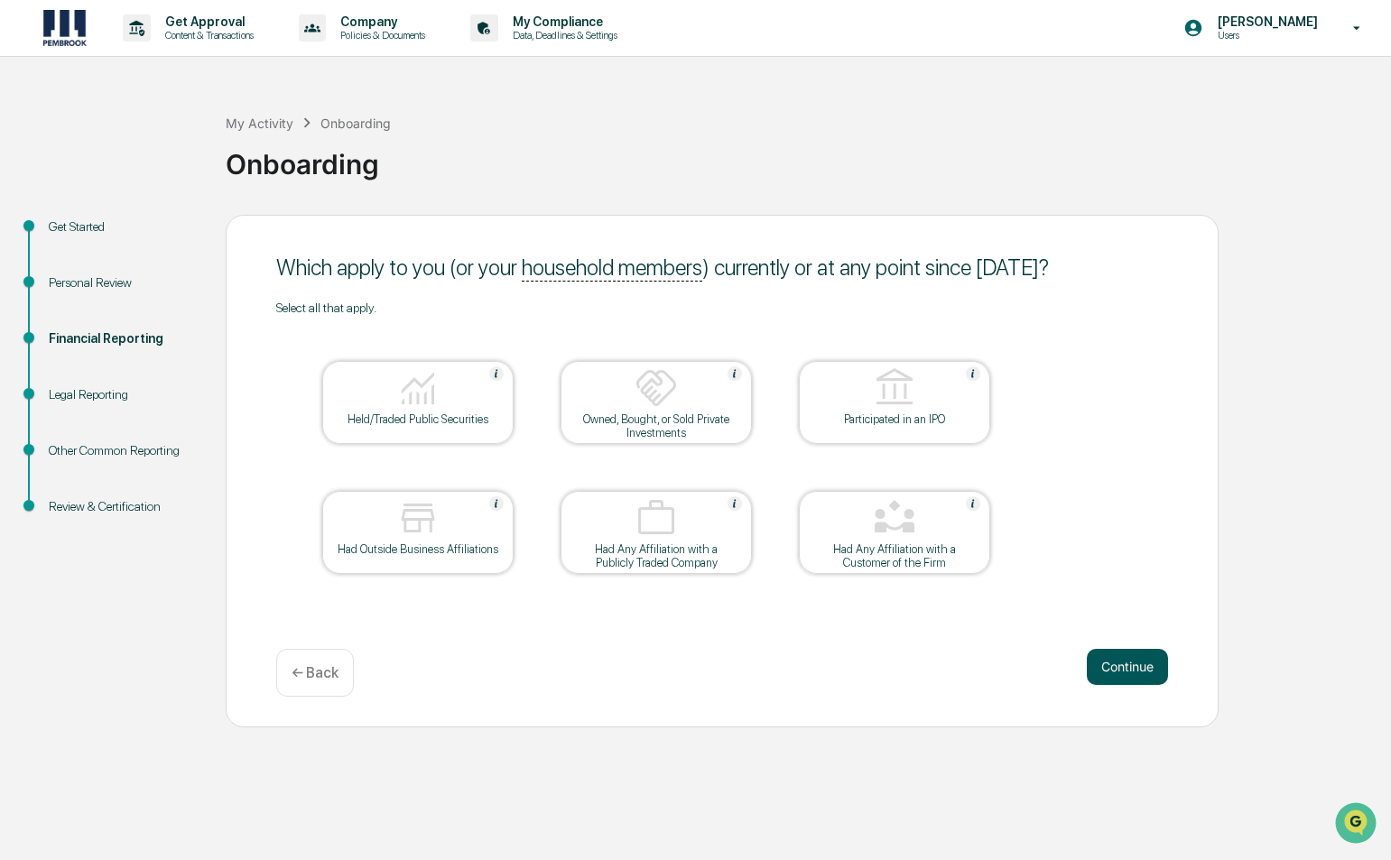
click at [1131, 671] on button "Continue" at bounding box center [1127, 667] width 81 height 36
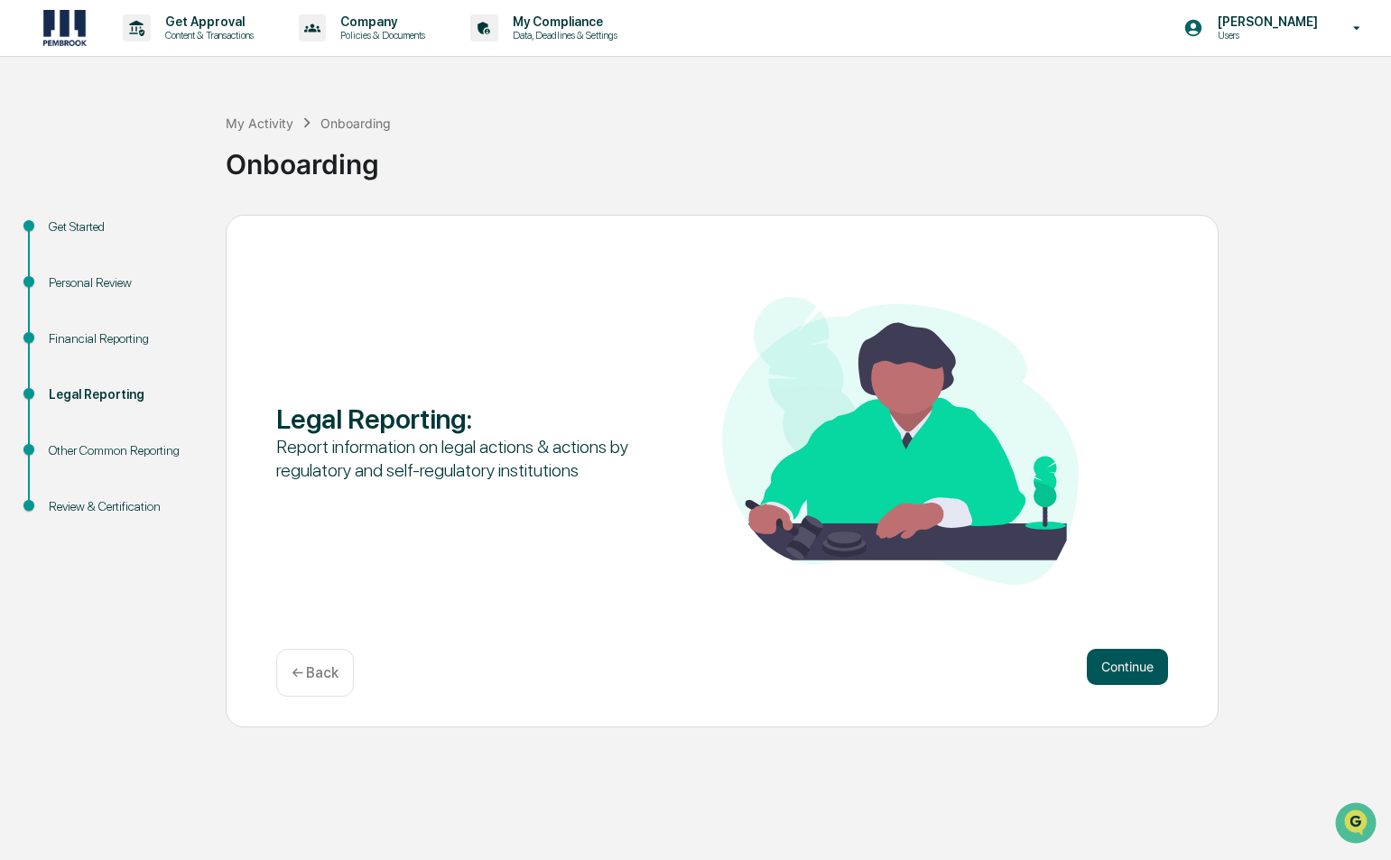
click at [1119, 674] on button "Continue" at bounding box center [1127, 667] width 81 height 36
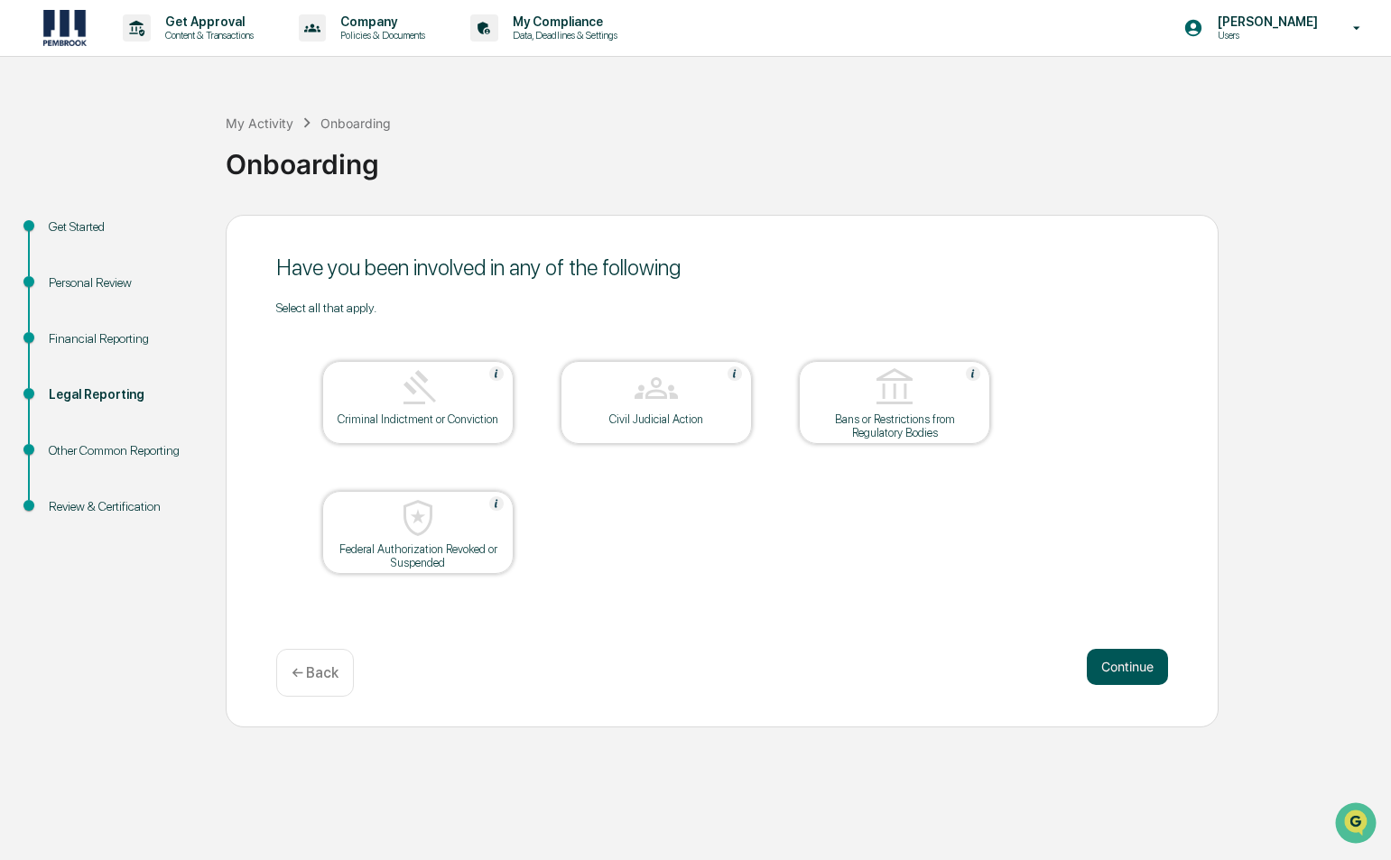
click at [1136, 672] on button "Continue" at bounding box center [1127, 667] width 81 height 36
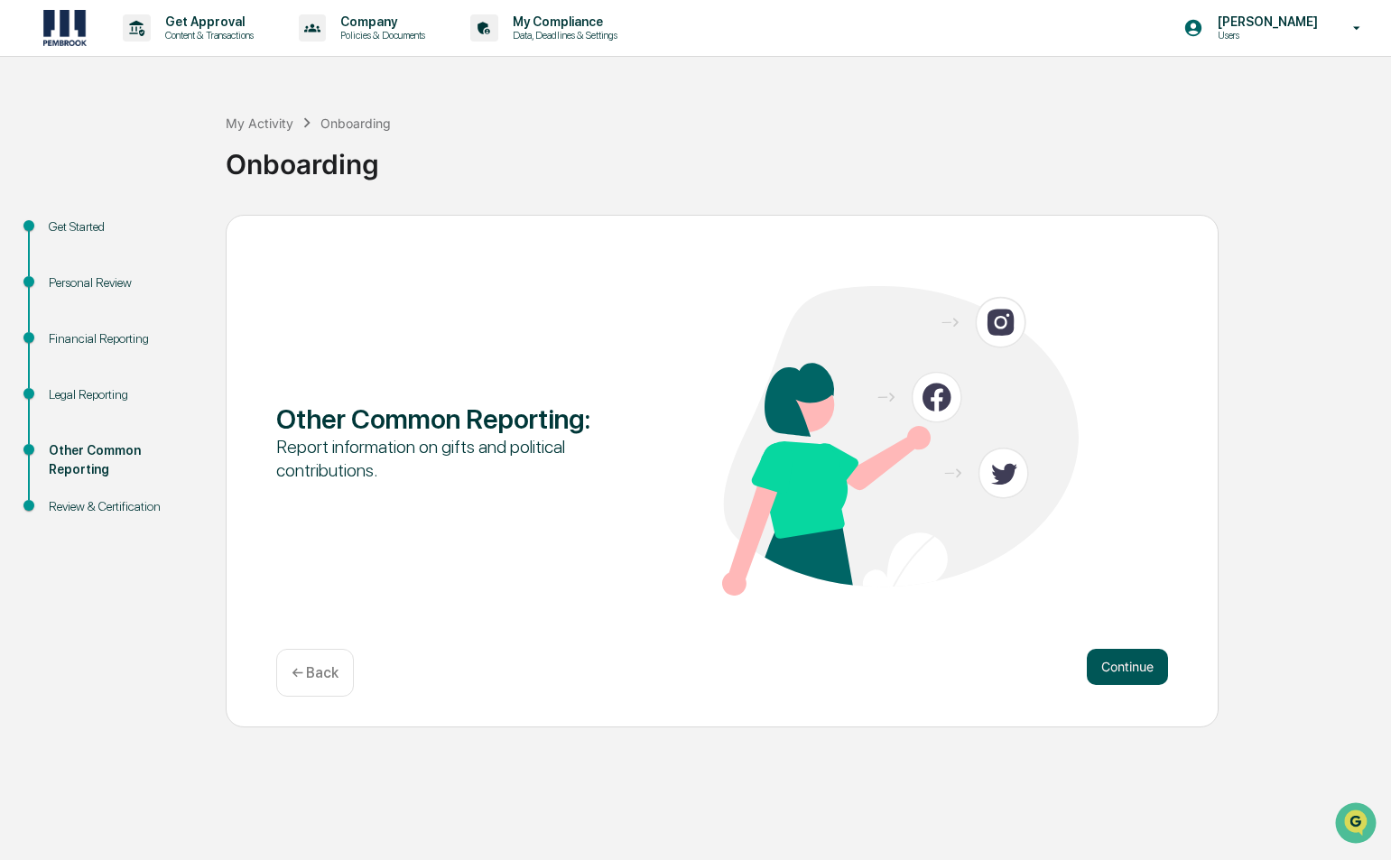
click at [1136, 666] on button "Continue" at bounding box center [1127, 667] width 81 height 36
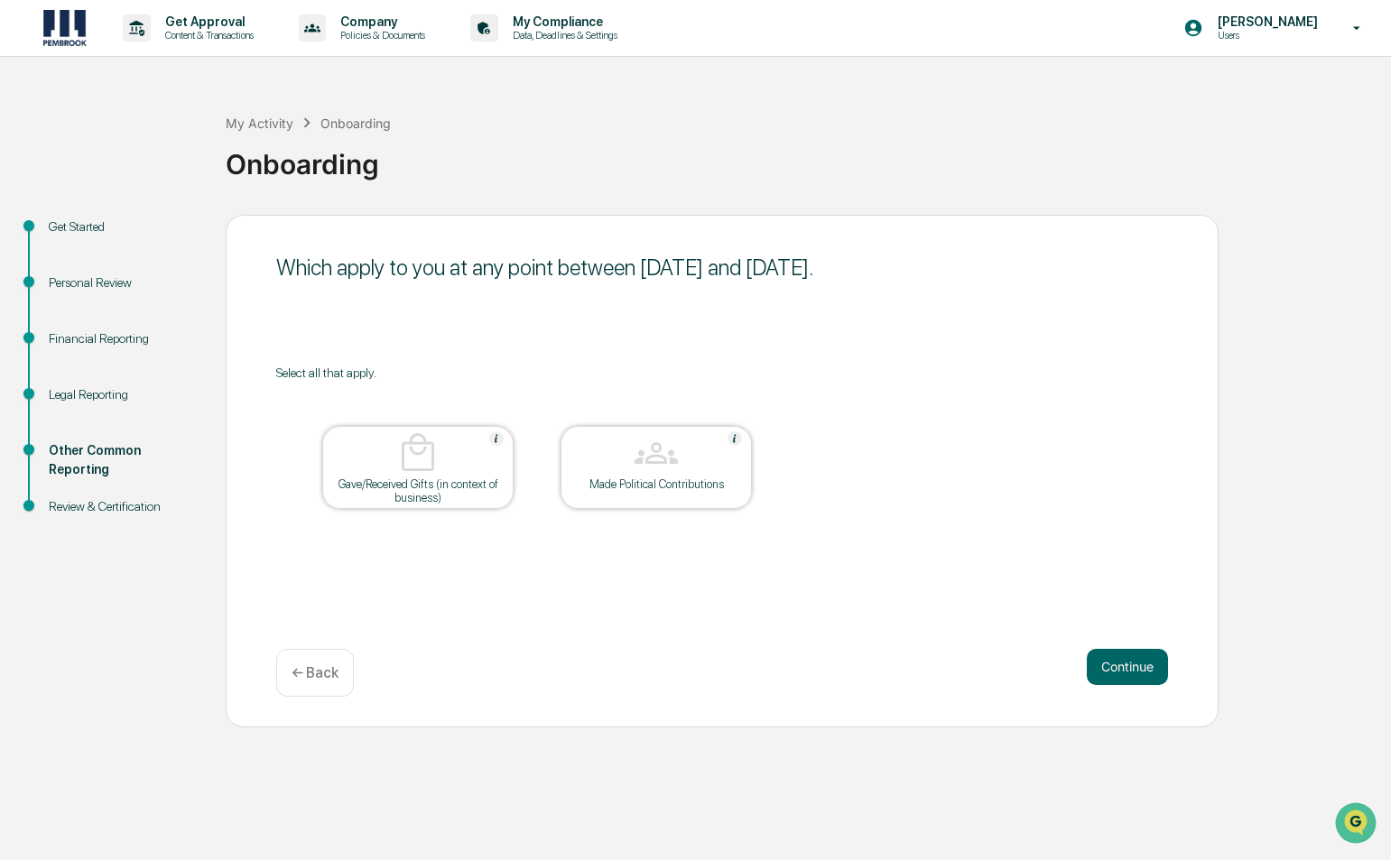
click at [432, 483] on div "Gave/Received Gifts (in context of business)" at bounding box center [418, 491] width 163 height 27
click at [425, 466] on img at bounding box center [417, 453] width 43 height 43
click at [1182, 665] on div "Which apply to you at any point between April 1, 2025 and June 30, 2025. Select…" at bounding box center [722, 471] width 993 height 513
click at [1144, 667] on button "Continue" at bounding box center [1127, 667] width 81 height 36
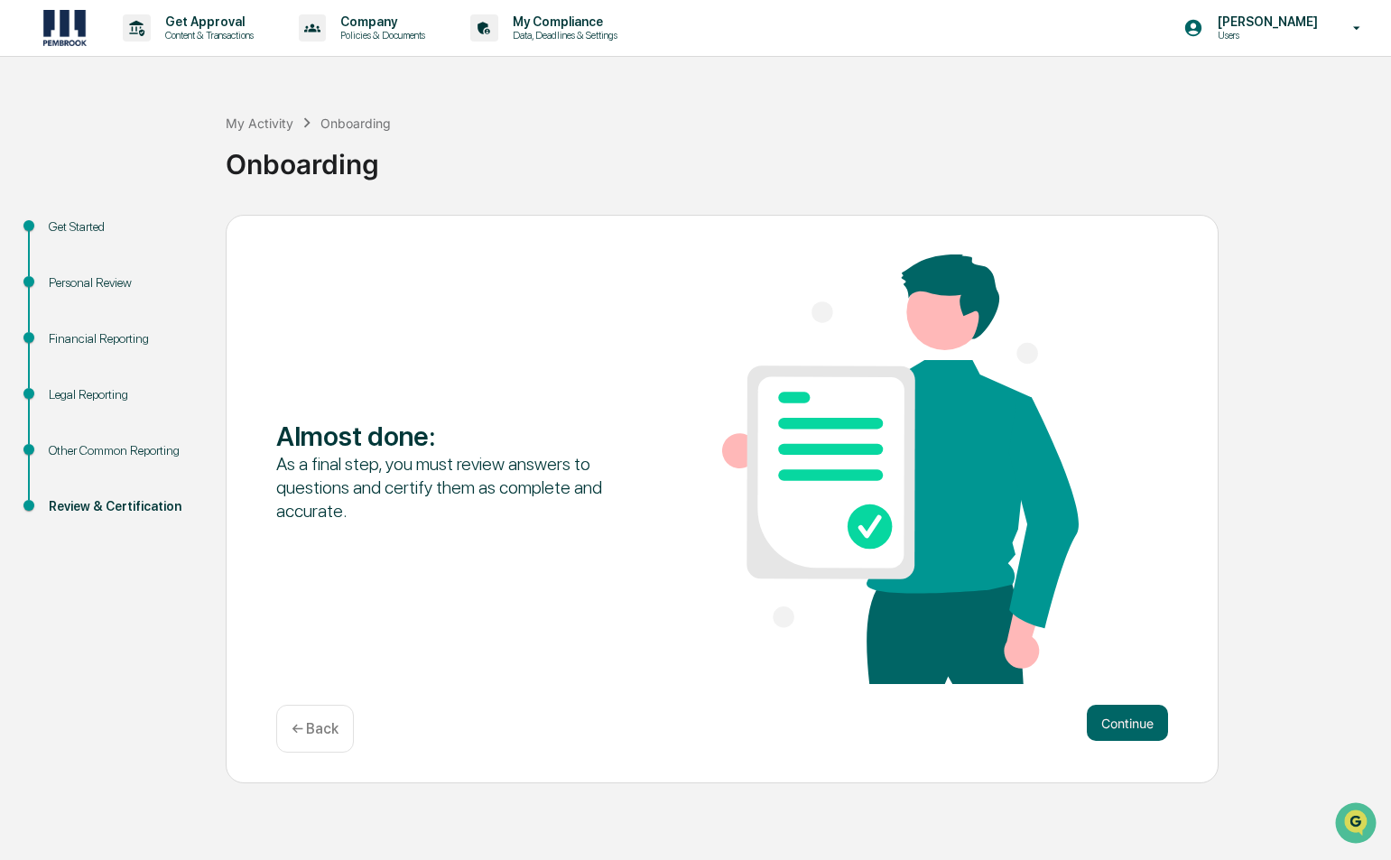
click at [107, 283] on div "Personal Review" at bounding box center [123, 283] width 148 height 19
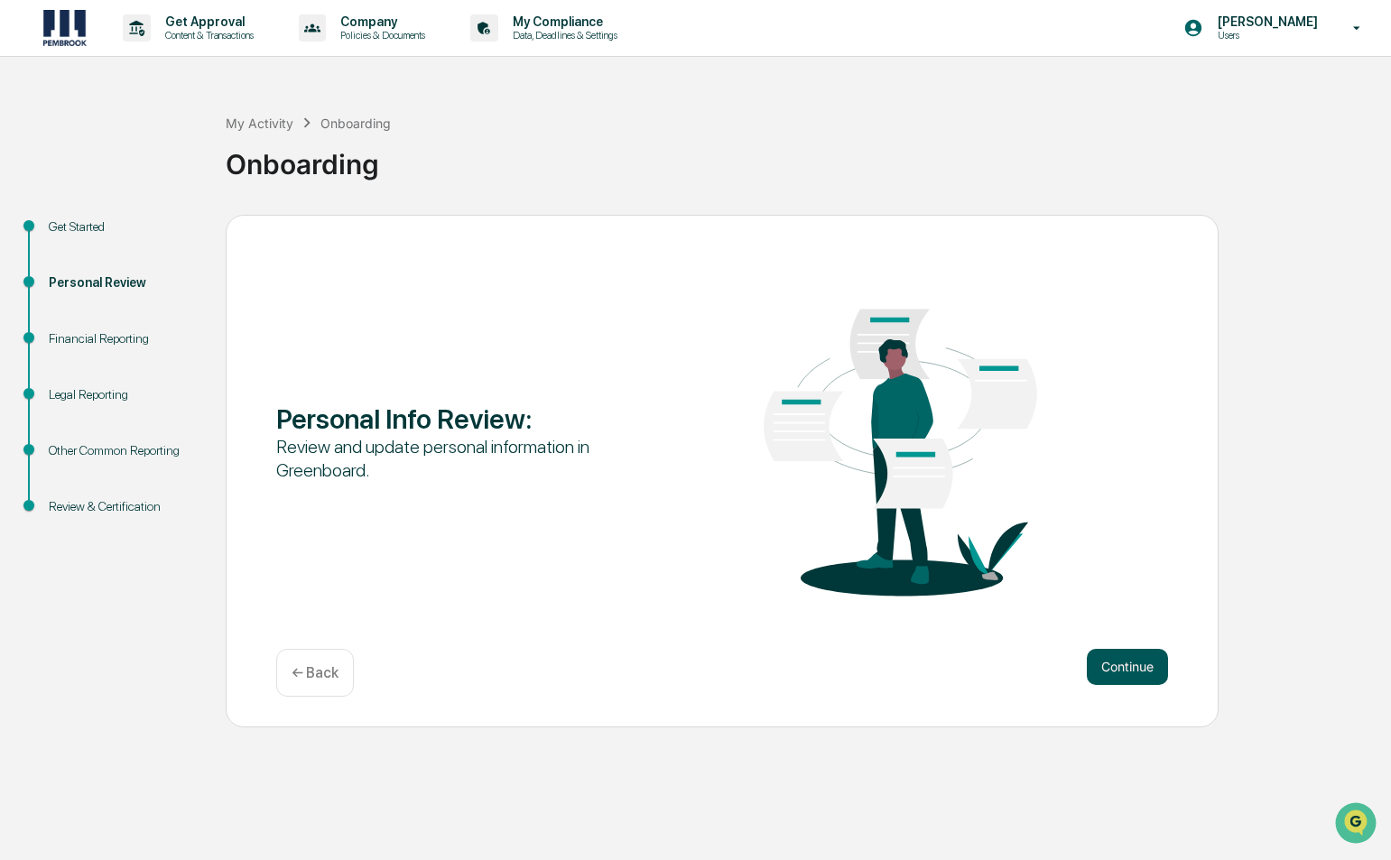
click at [1130, 658] on button "Continue" at bounding box center [1127, 667] width 81 height 36
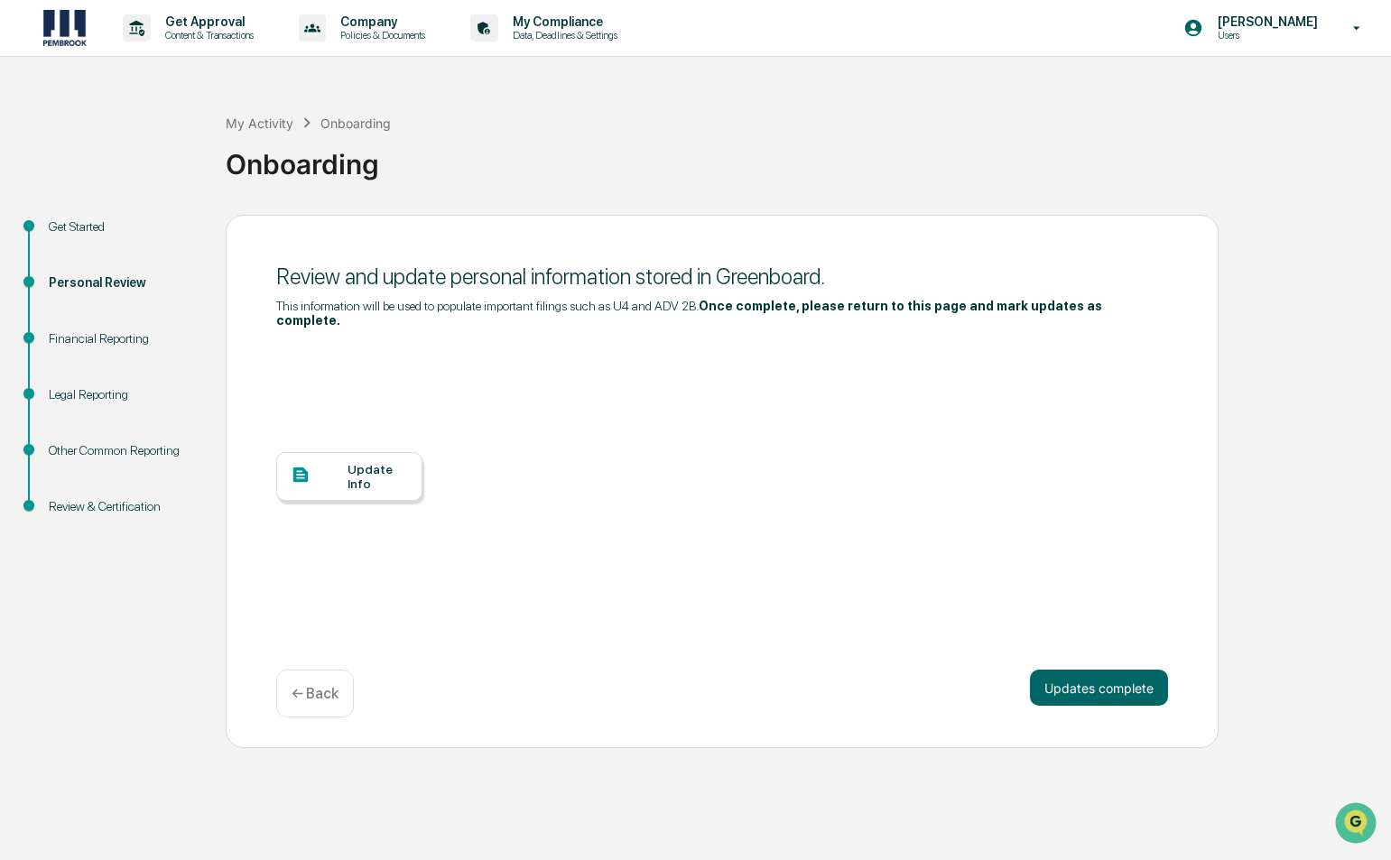
click at [369, 435] on div "Update Info" at bounding box center [722, 490] width 892 height 325
click at [367, 452] on div "Update Info" at bounding box center [349, 476] width 146 height 49
click at [363, 462] on div "Update Info" at bounding box center [378, 476] width 60 height 29
click at [1110, 650] on div "Review and update personal information stored in Greenboard. This information w…" at bounding box center [722, 482] width 993 height 534
click at [1095, 674] on button "Updates complete" at bounding box center [1099, 688] width 138 height 36
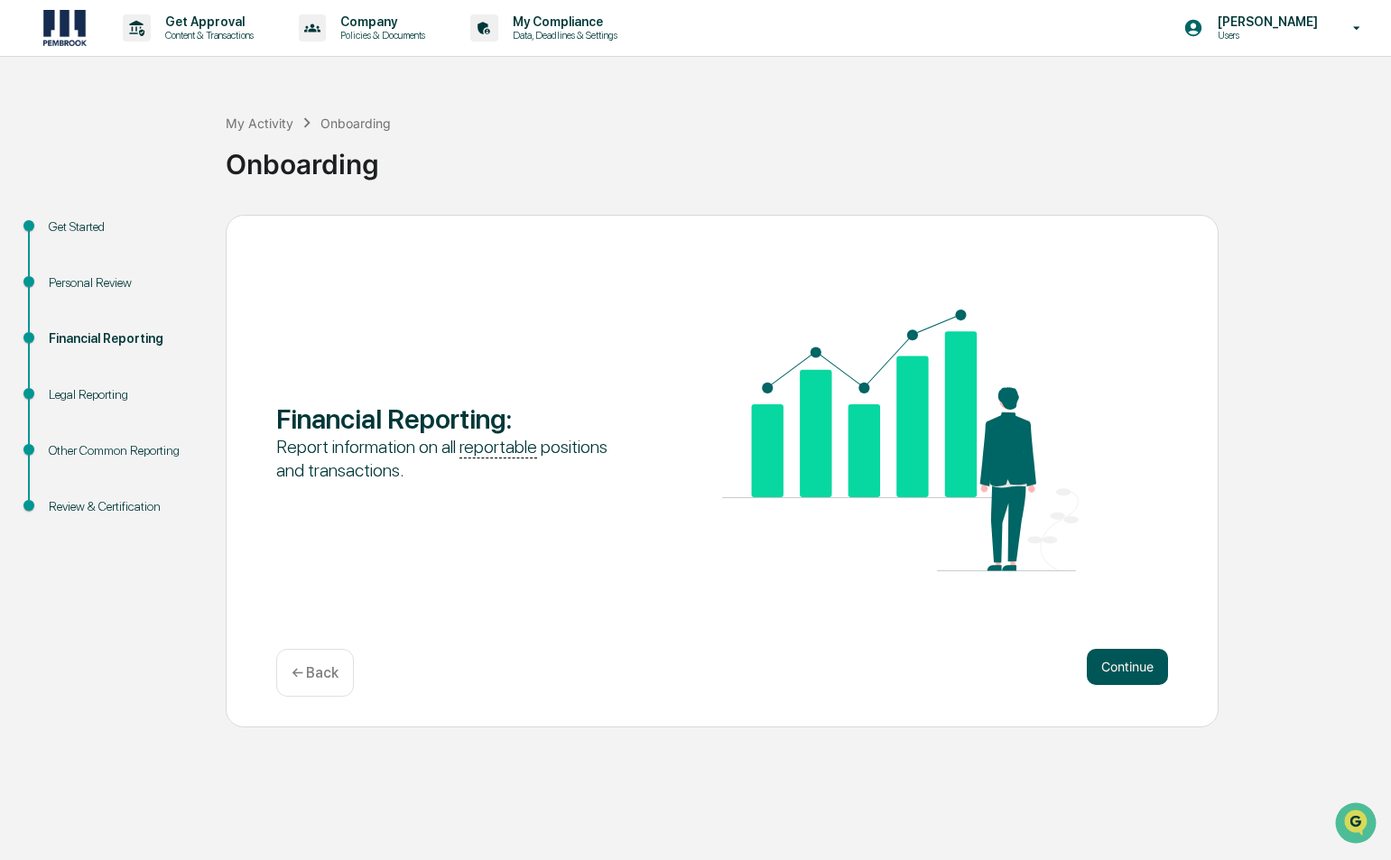
click at [1148, 672] on button "Continue" at bounding box center [1127, 667] width 81 height 36
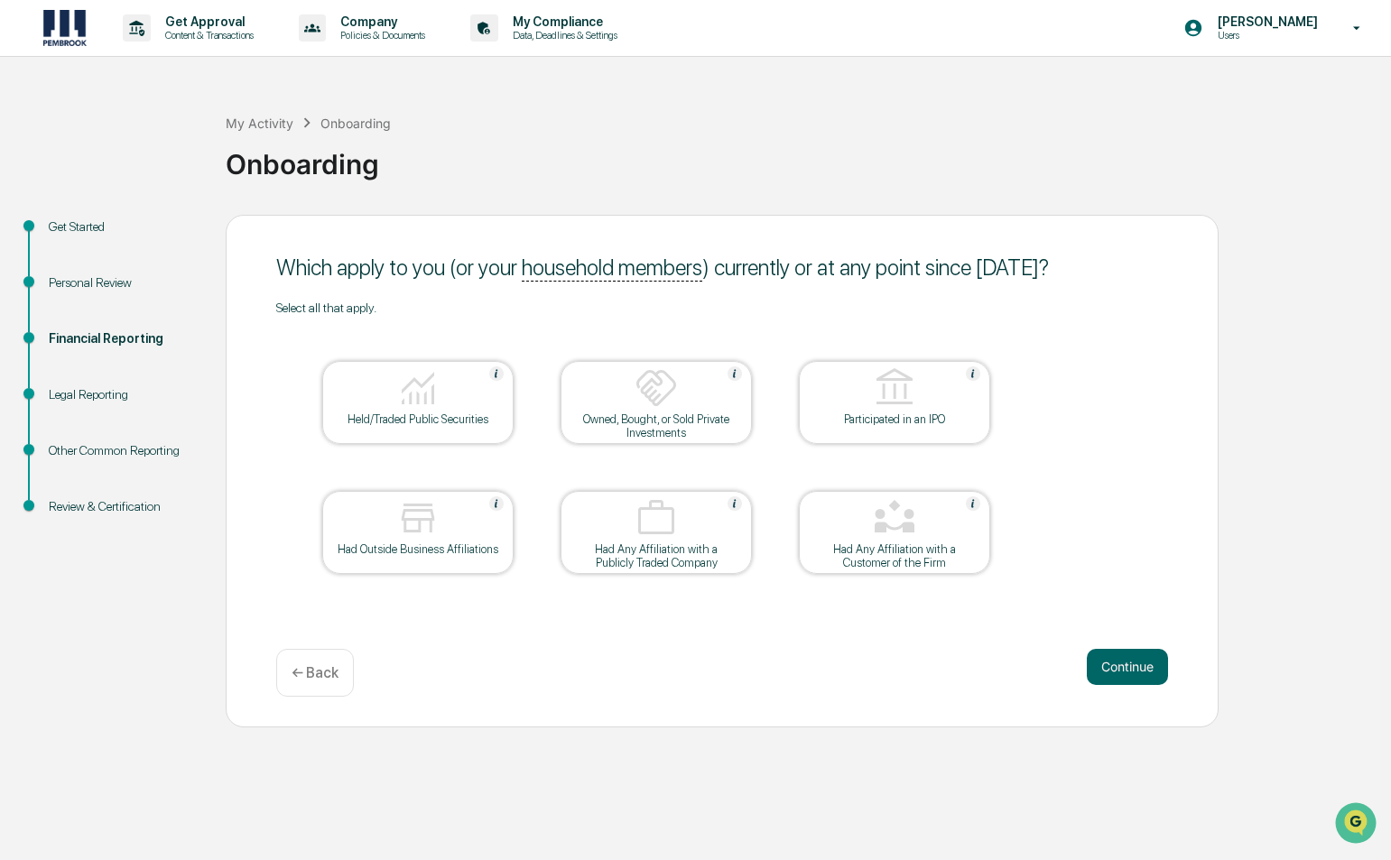
click at [407, 423] on div "Held/Traded Public Securities" at bounding box center [418, 420] width 163 height 14
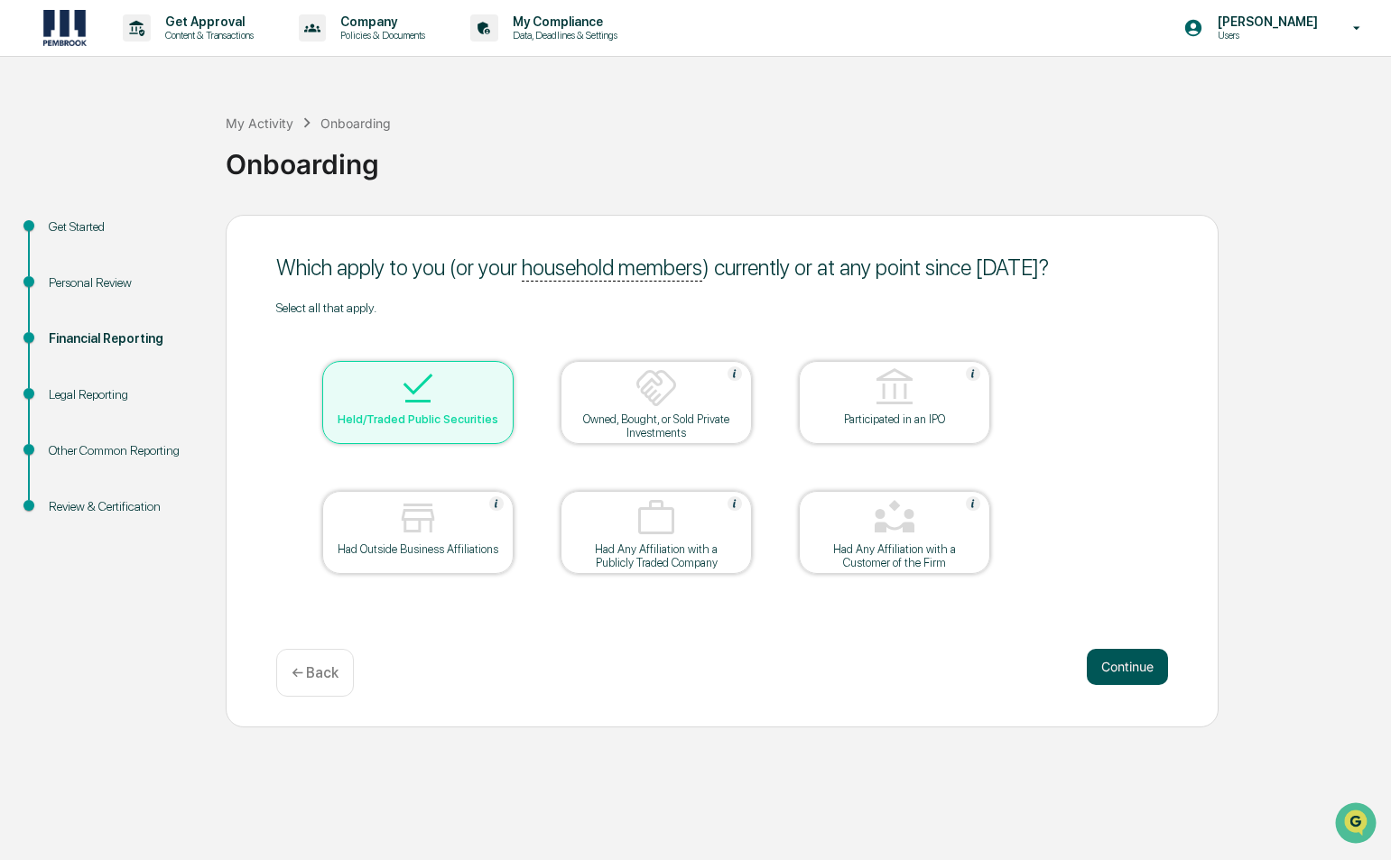
click at [1125, 663] on button "Continue" at bounding box center [1127, 667] width 81 height 36
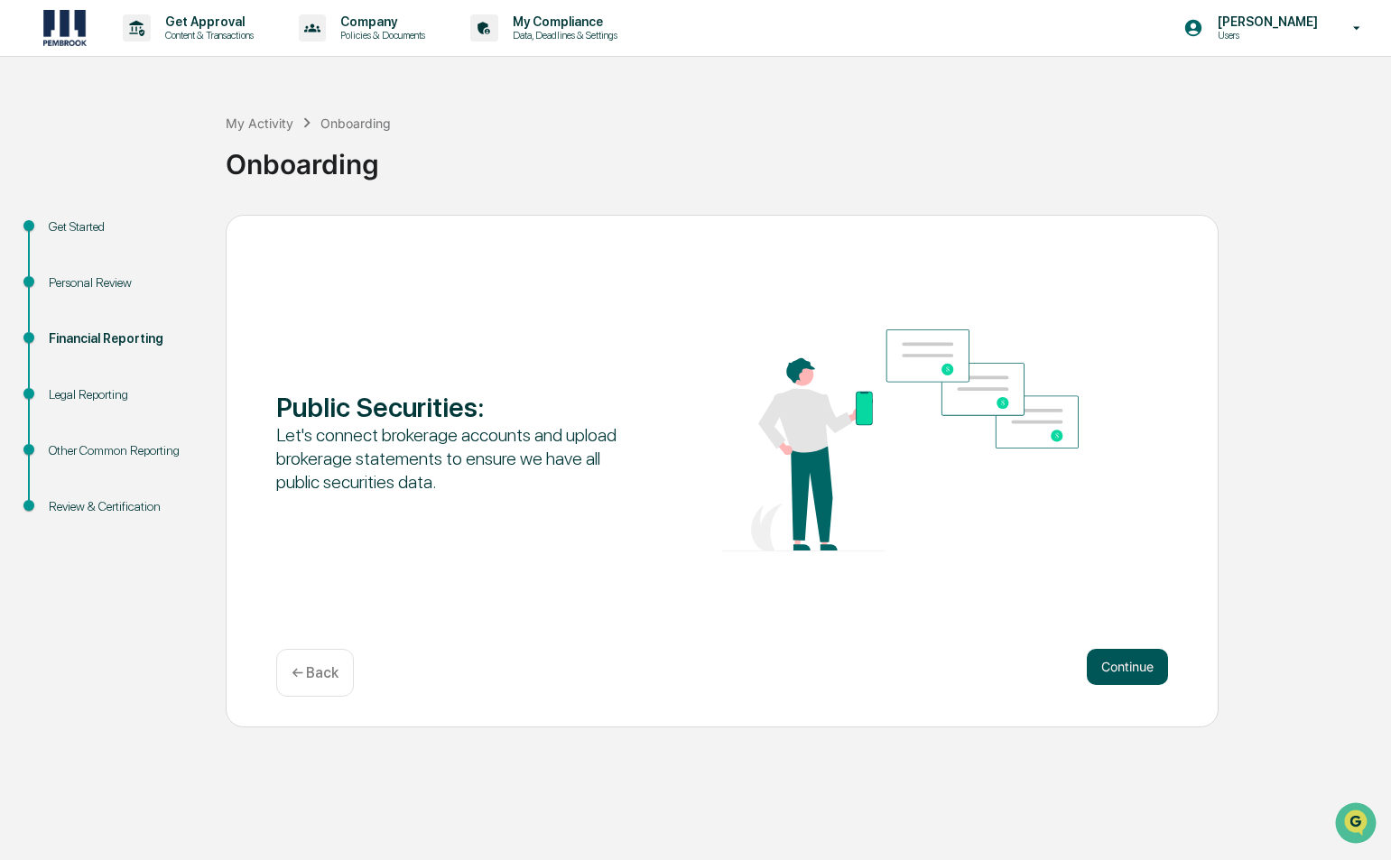
click at [1099, 649] on button "Continue" at bounding box center [1127, 667] width 81 height 36
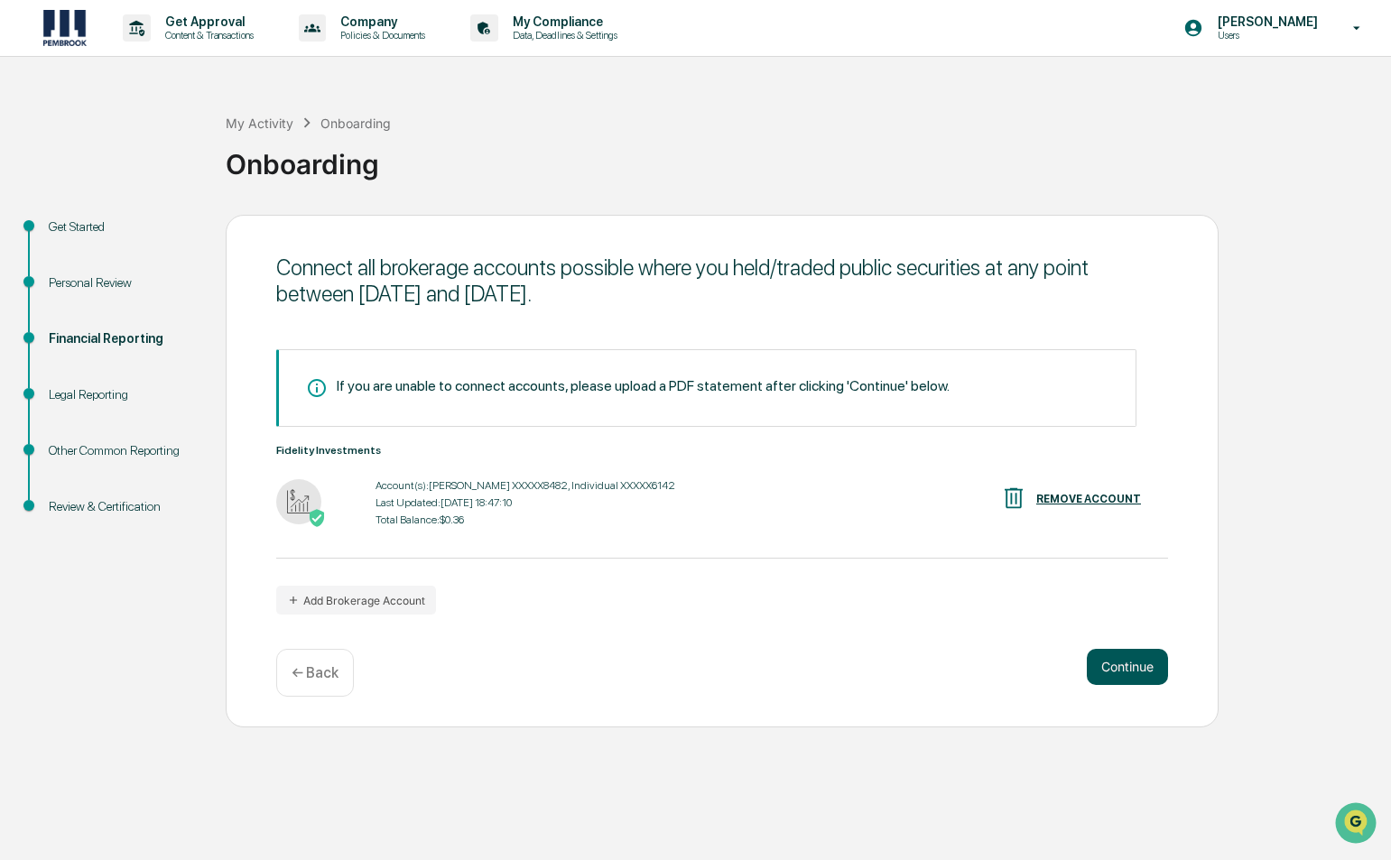
click at [1129, 667] on button "Continue" at bounding box center [1127, 667] width 81 height 36
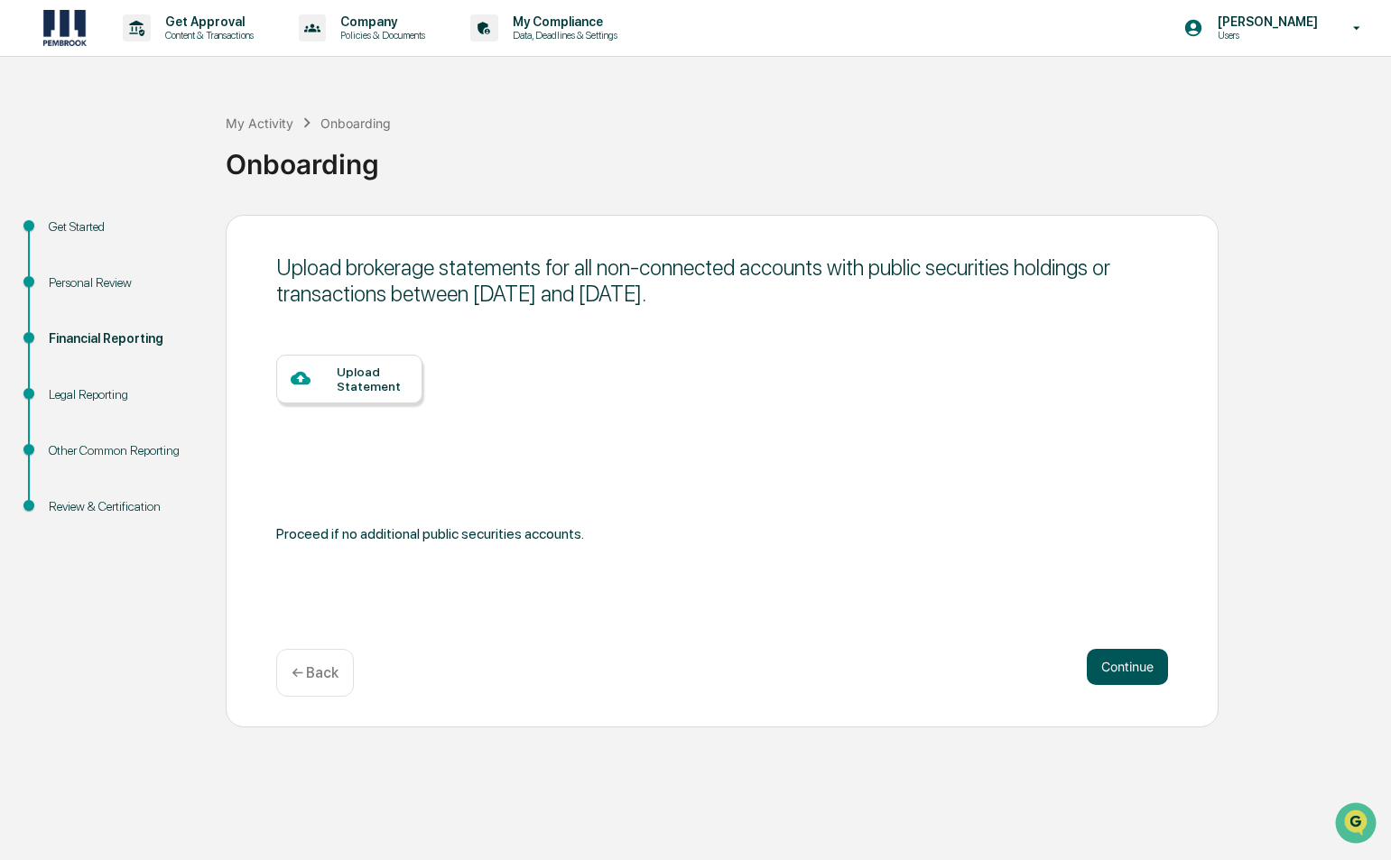
click at [1108, 655] on button "Continue" at bounding box center [1127, 667] width 81 height 36
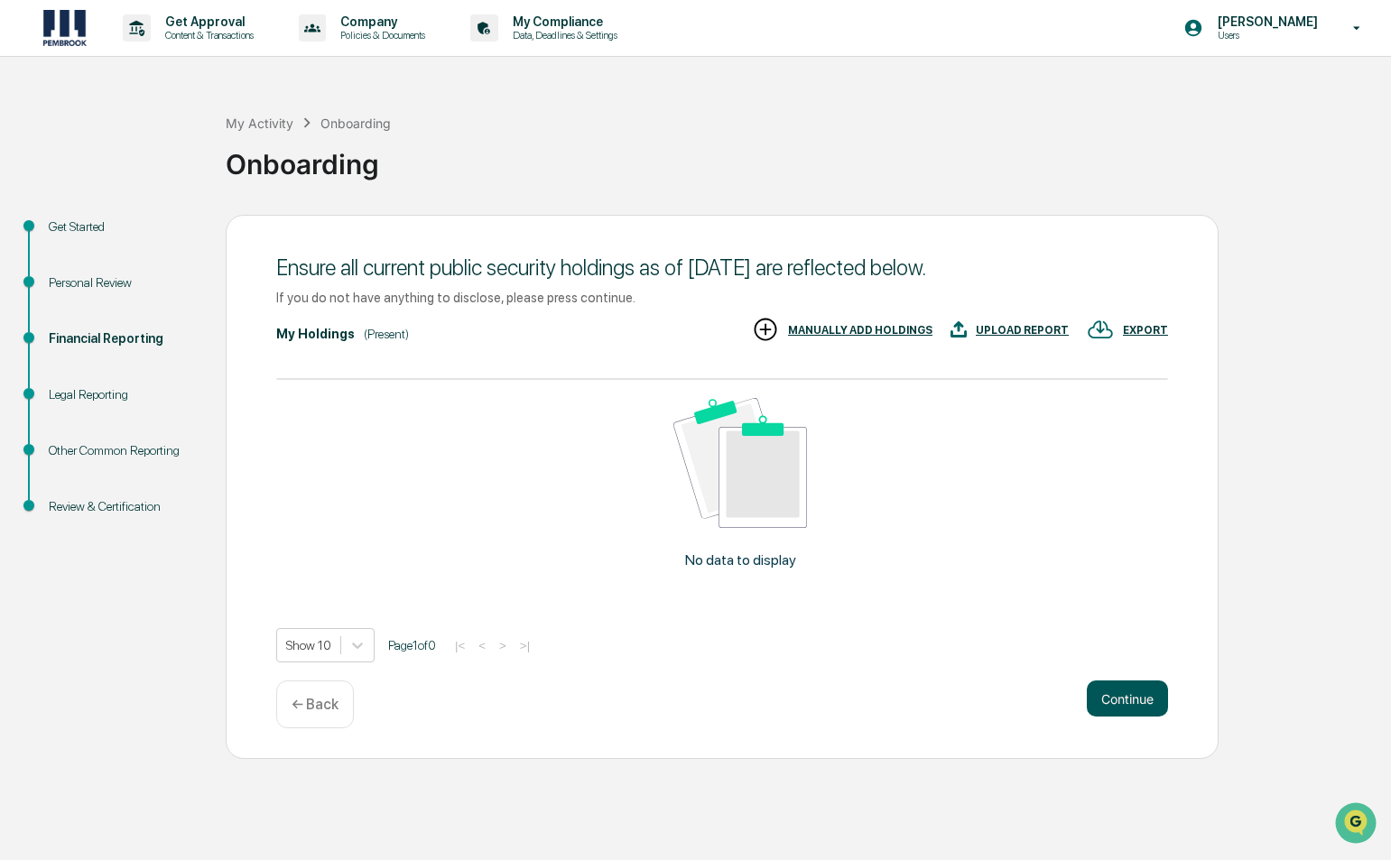
click at [1101, 691] on button "Continue" at bounding box center [1127, 699] width 81 height 36
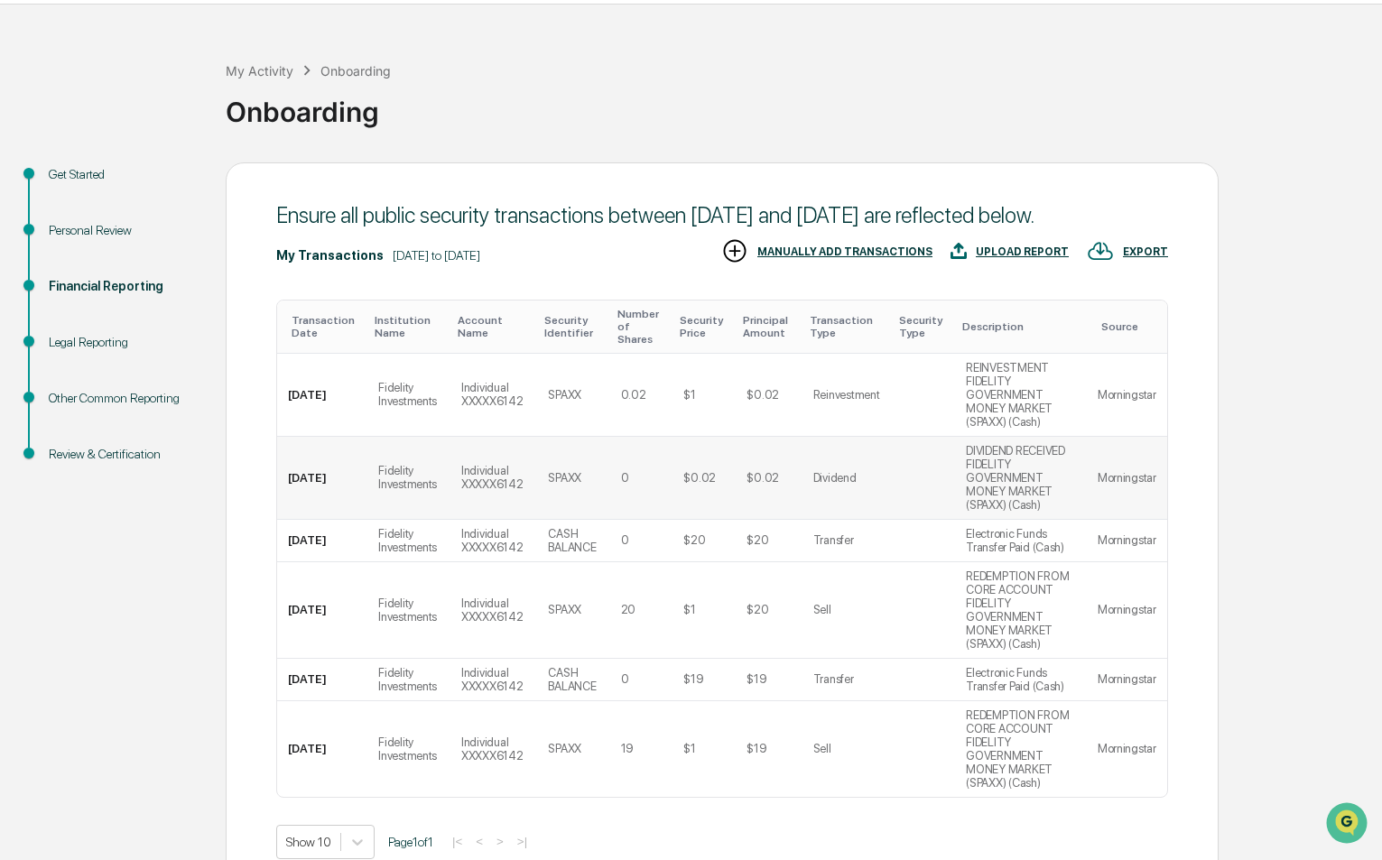
scroll to position [80, 0]
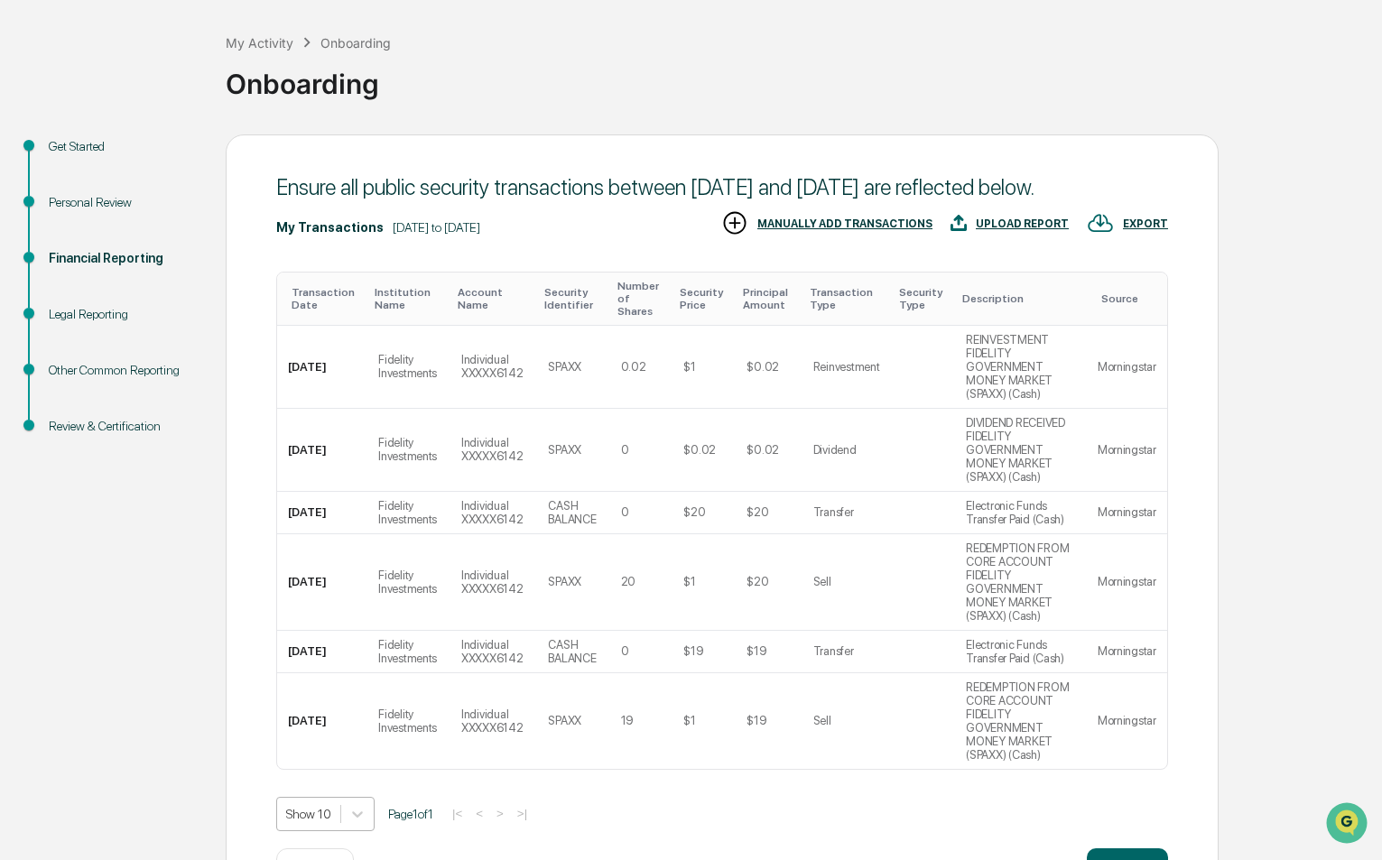
click at [330, 747] on body "Get Approval Content & Transactions Company Policies & Documents My Compliance …" at bounding box center [691, 424] width 1382 height 1008
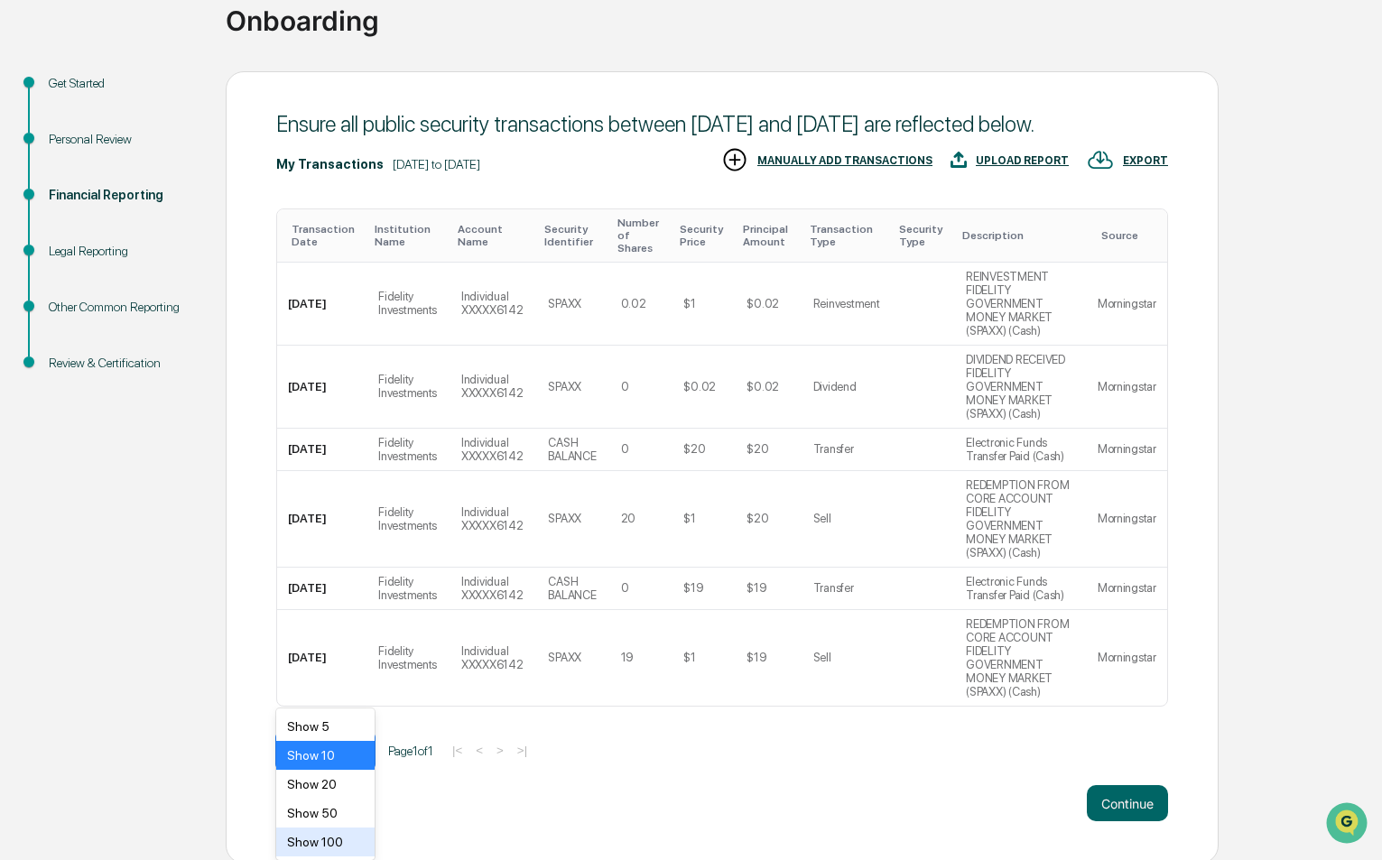
click at [314, 835] on div "Show 100" at bounding box center [325, 842] width 98 height 29
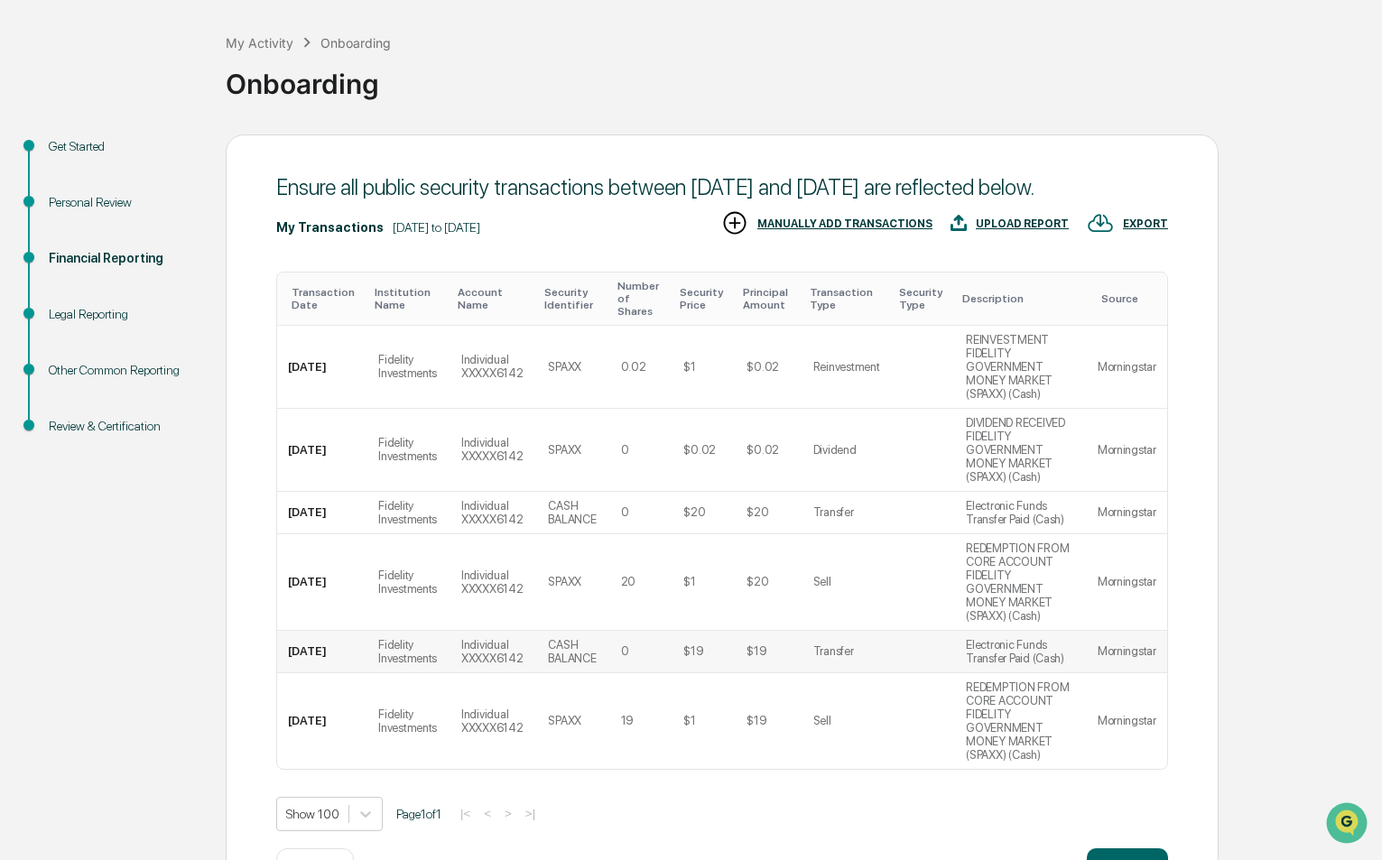
click at [420, 638] on div "Fidelity Investments" at bounding box center [408, 651] width 61 height 27
click at [352, 761] on body "Get Approval Content & Transactions Company Policies & Documents My Compliance …" at bounding box center [691, 424] width 1382 height 1008
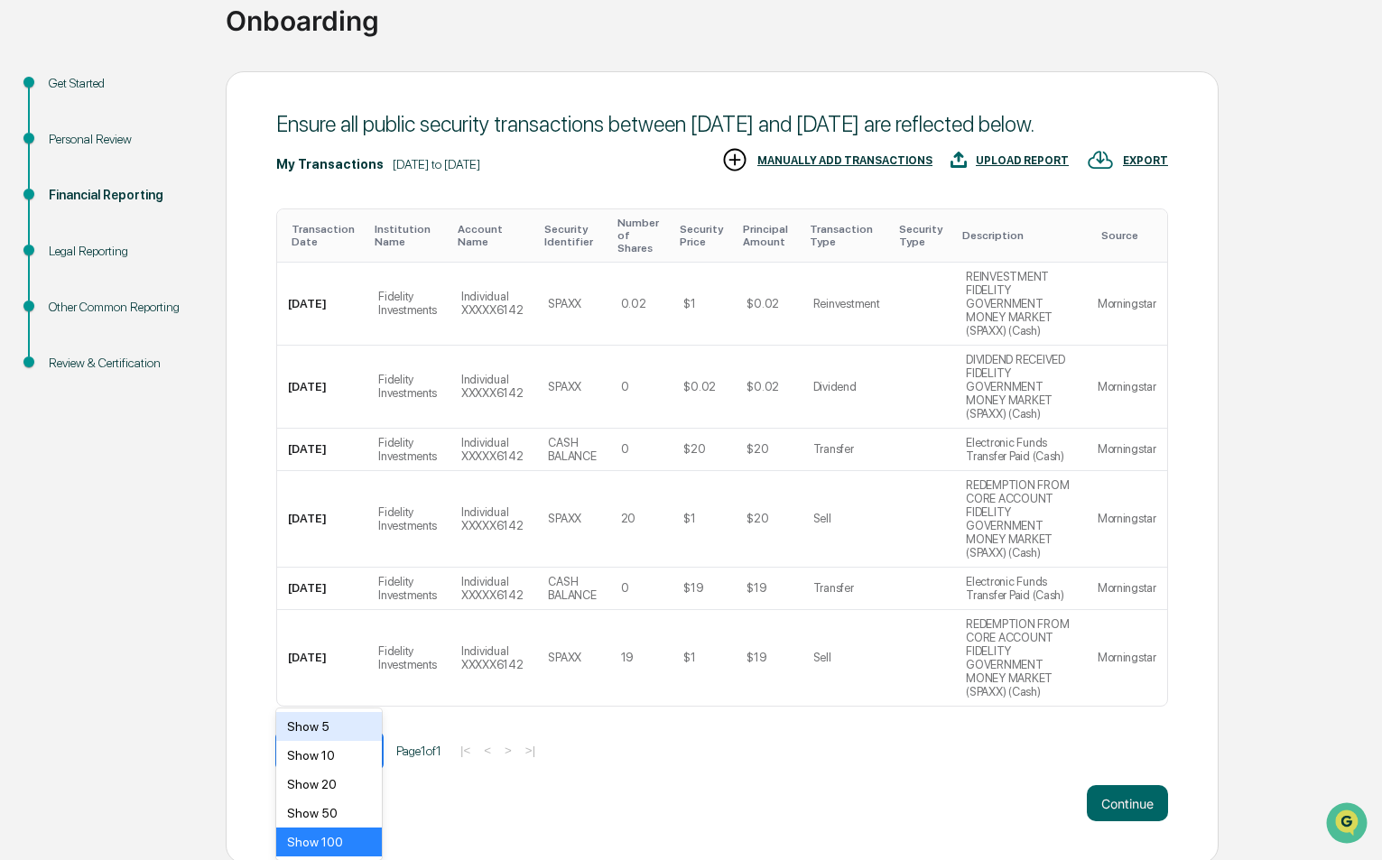
click at [336, 730] on div "Show 5" at bounding box center [329, 726] width 106 height 29
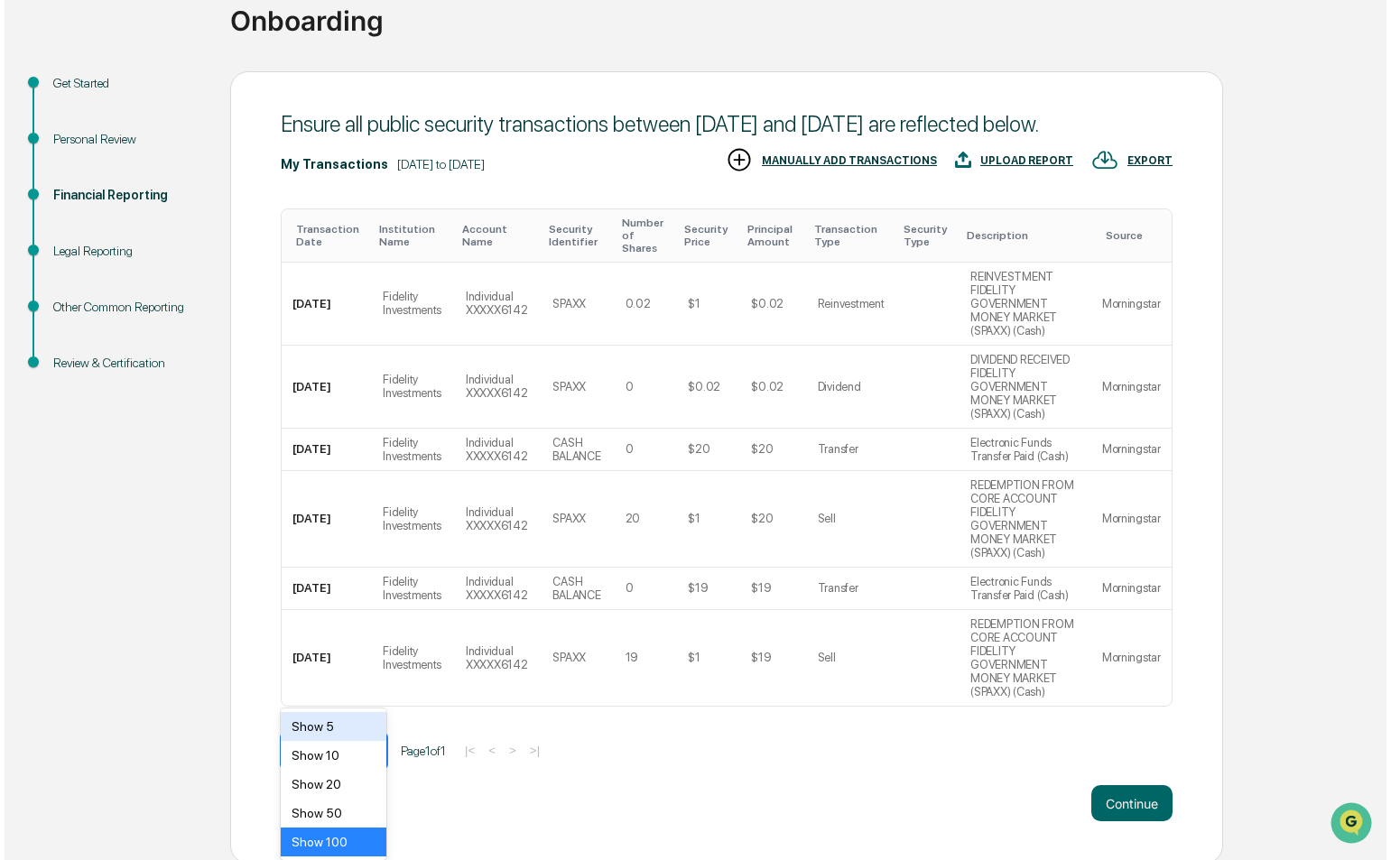
scroll to position [0, 0]
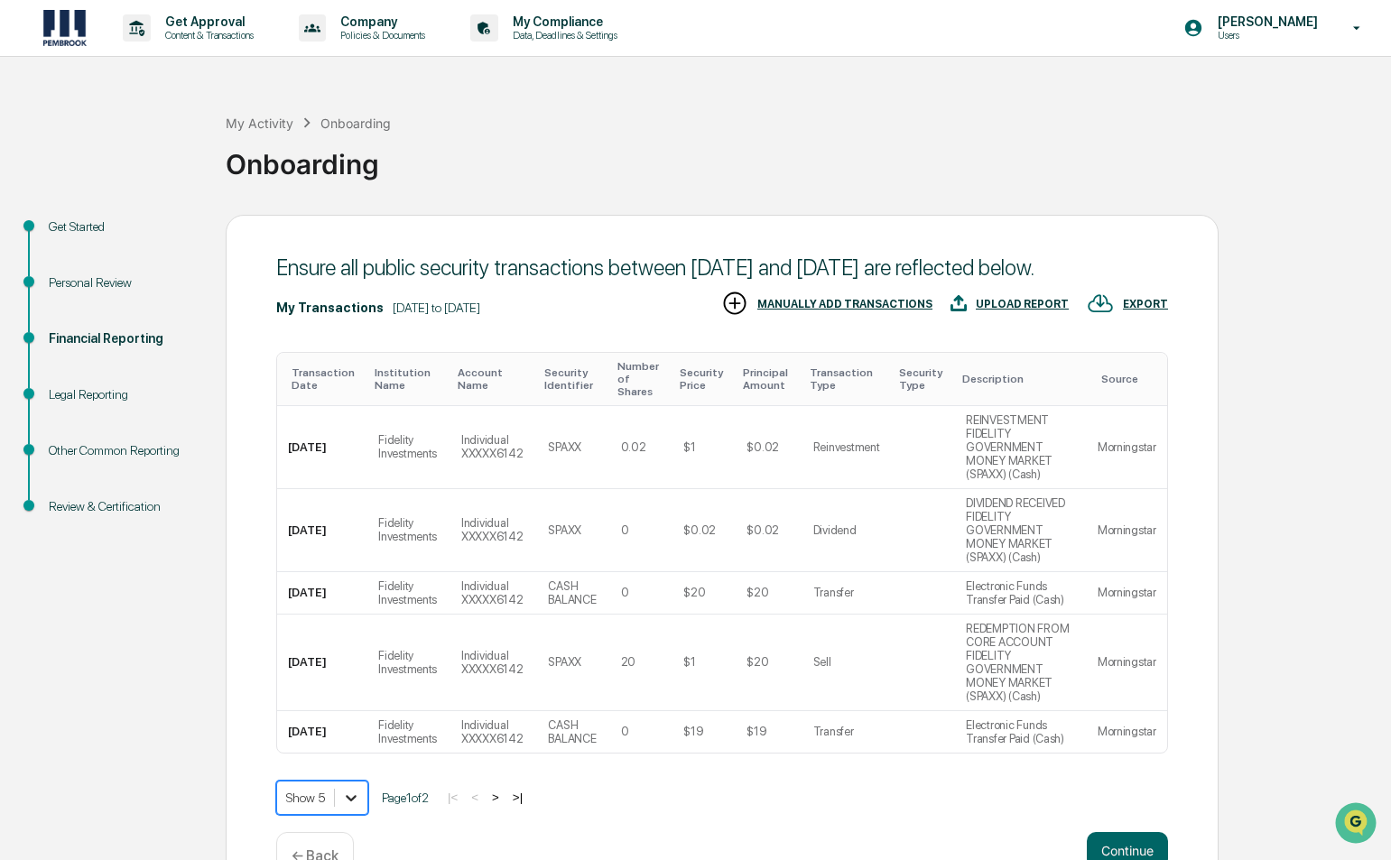
click at [351, 740] on body "Get Approval Content & Transactions Company Policies & Documents My Compliance …" at bounding box center [695, 455] width 1391 height 911
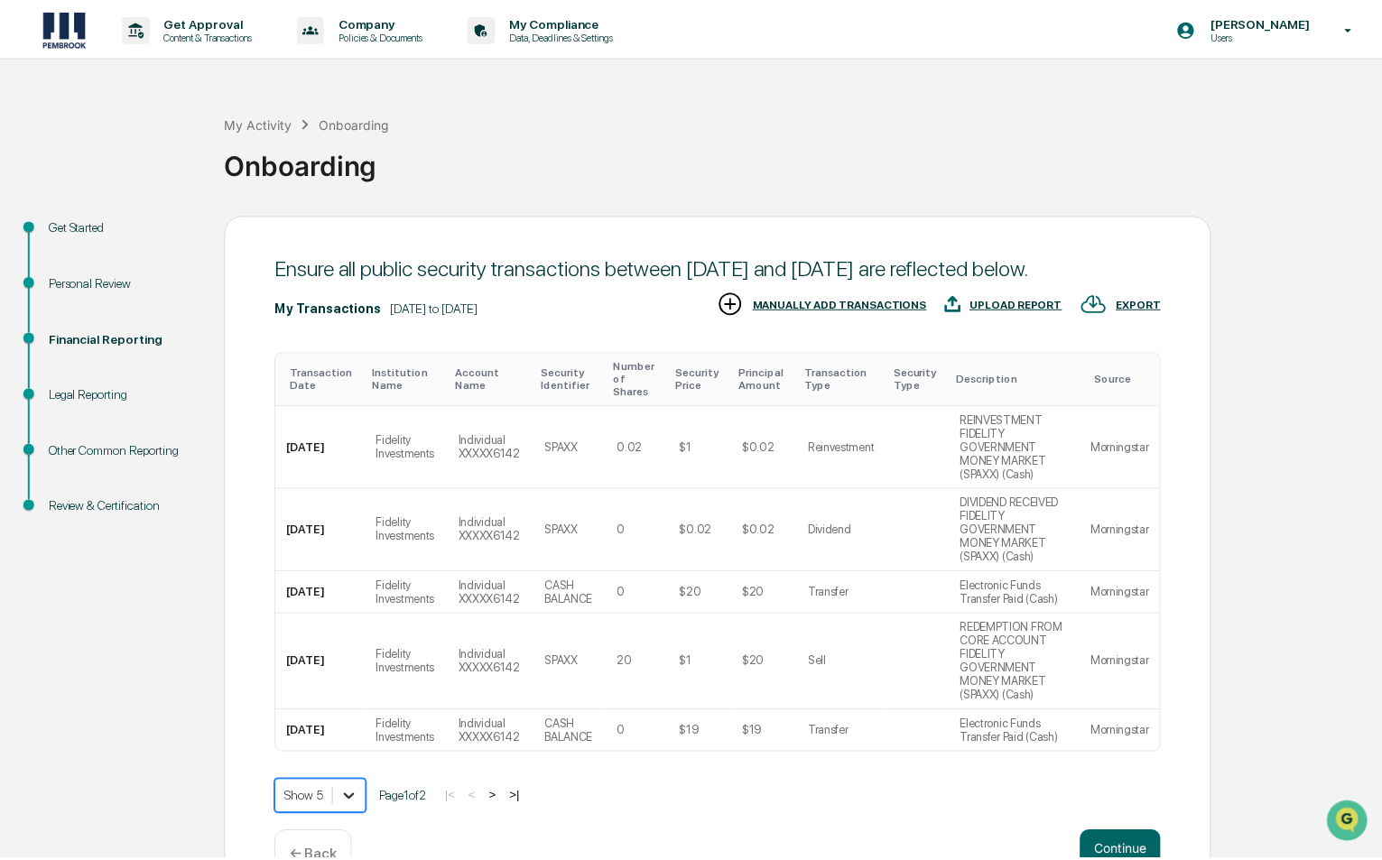
scroll to position [60, 0]
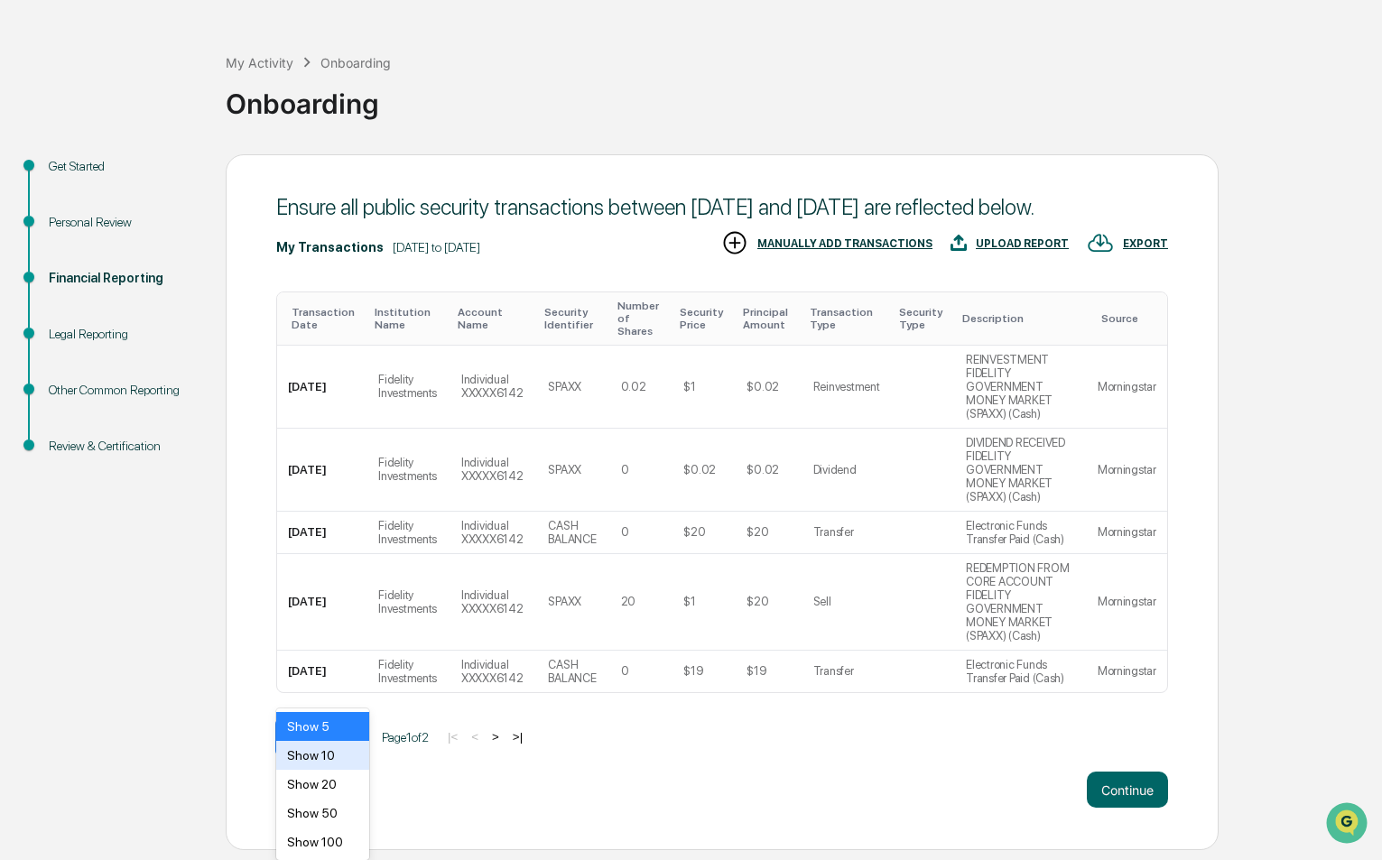
click at [524, 687] on div "Transaction Date Institution Name Account Name Security Identifier Number of Sh…" at bounding box center [722, 519] width 892 height 470
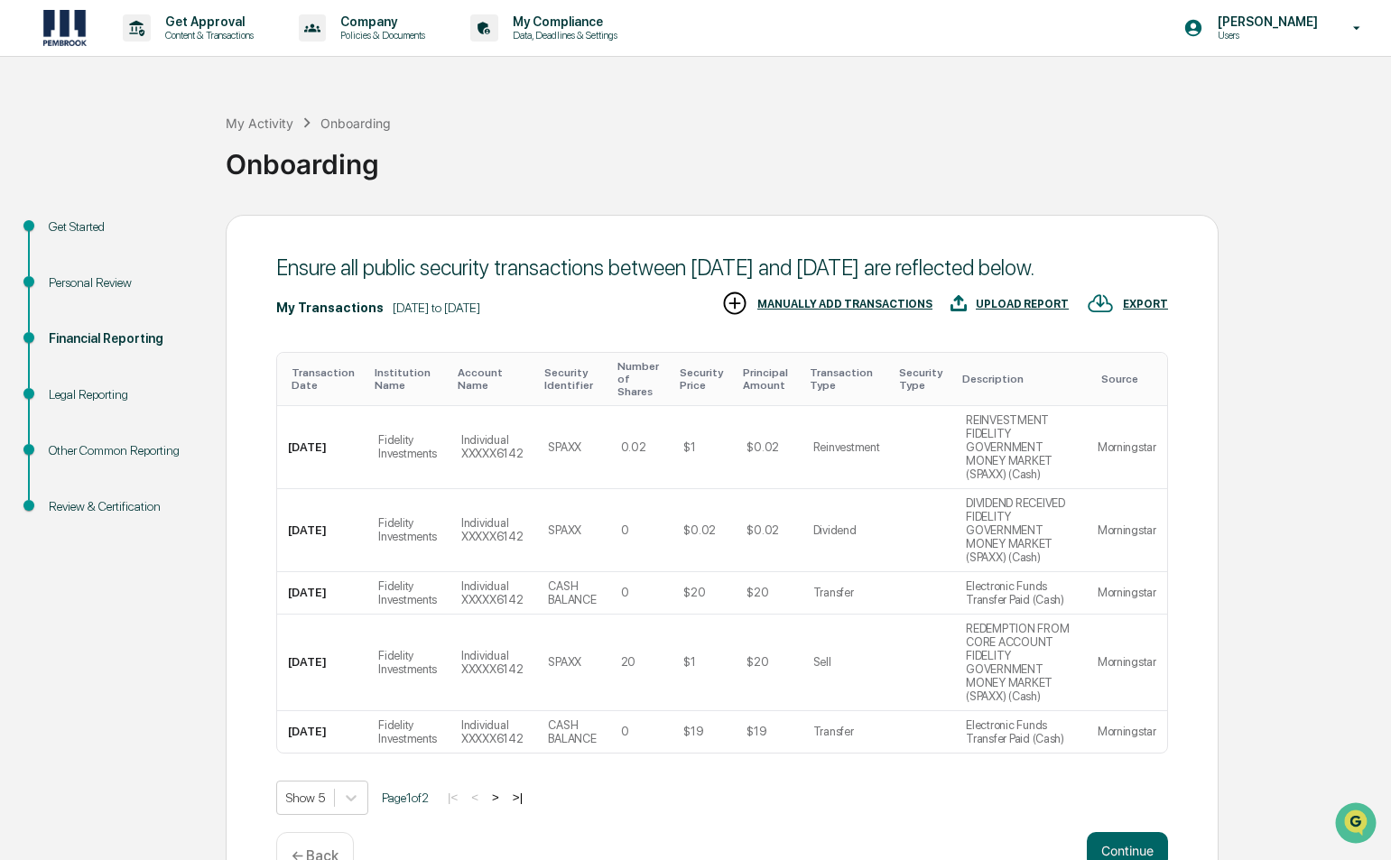
click at [126, 400] on div "Legal Reporting" at bounding box center [123, 395] width 148 height 19
click at [1269, 24] on p "[PERSON_NAME]" at bounding box center [1265, 21] width 124 height 14
click at [532, 22] on div at bounding box center [695, 430] width 1391 height 860
click at [602, 26] on p "My Compliance" at bounding box center [562, 21] width 128 height 14
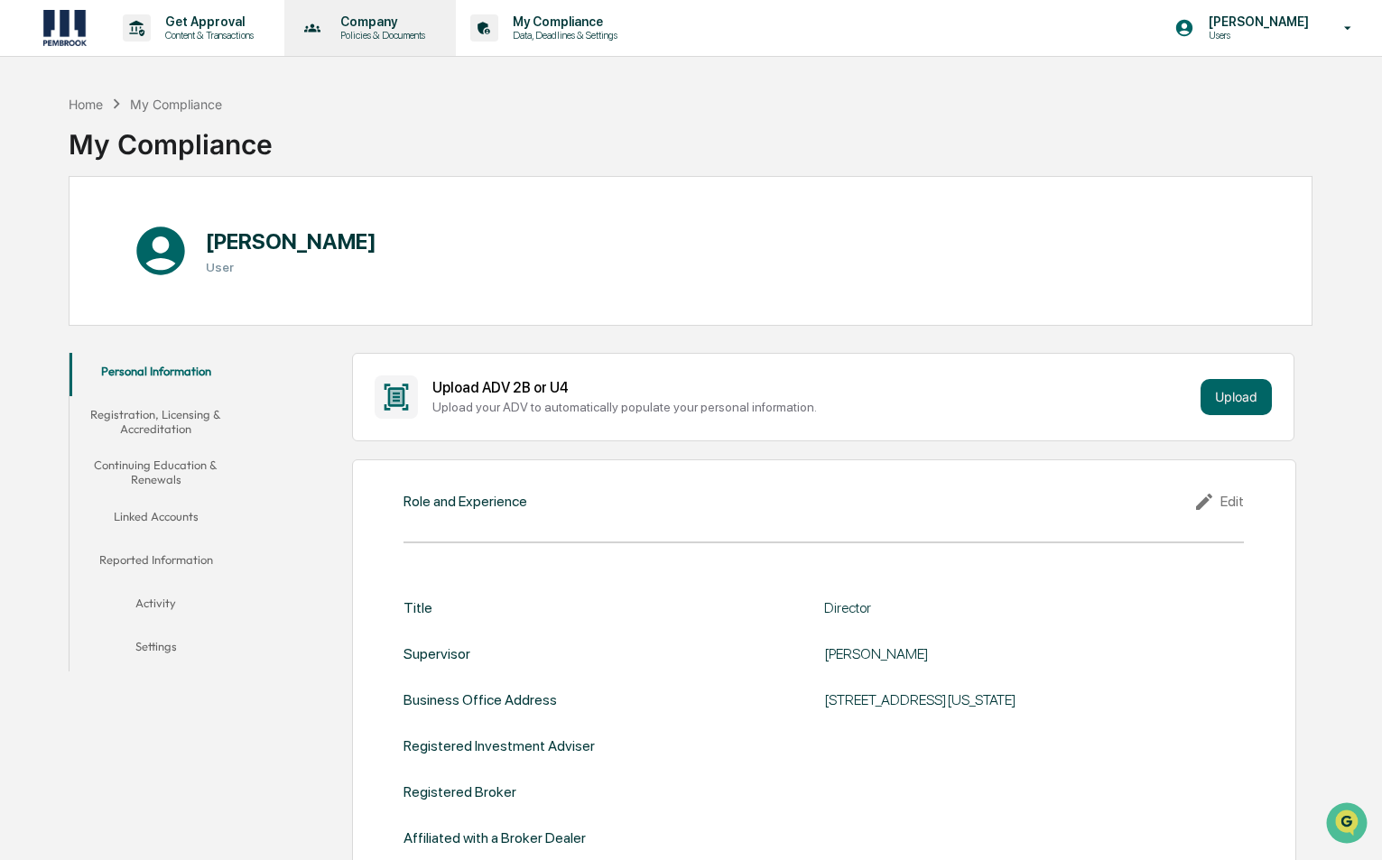
click at [395, 30] on p "Policies & Documents" at bounding box center [380, 35] width 108 height 13
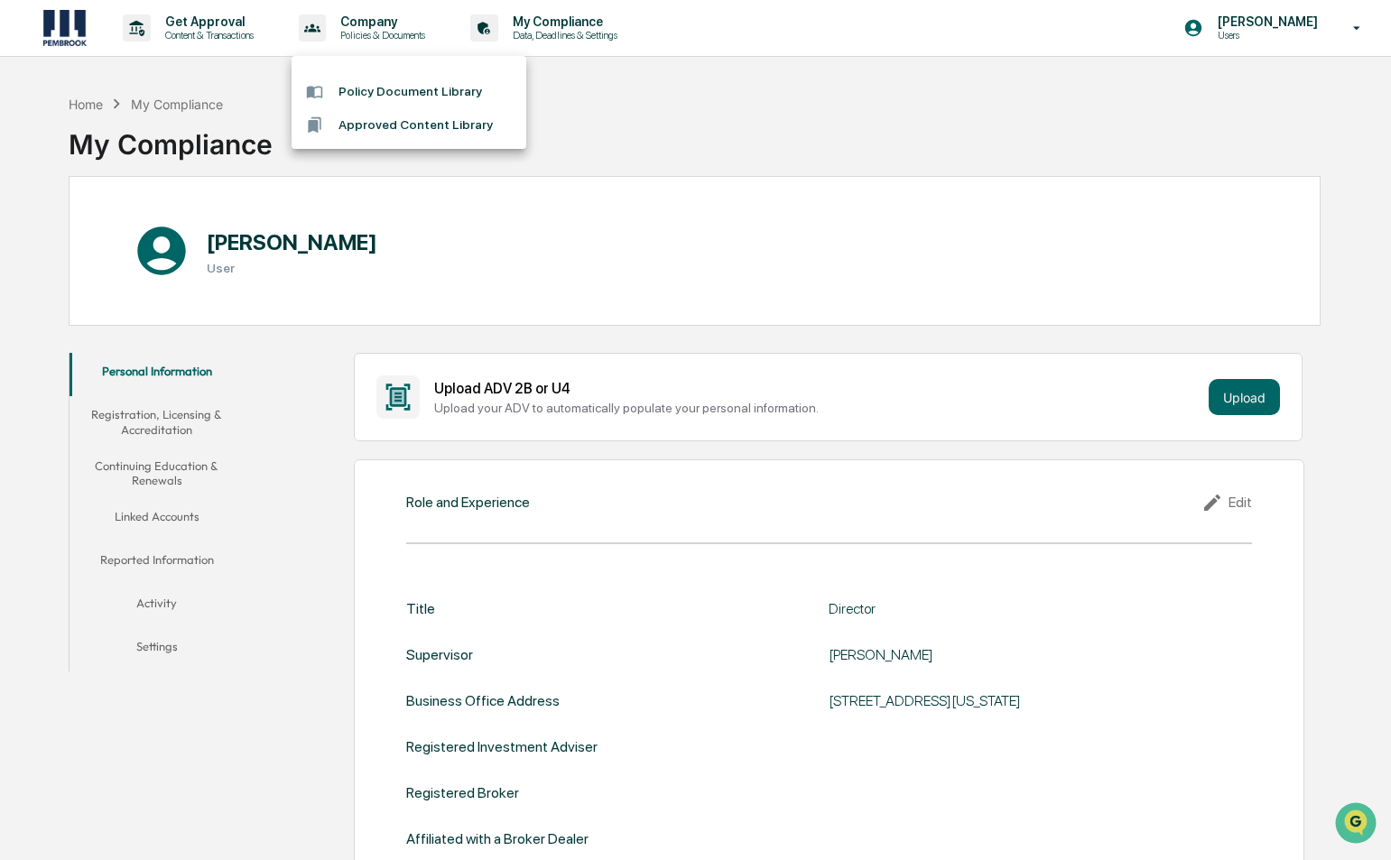
click at [423, 99] on li "Policy Document Library" at bounding box center [409, 91] width 235 height 33
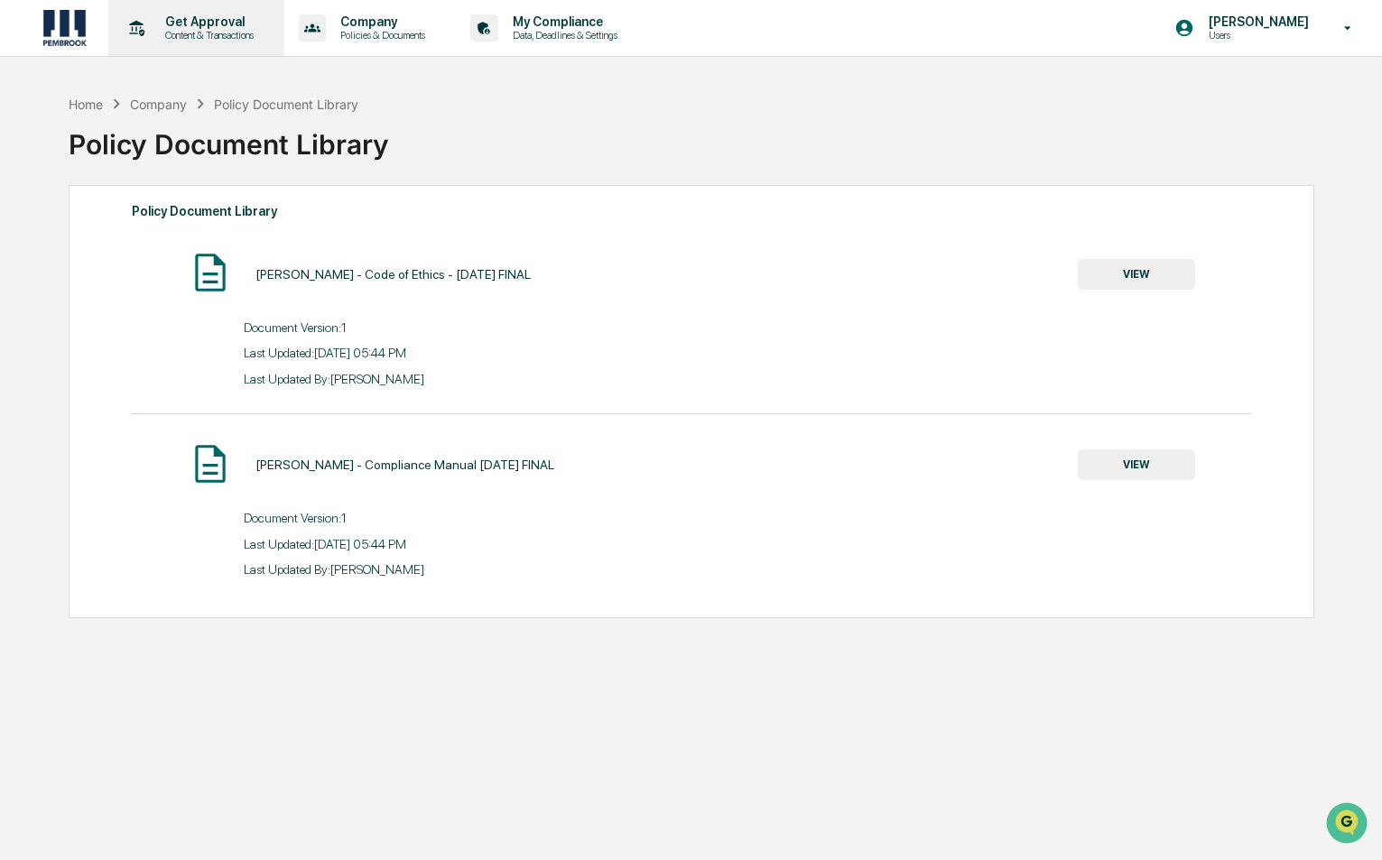
click at [217, 36] on p "Content & Transactions" at bounding box center [207, 35] width 112 height 13
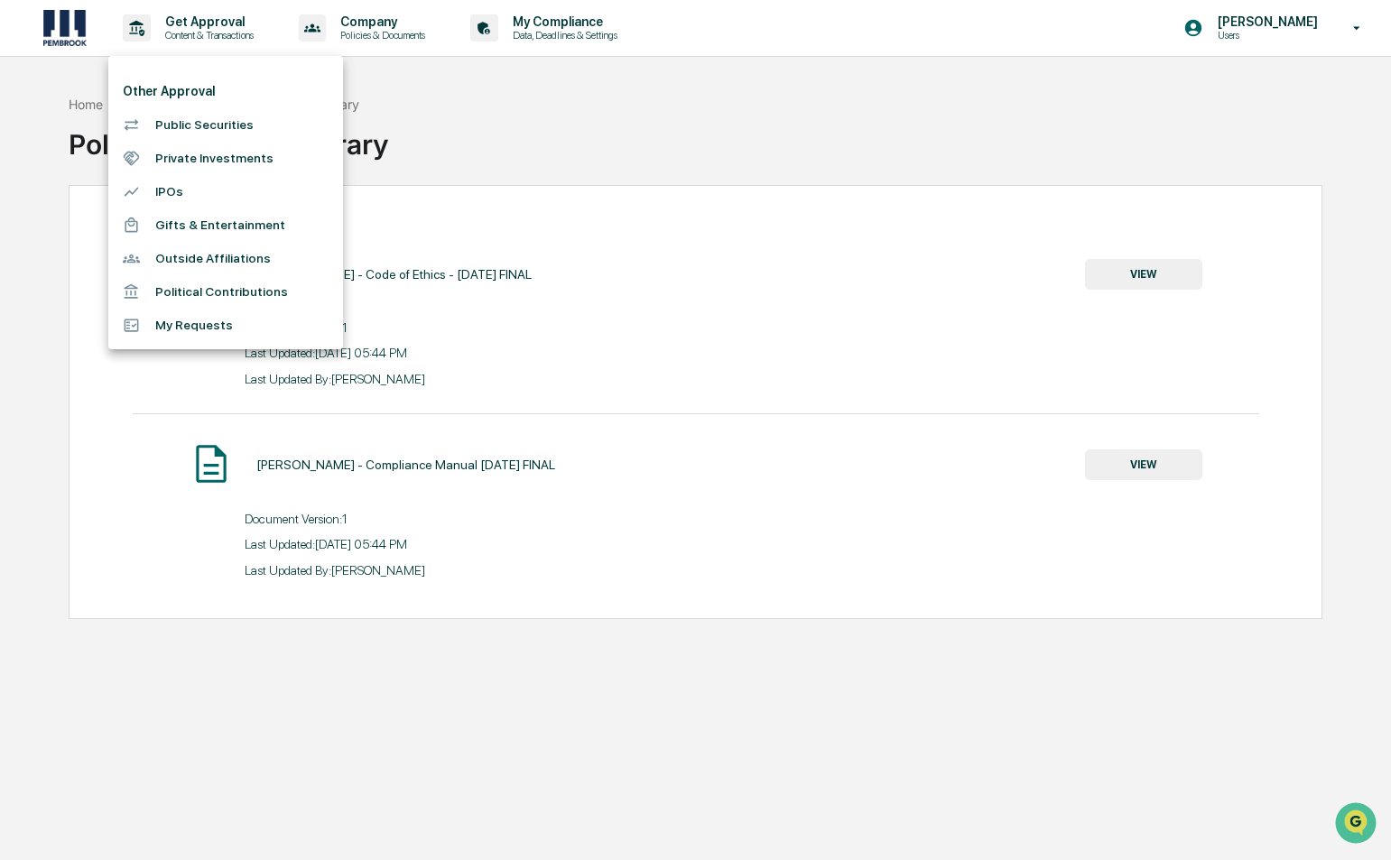
click at [526, 23] on div at bounding box center [695, 430] width 1391 height 860
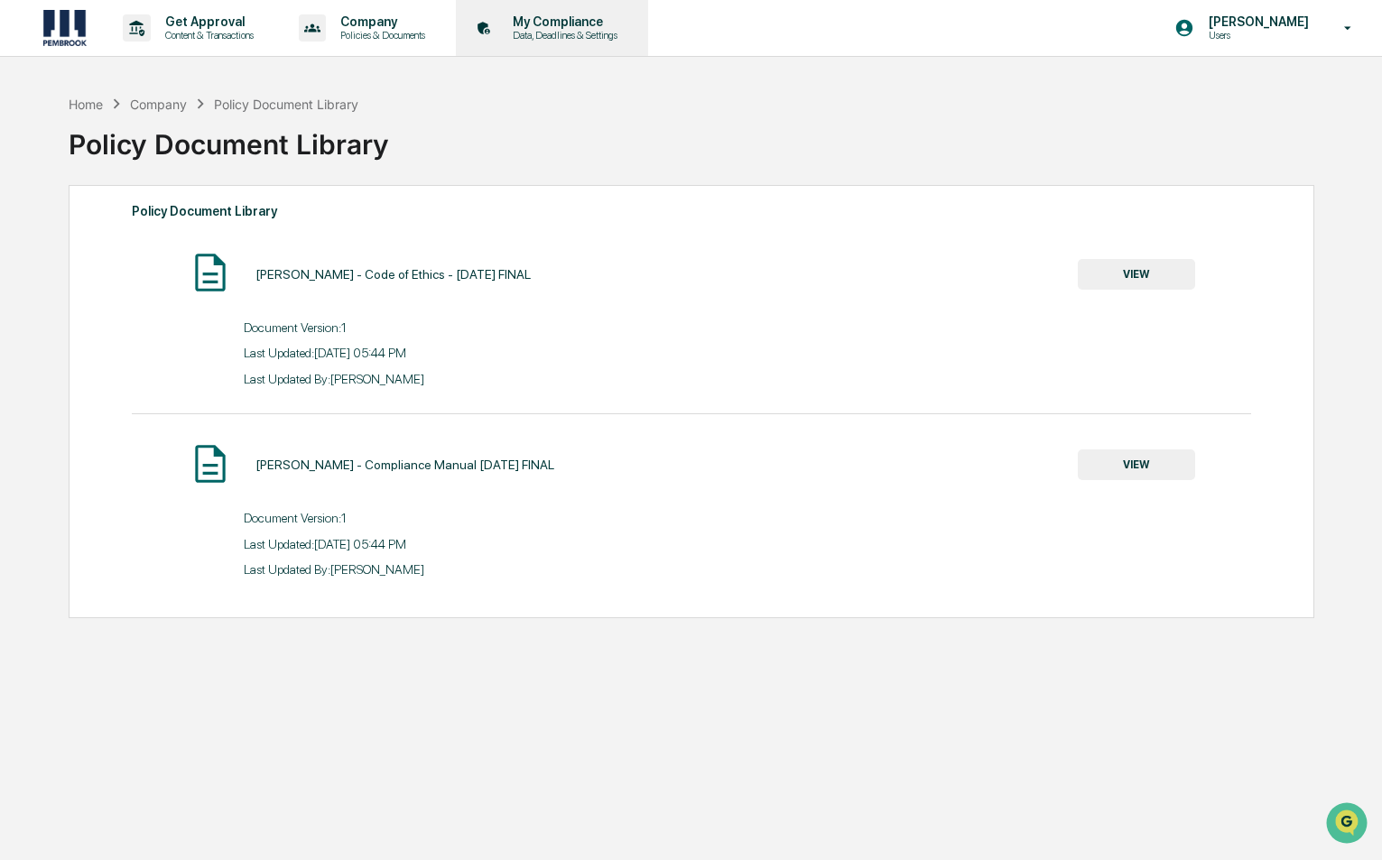
click at [532, 16] on p "My Compliance" at bounding box center [562, 21] width 128 height 14
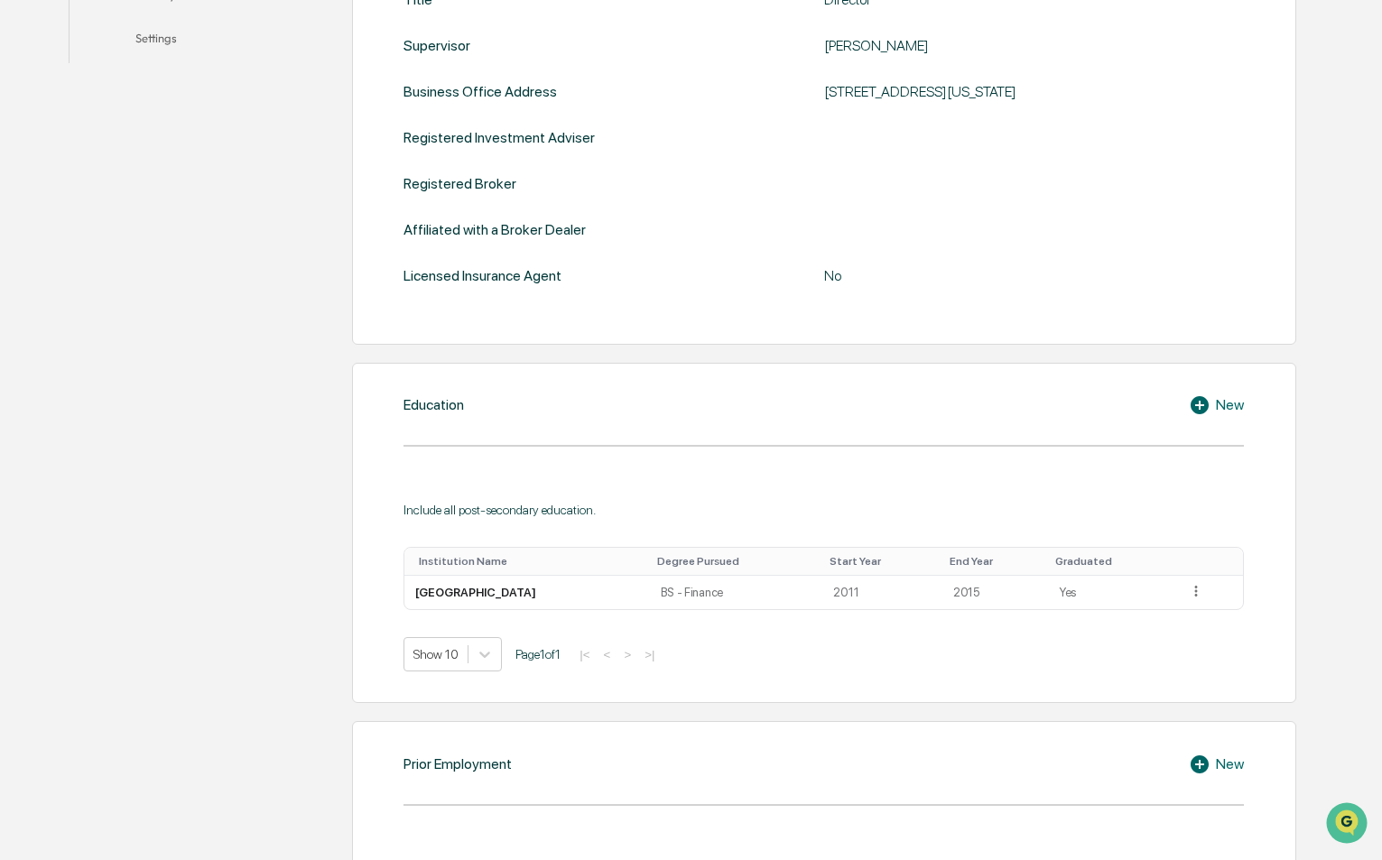
scroll to position [1241, 0]
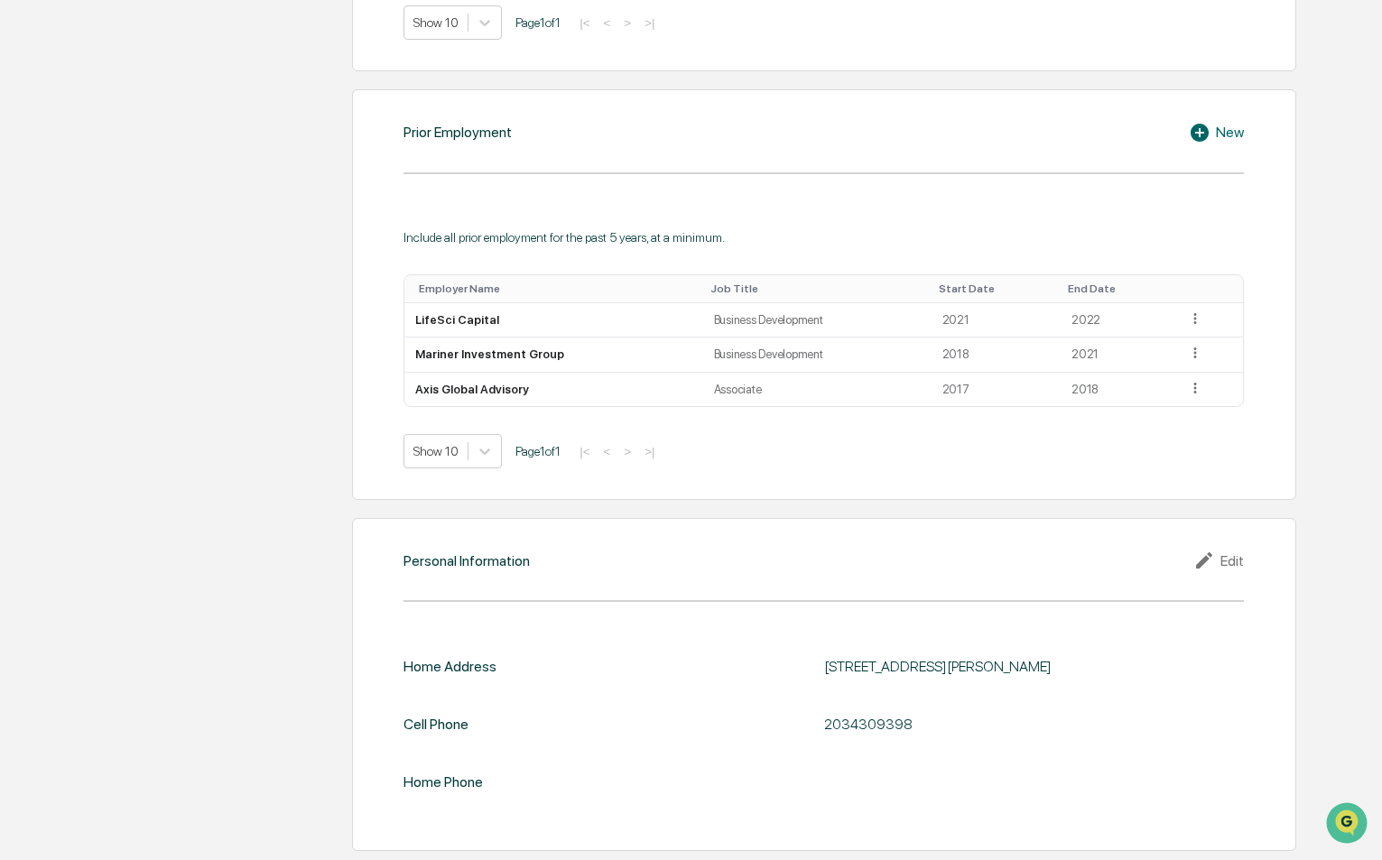
click at [1225, 553] on div "Edit" at bounding box center [1219, 561] width 51 height 22
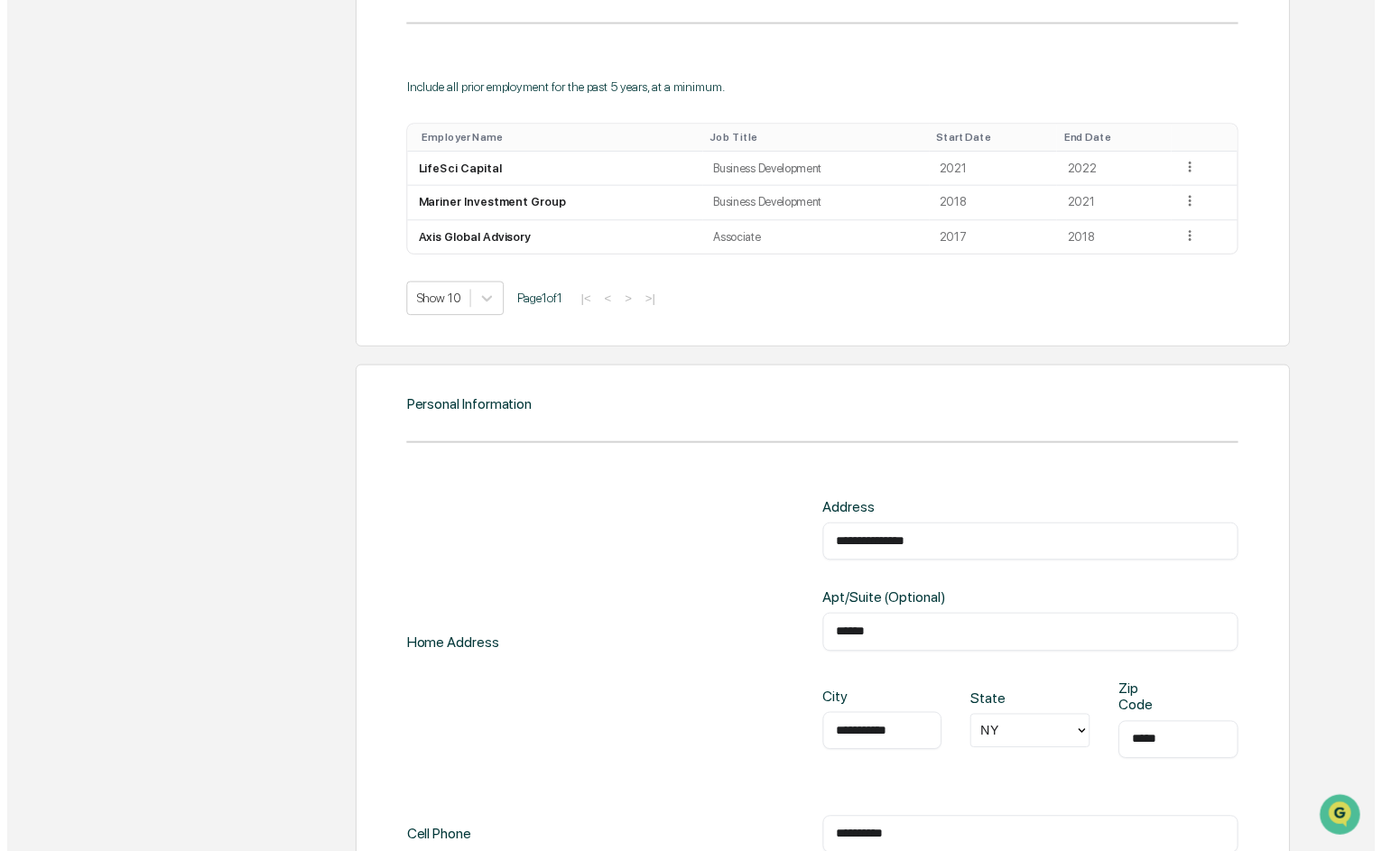
scroll to position [1565, 0]
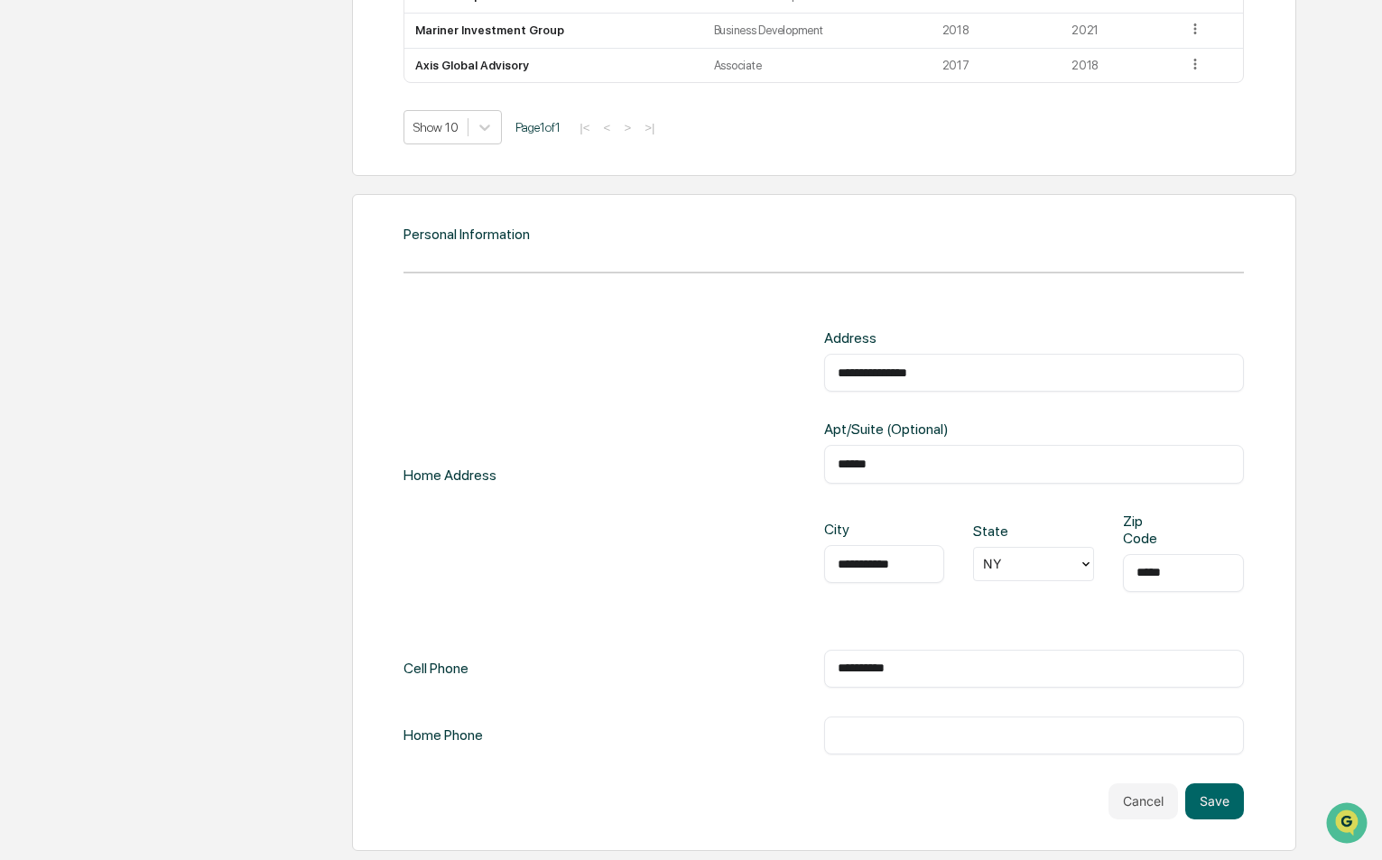
click at [884, 742] on input "text" at bounding box center [1034, 736] width 393 height 18
type input "**********"
click at [1217, 805] on button "Save" at bounding box center [1214, 802] width 59 height 36
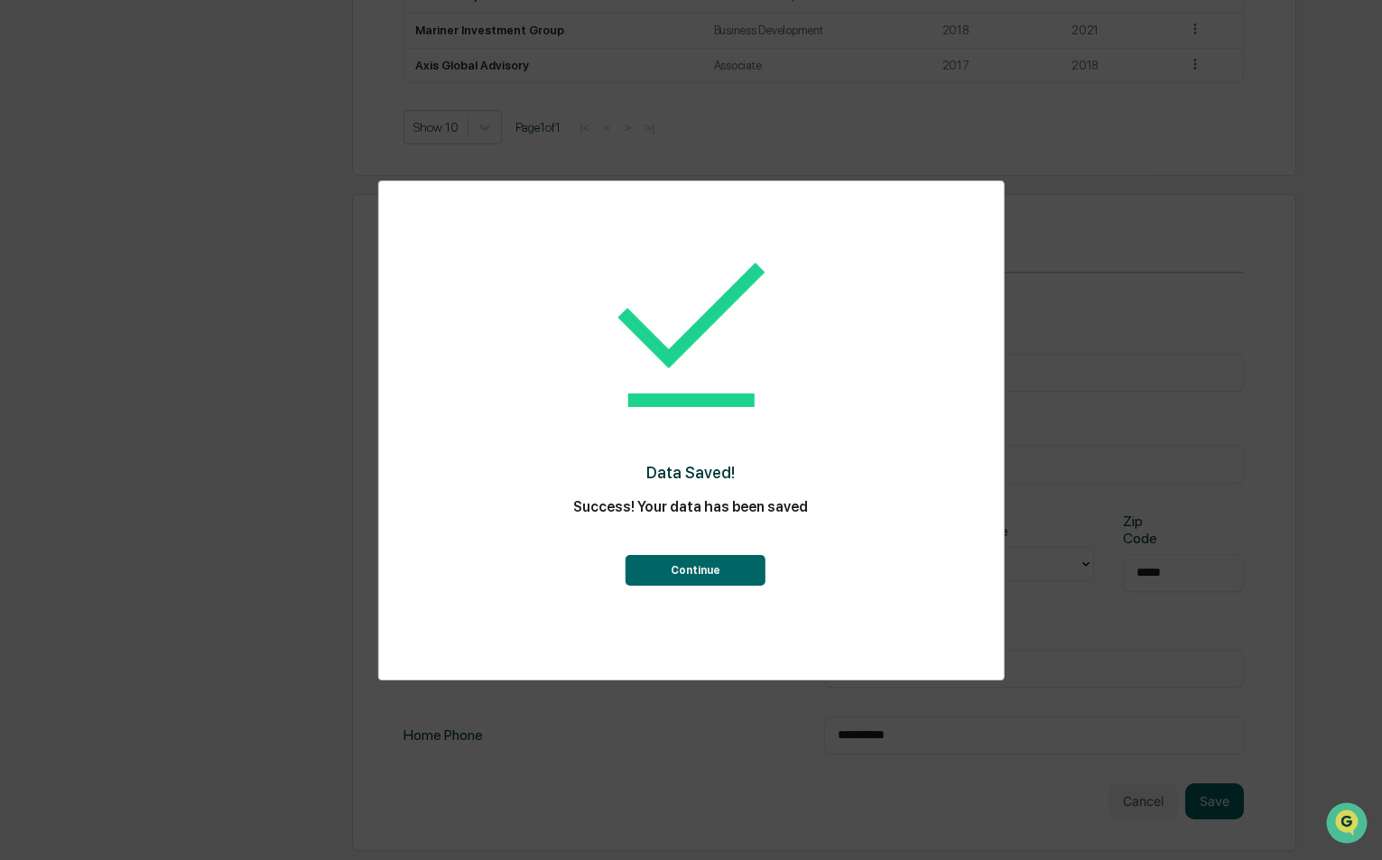
click at [716, 570] on button "Continue" at bounding box center [696, 570] width 140 height 31
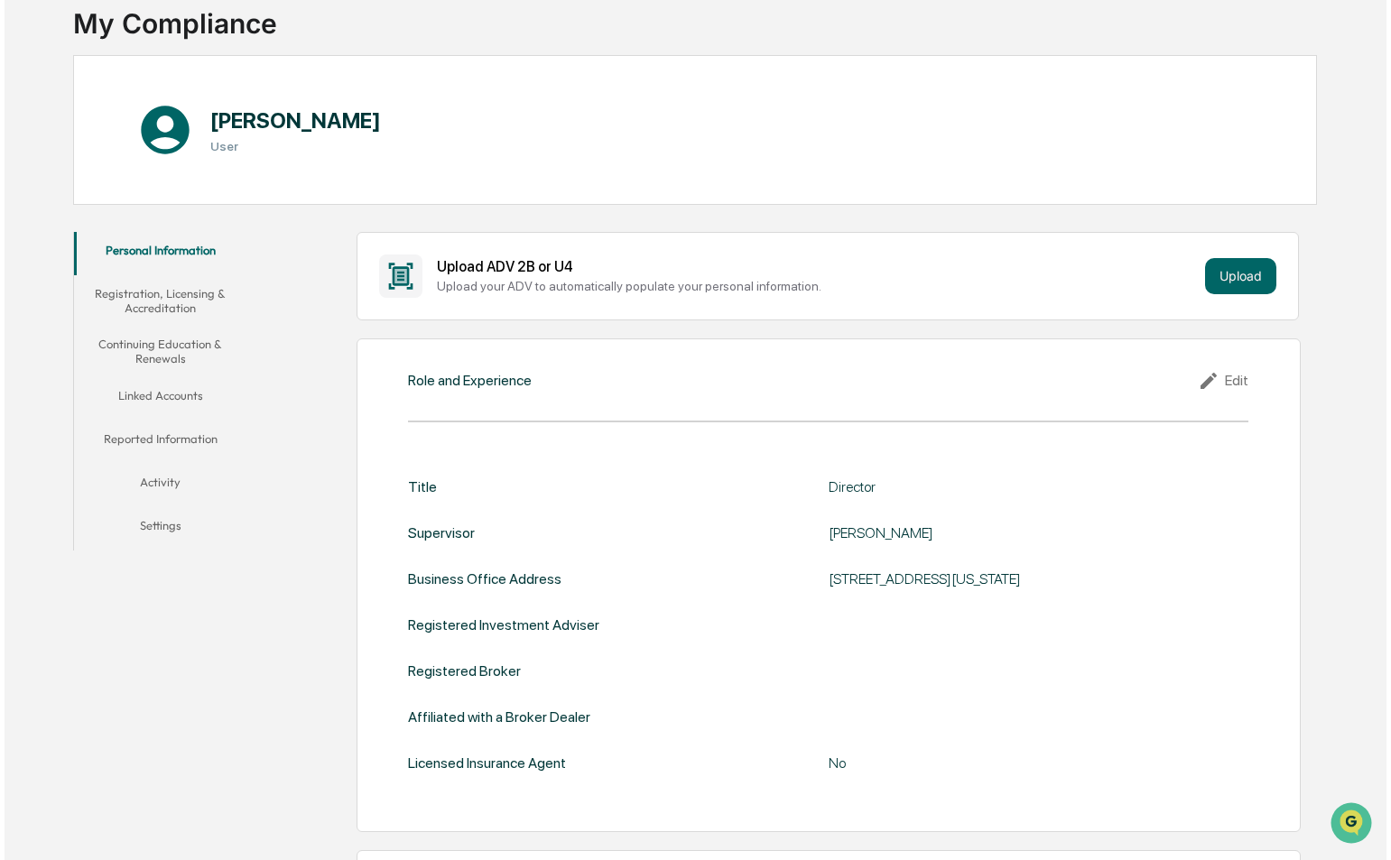
scroll to position [0, 0]
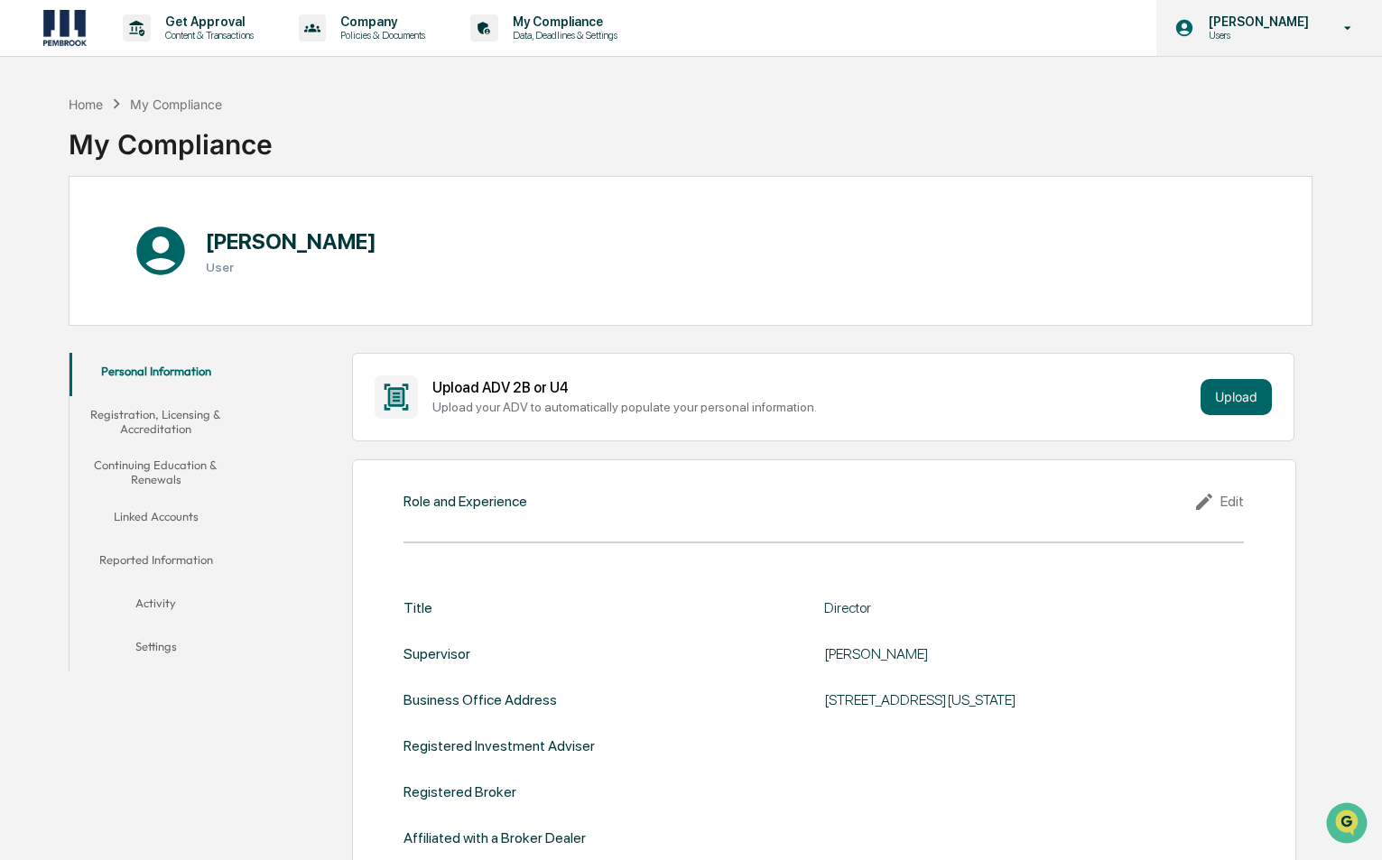
click at [1267, 38] on p "Users" at bounding box center [1256, 35] width 124 height 13
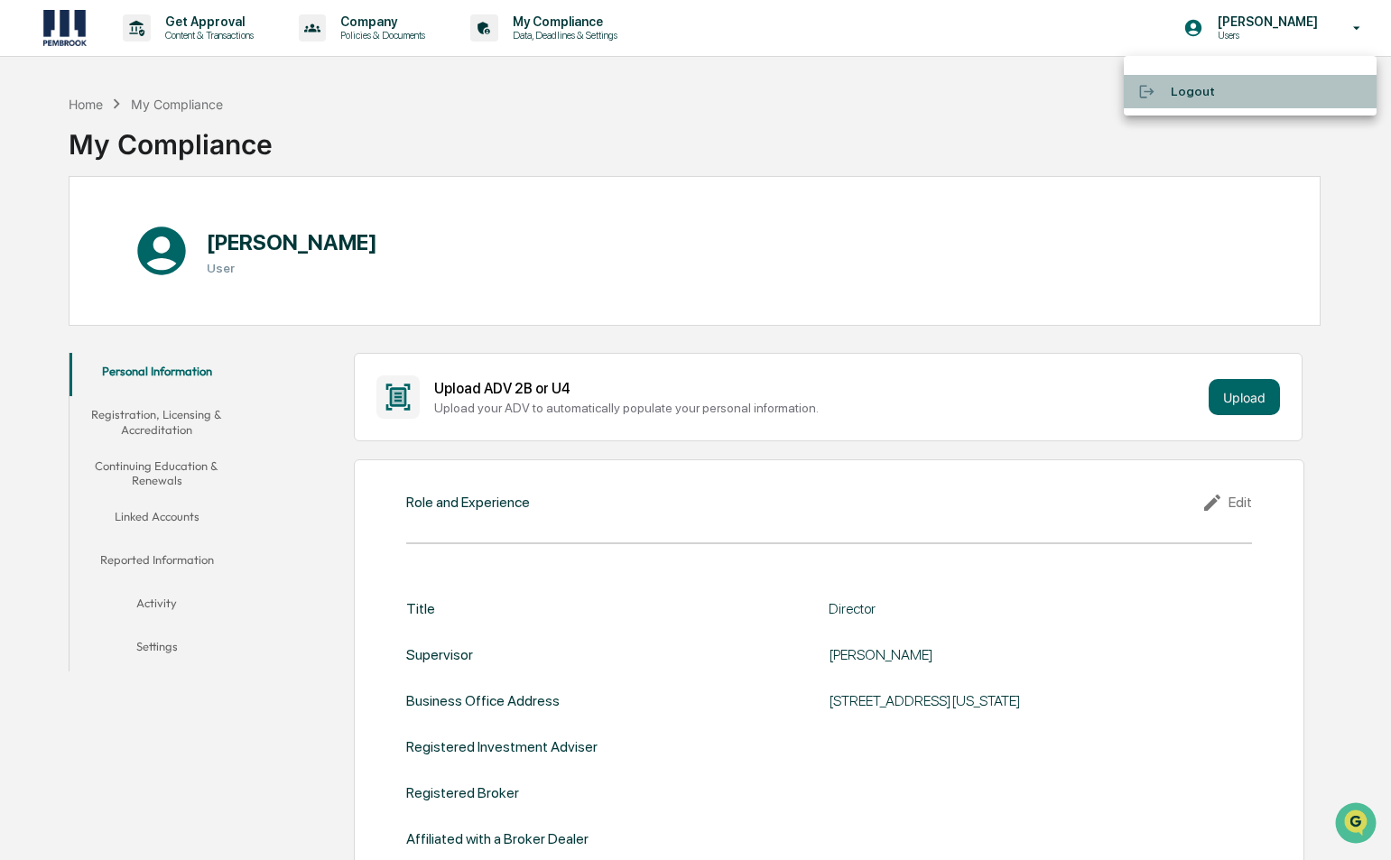
click at [1218, 90] on li "Logout" at bounding box center [1250, 91] width 253 height 33
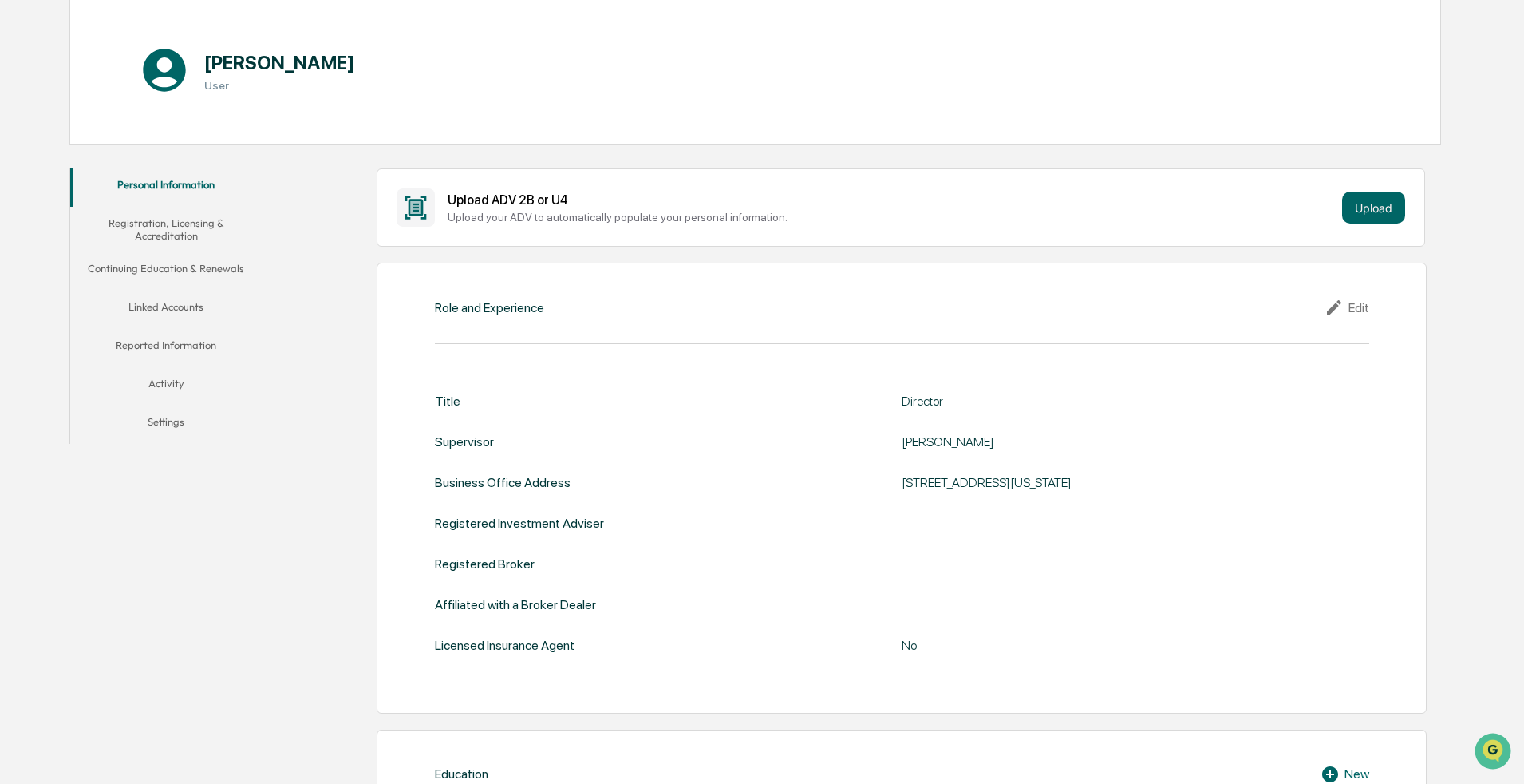
click at [177, 232] on button "Registration, Licensing & Accreditation" at bounding box center [165, 229] width 192 height 45
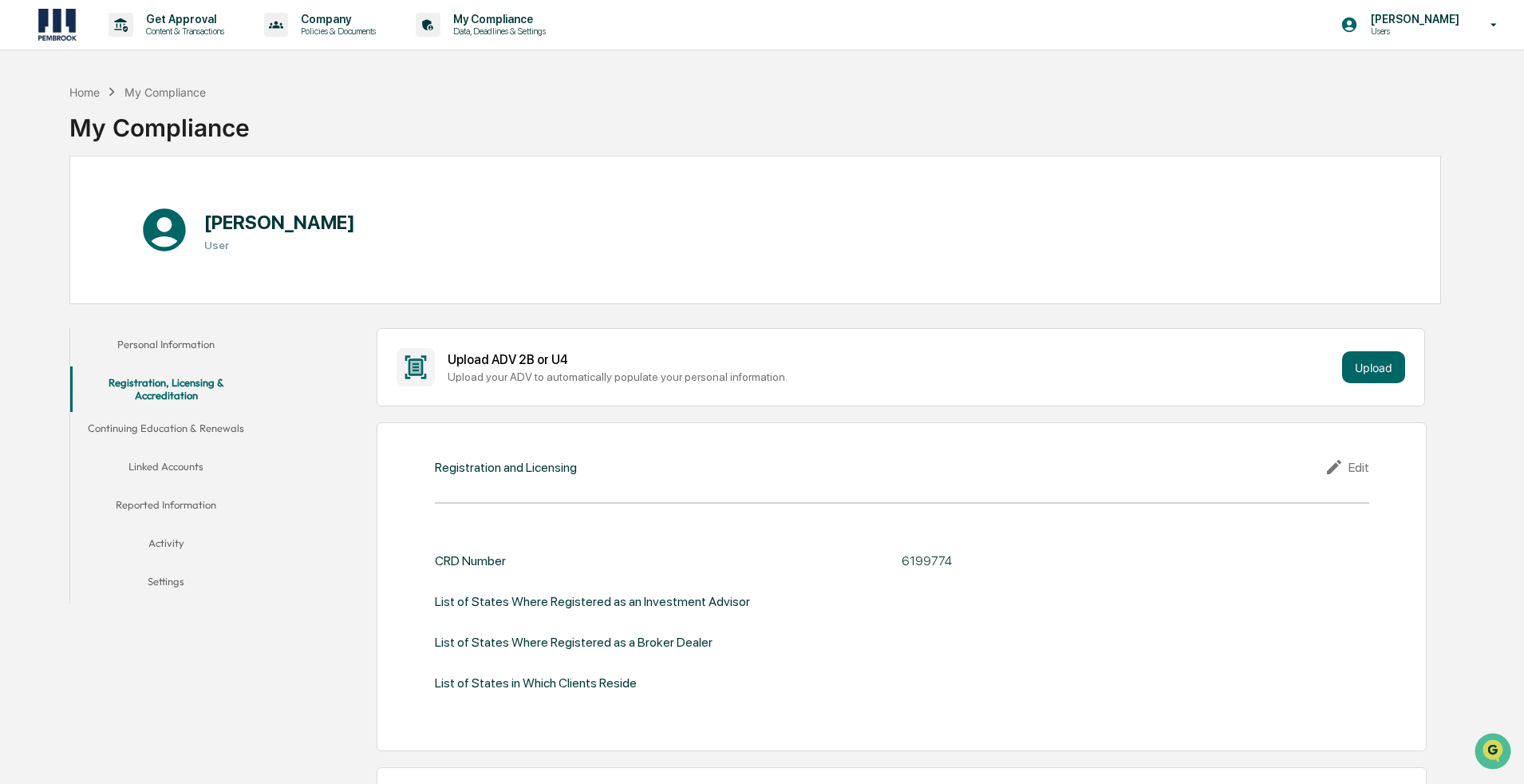
click at [188, 434] on button "Continuing Education & Renewals" at bounding box center [165, 430] width 192 height 38
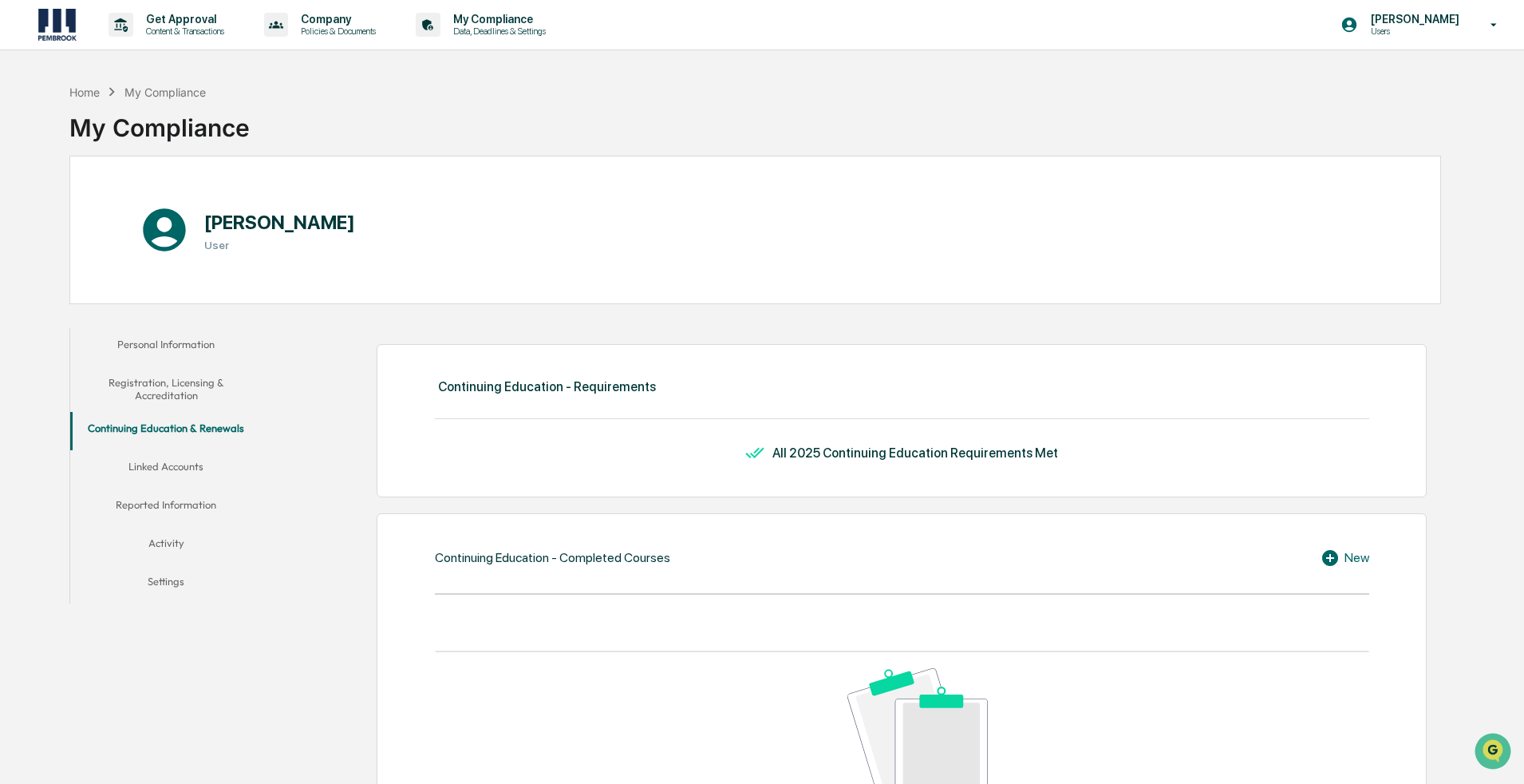
click at [136, 475] on button "Linked Accounts" at bounding box center [165, 468] width 192 height 38
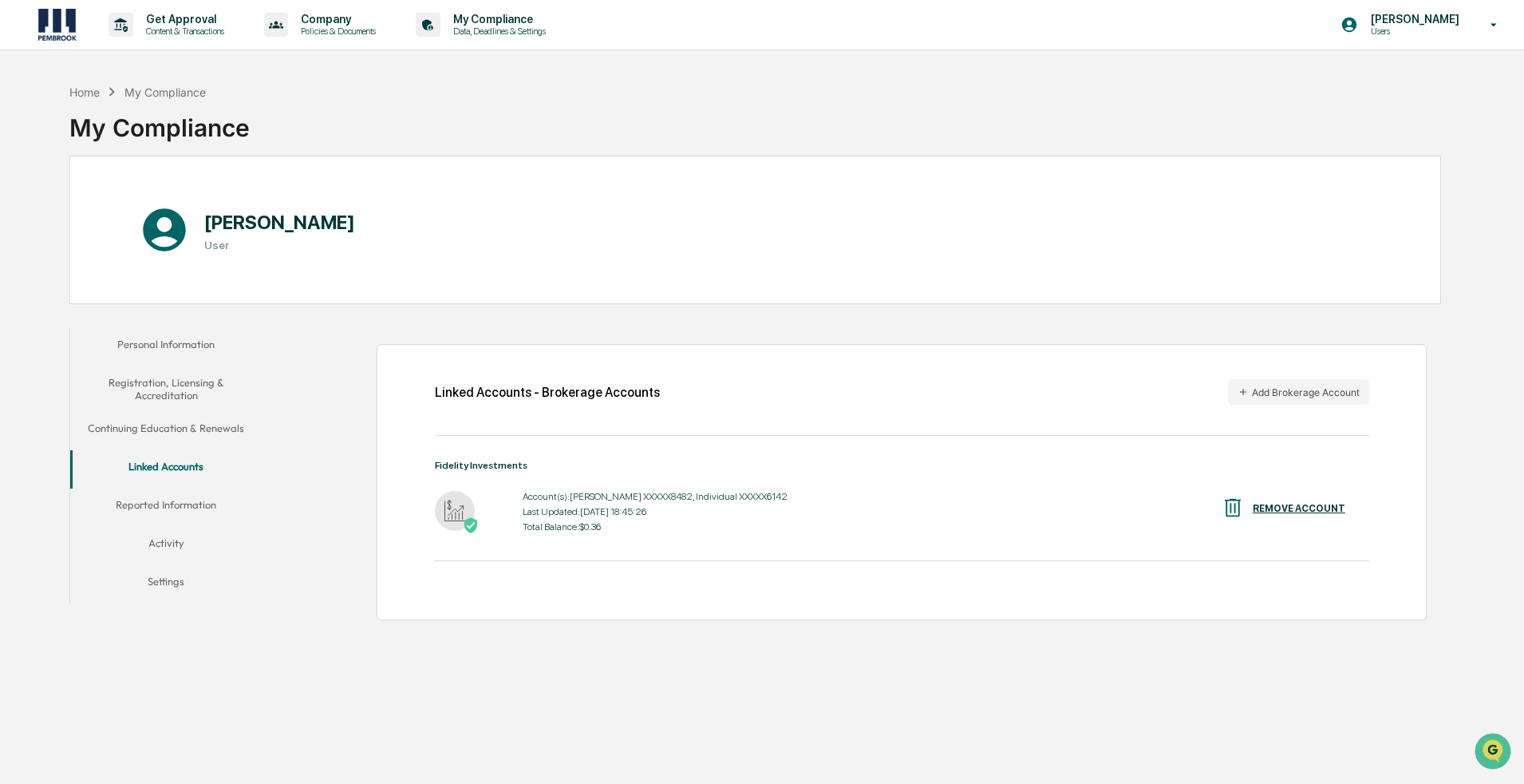
click at [172, 498] on button "Reported Information" at bounding box center [165, 507] width 192 height 38
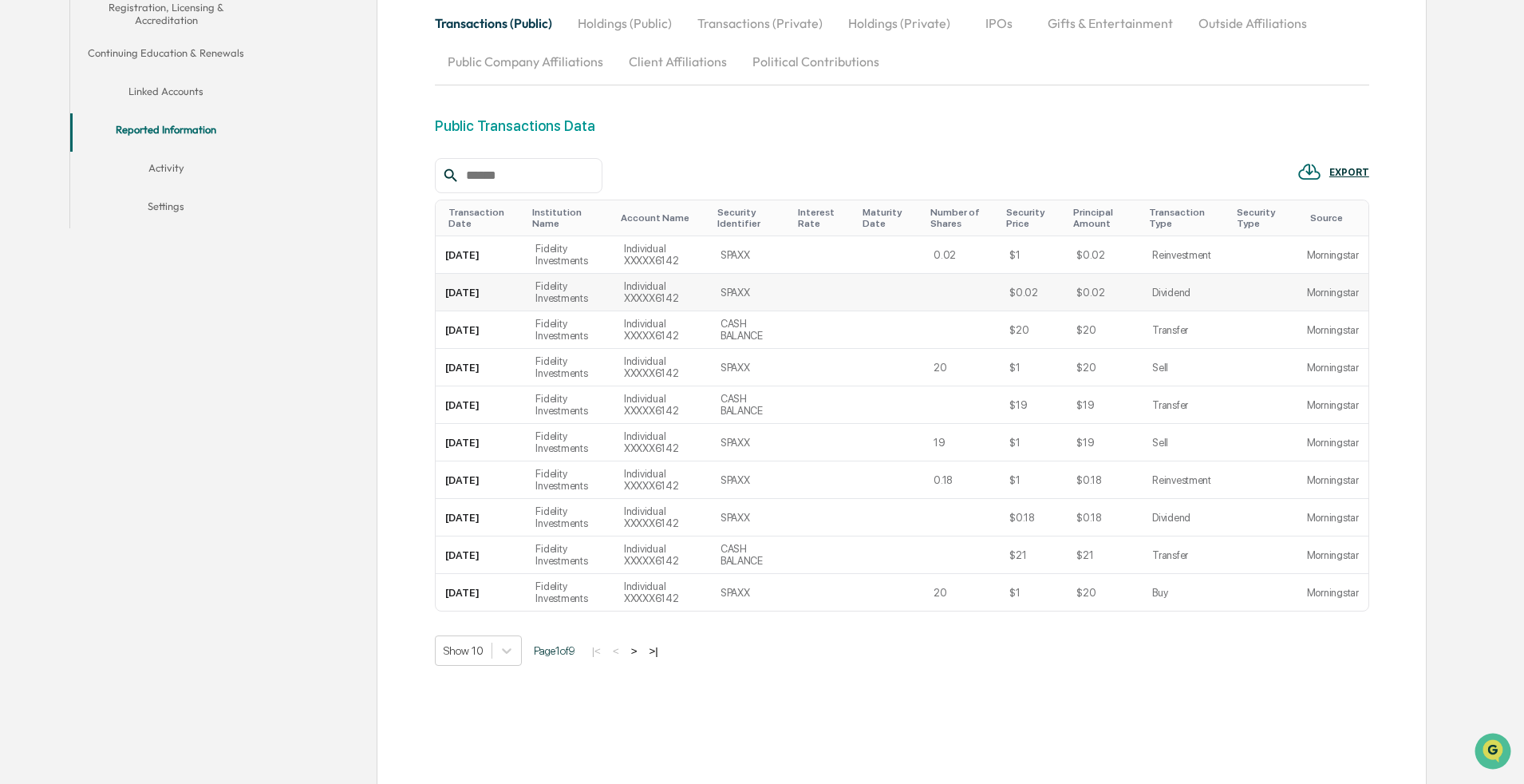
scroll to position [393, 0]
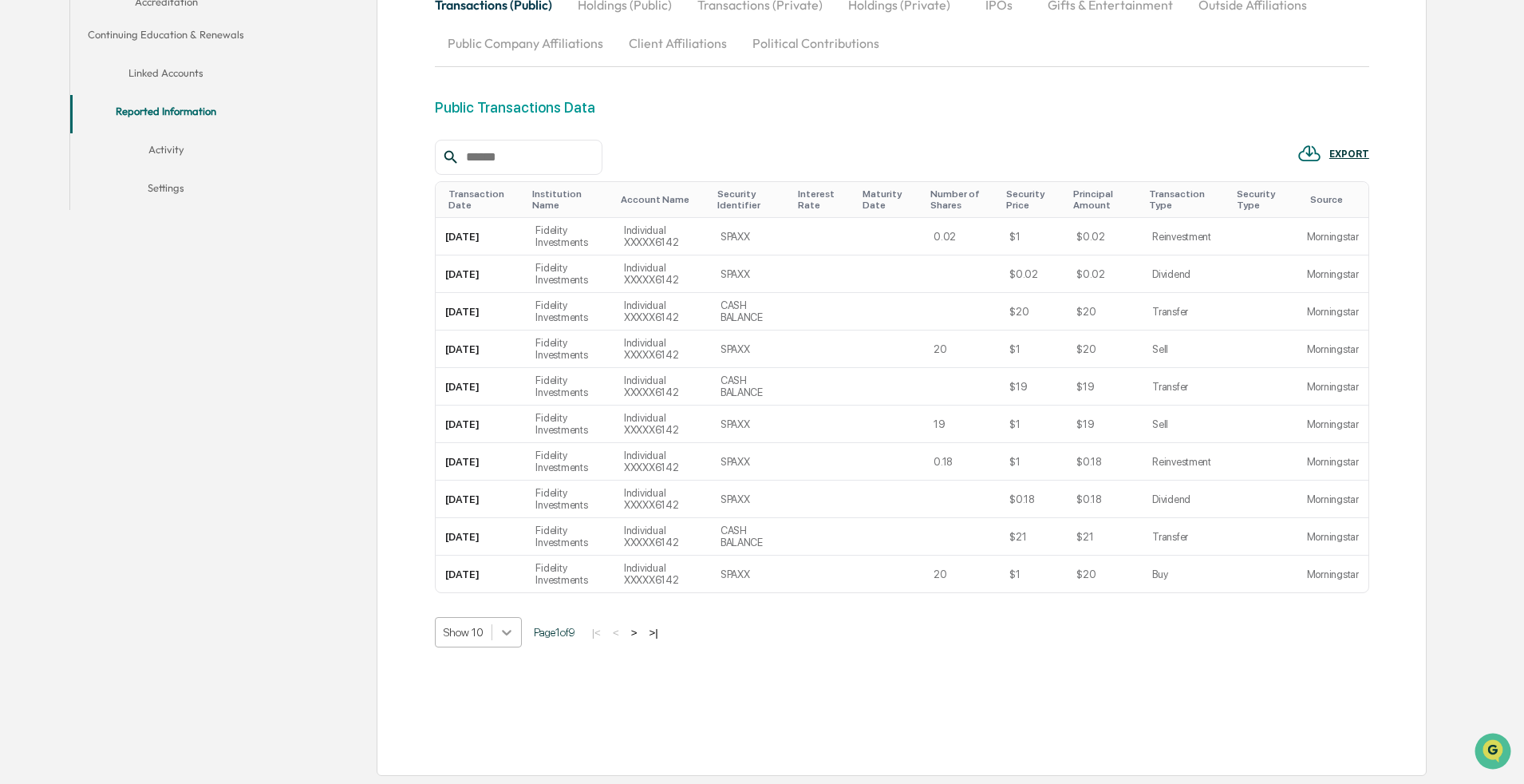
click at [495, 579] on div at bounding box center [507, 632] width 29 height 29
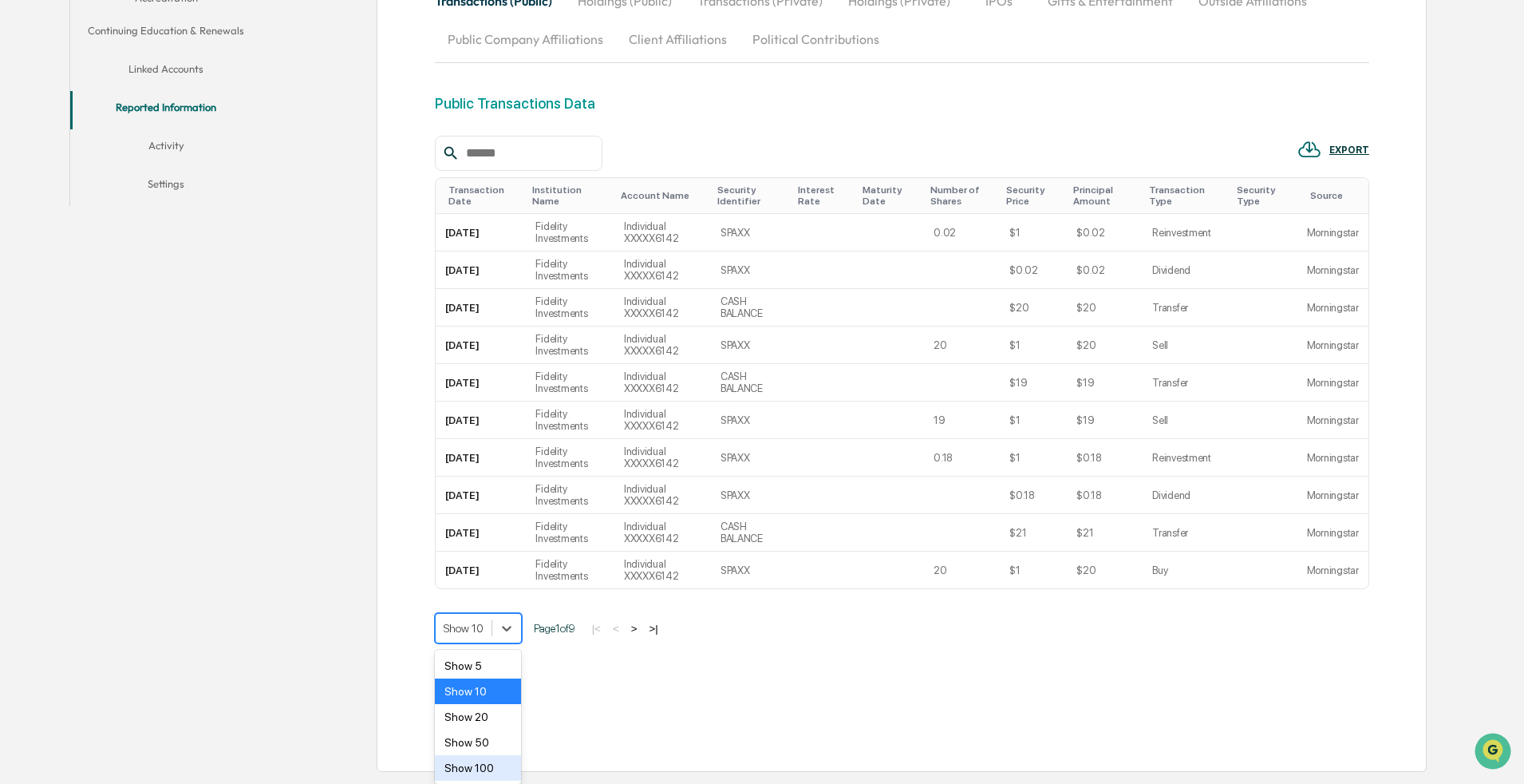
click at [489, 579] on div "Show 100" at bounding box center [478, 767] width 87 height 26
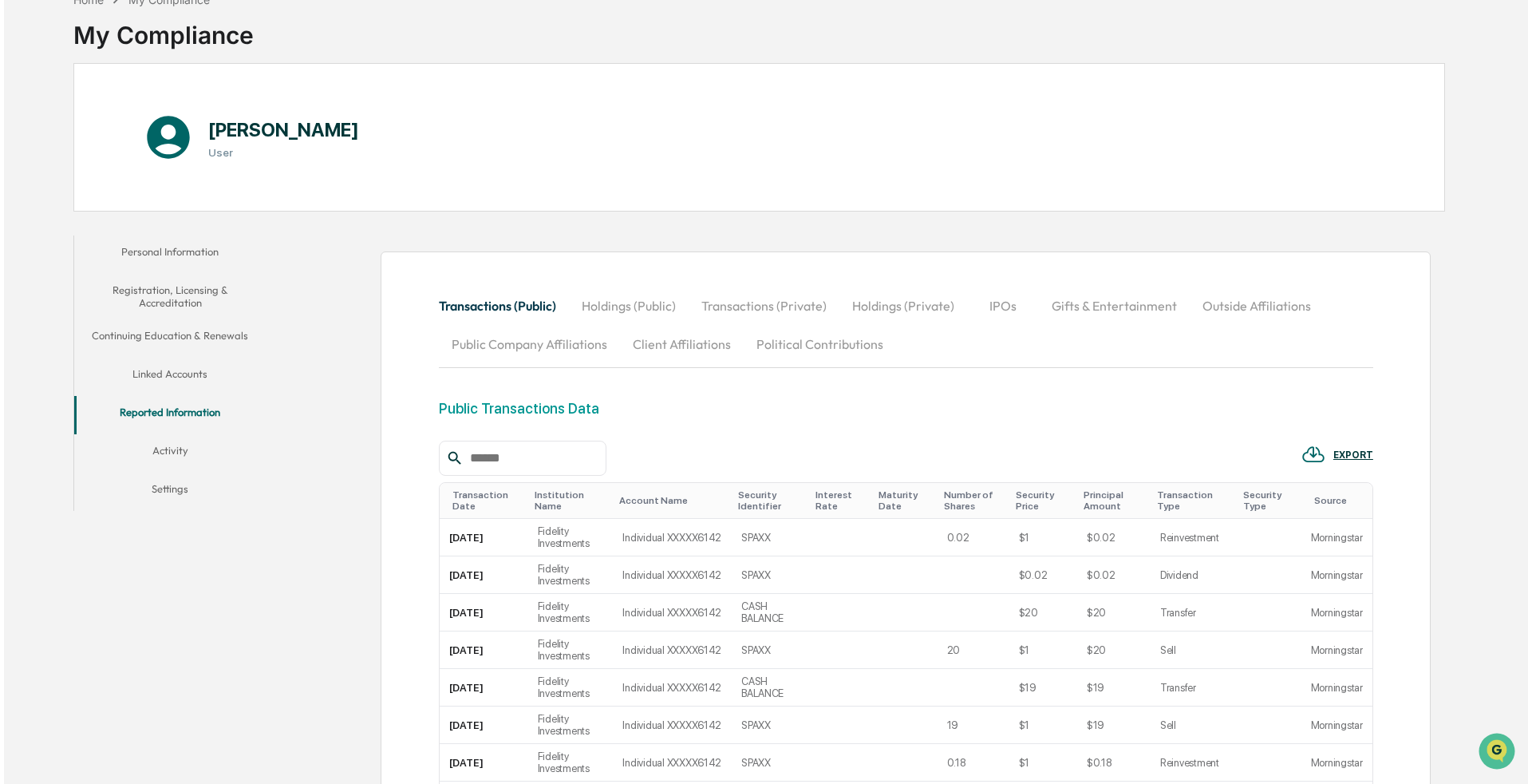
scroll to position [0, 0]
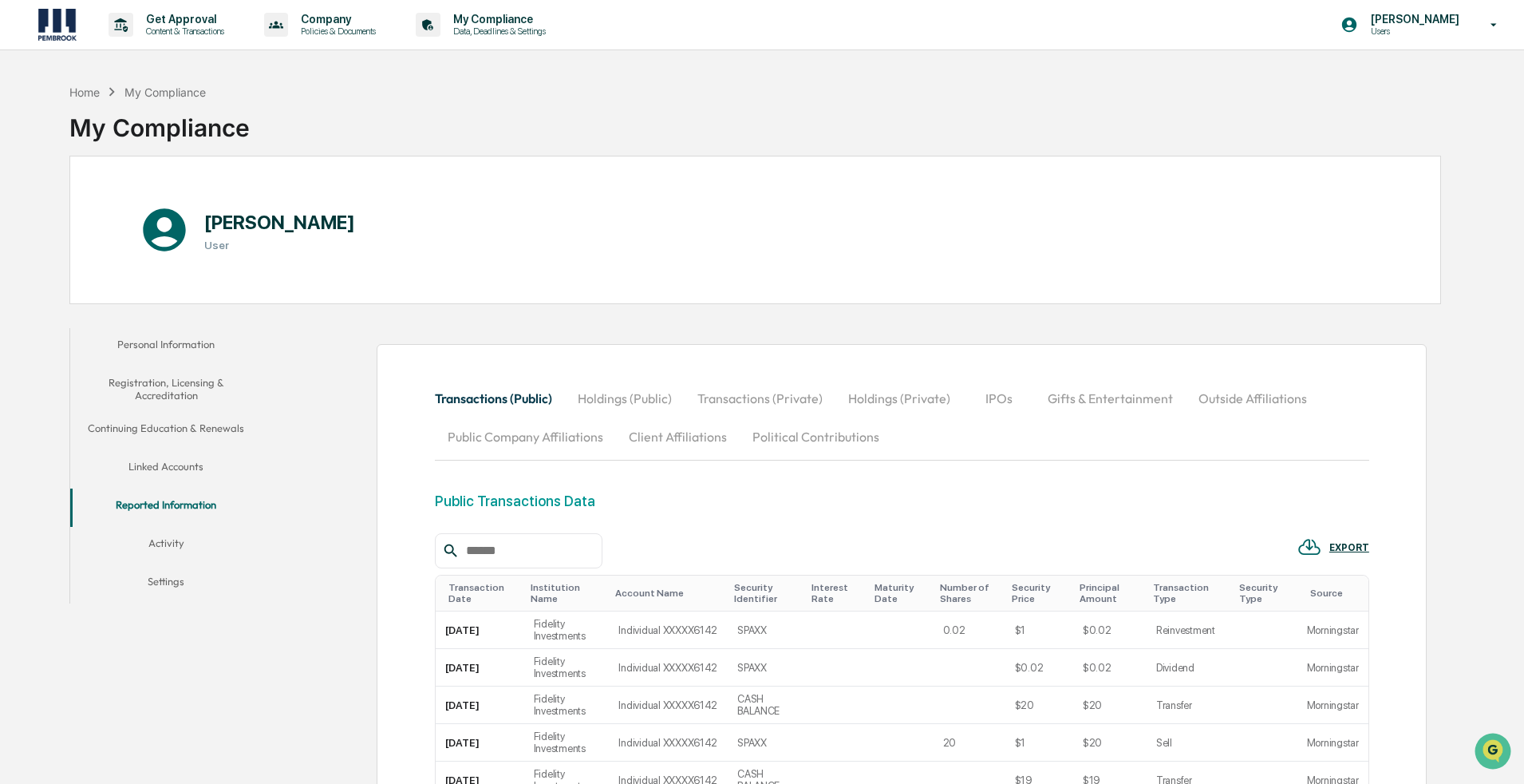
click at [144, 545] on button "Activity" at bounding box center [165, 545] width 192 height 38
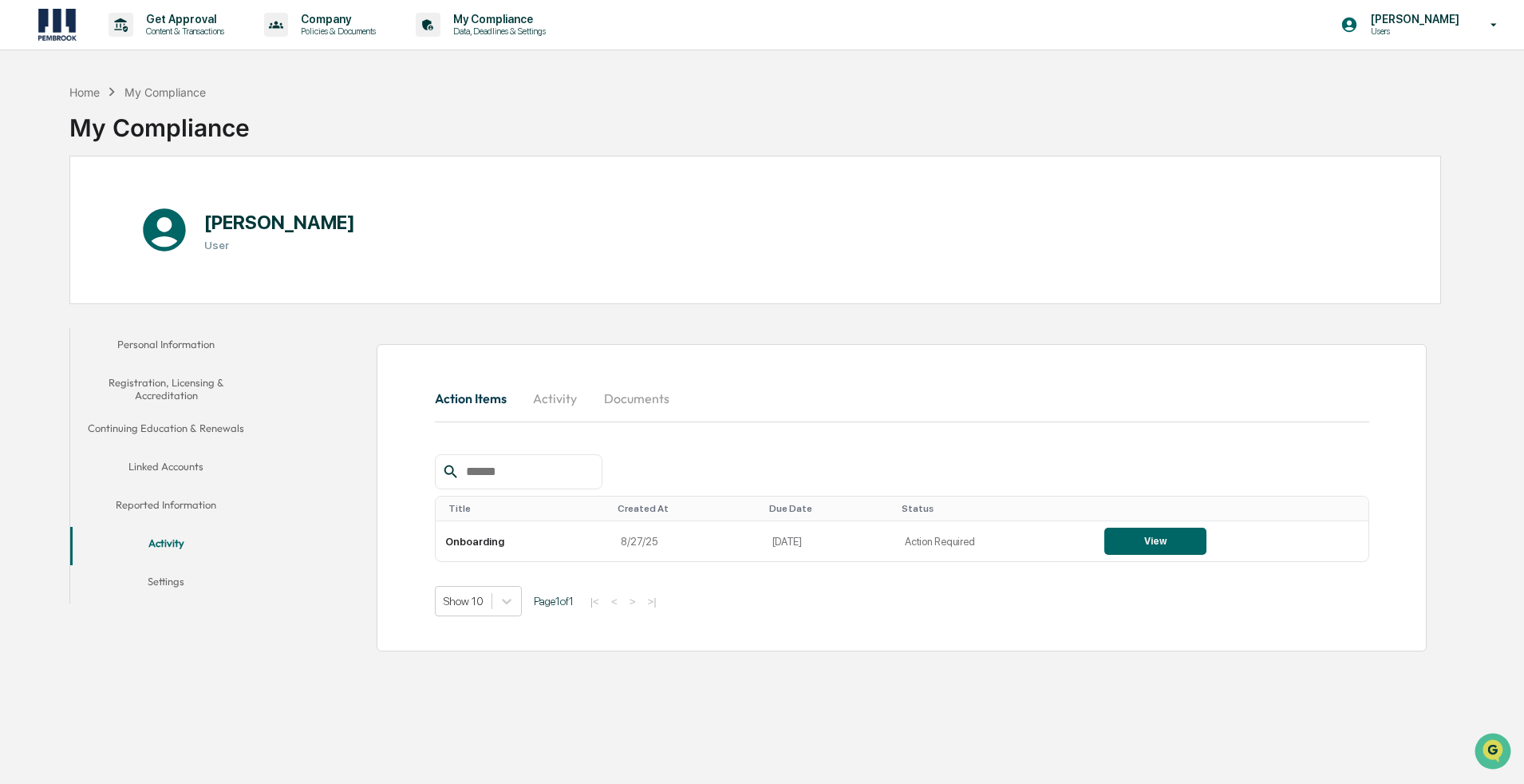
click at [185, 578] on button "Settings" at bounding box center [165, 583] width 192 height 38
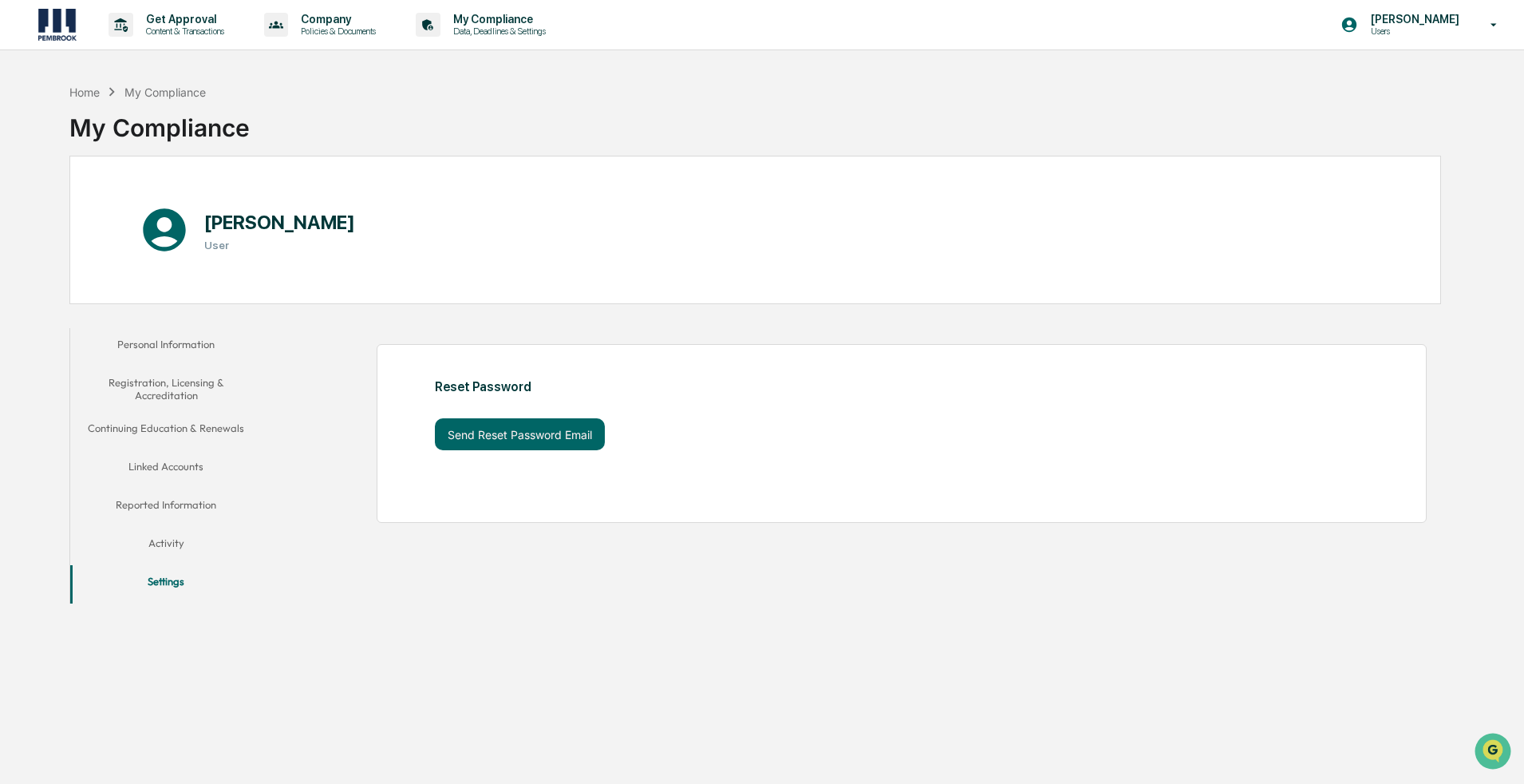
click at [187, 559] on button "Activity" at bounding box center [165, 545] width 192 height 38
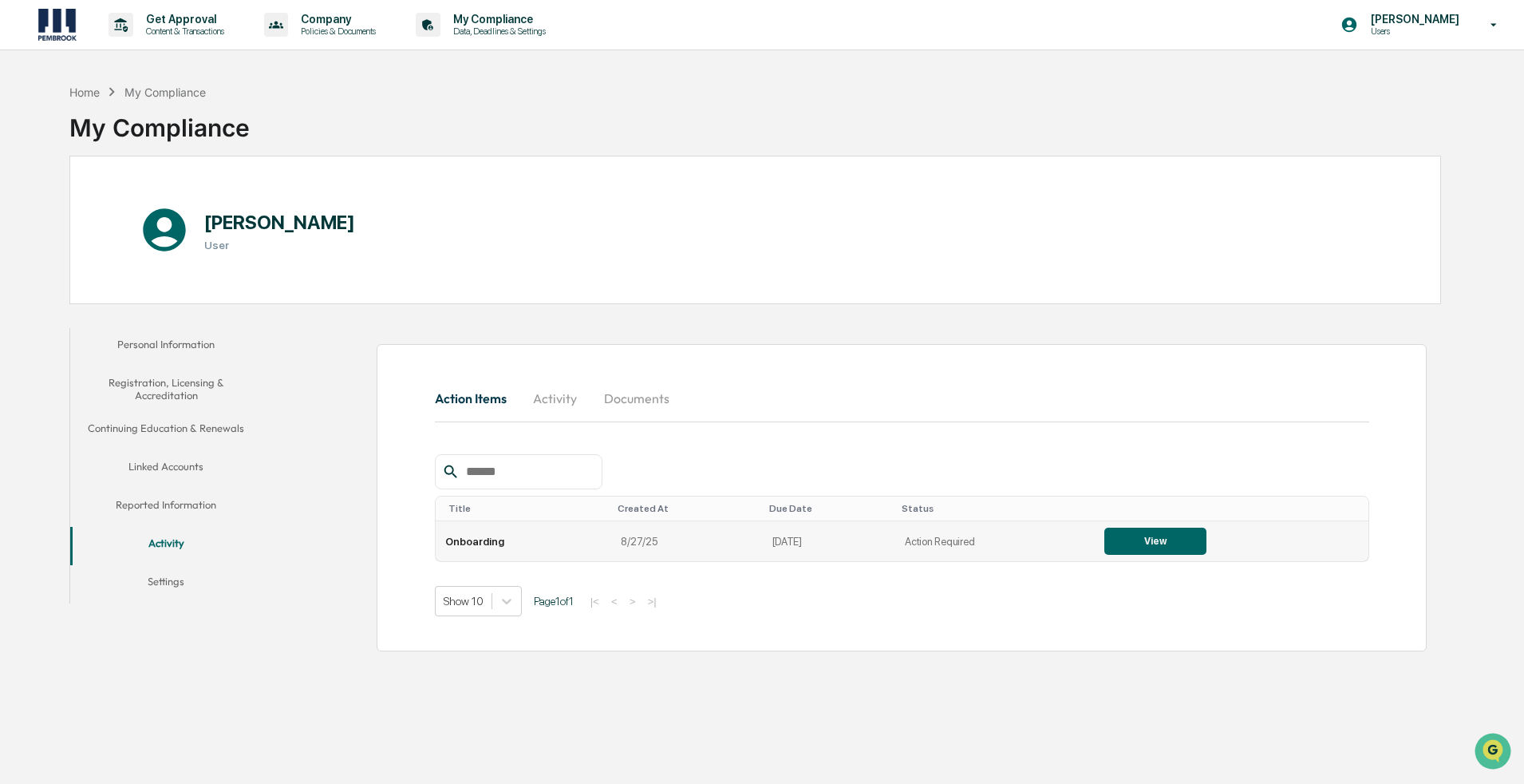
click at [745, 548] on button "View" at bounding box center [1156, 541] width 103 height 27
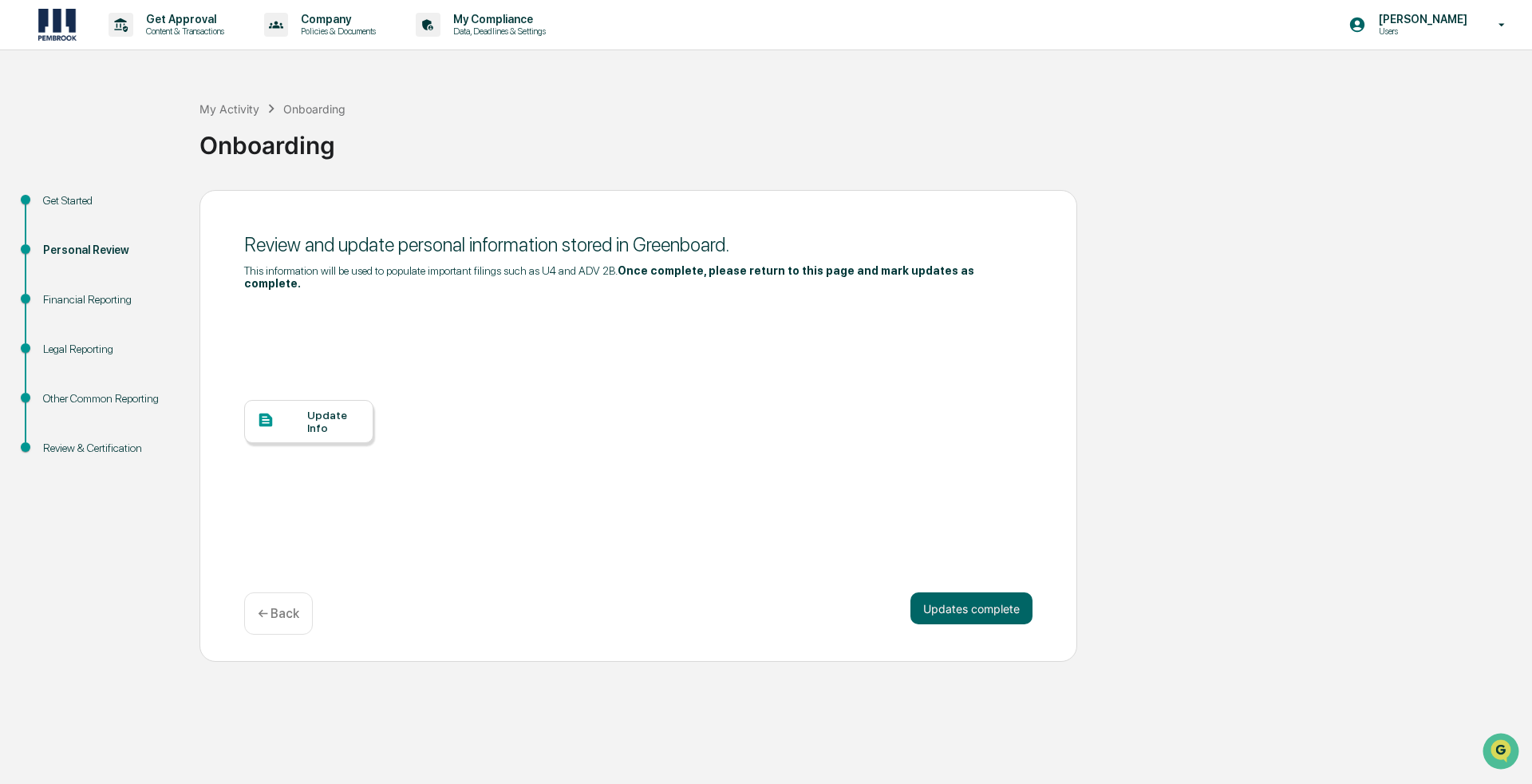
click at [327, 414] on div "Update Info" at bounding box center [334, 421] width 53 height 26
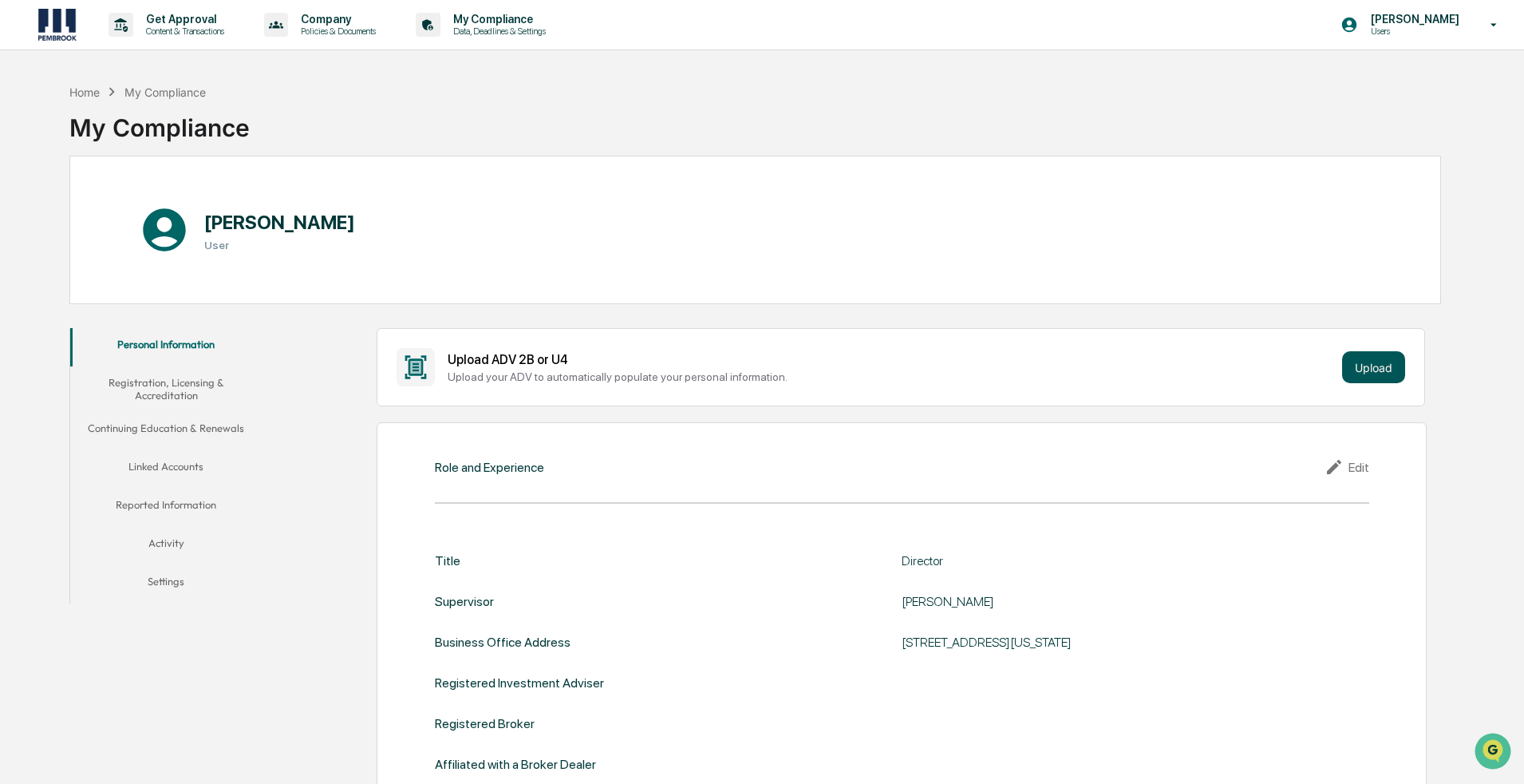
click at [1390, 368] on button "Upload" at bounding box center [1374, 367] width 63 height 32
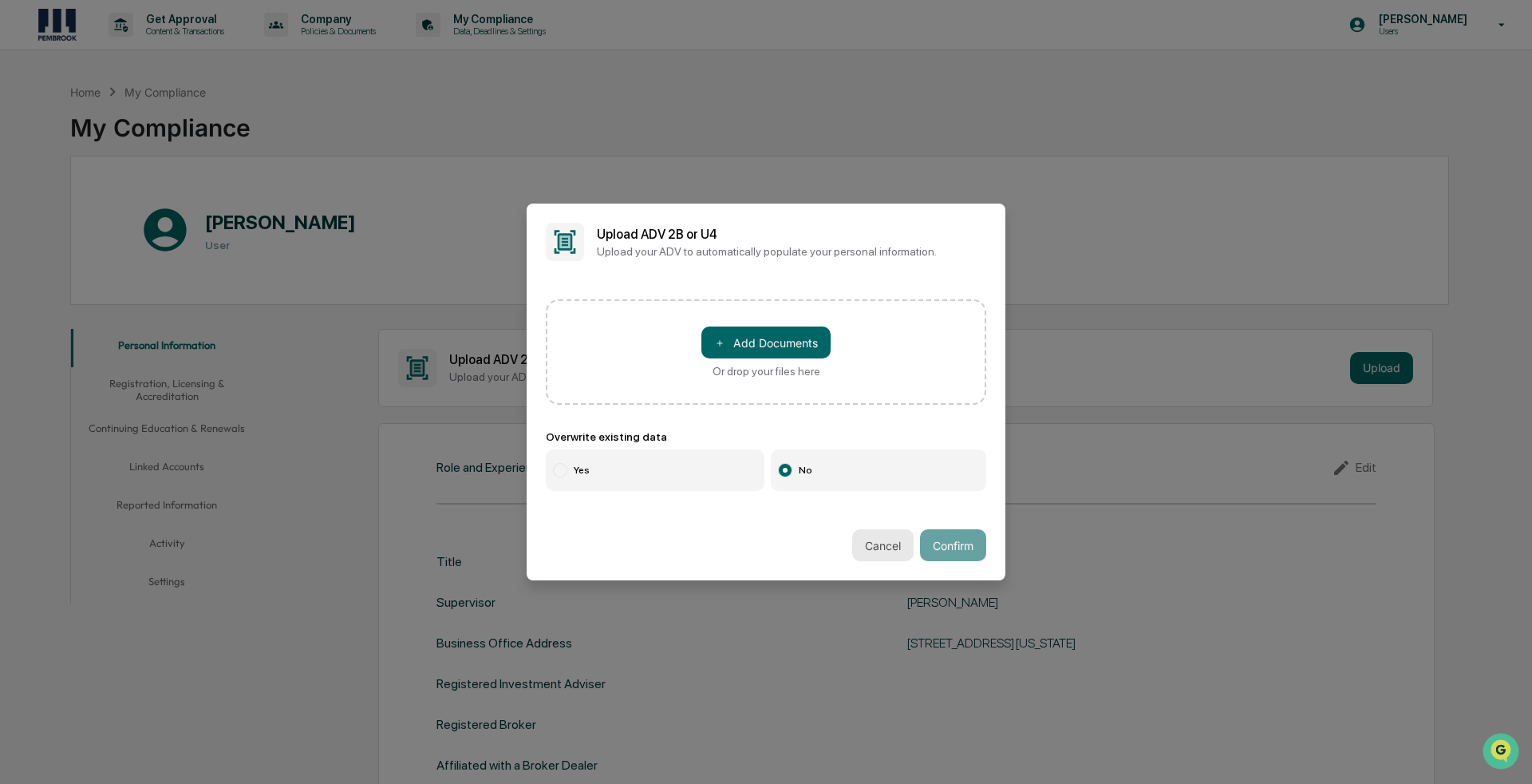
click at [888, 552] on button "Cancel" at bounding box center [883, 545] width 62 height 32
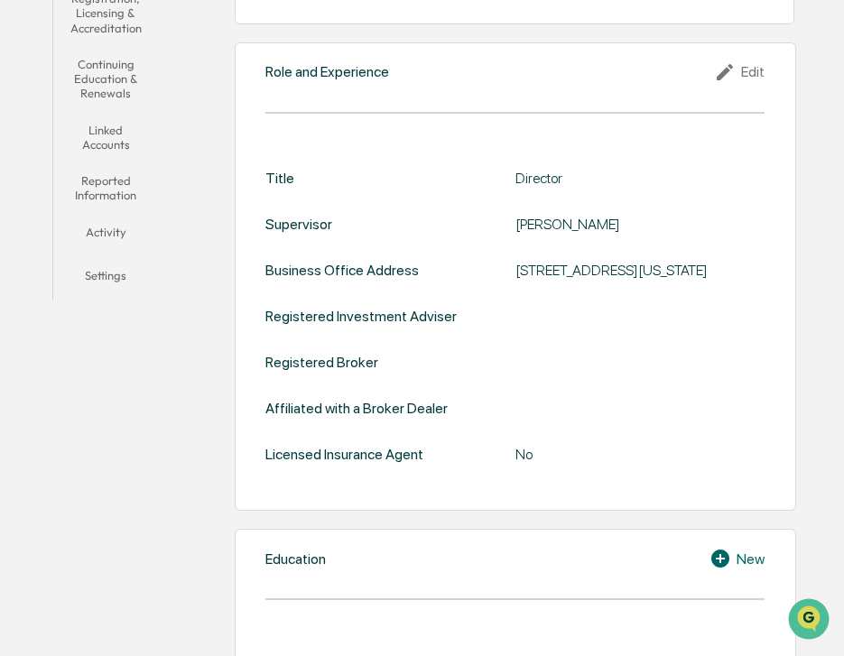
scroll to position [181, 0]
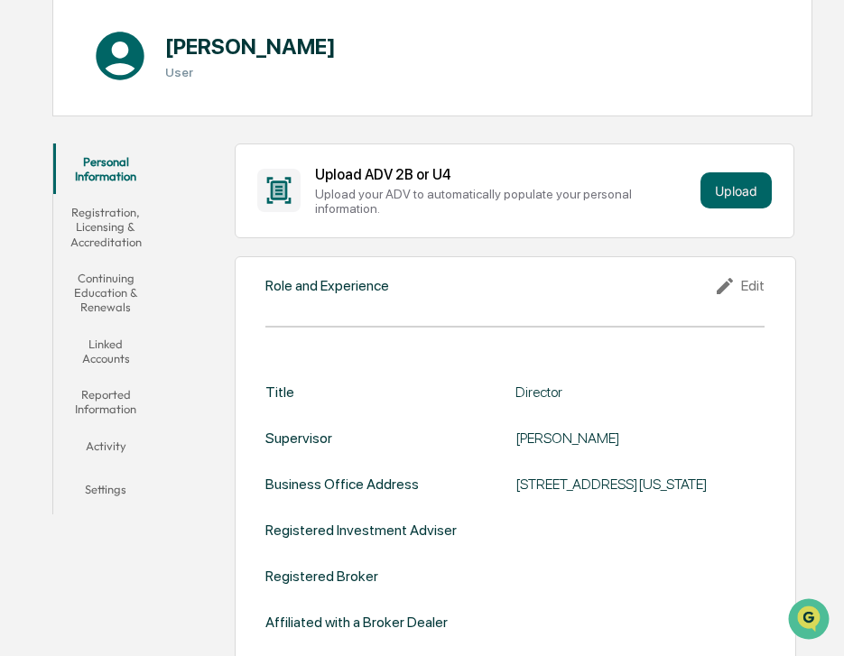
click at [123, 240] on button "Registration, Licensing & Accreditation" at bounding box center [106, 227] width 106 height 66
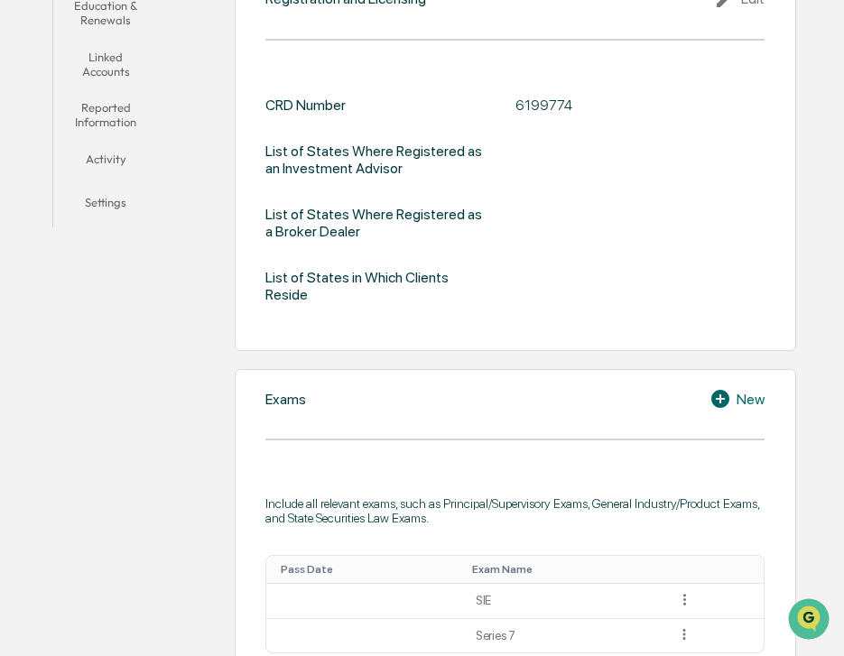
scroll to position [271, 0]
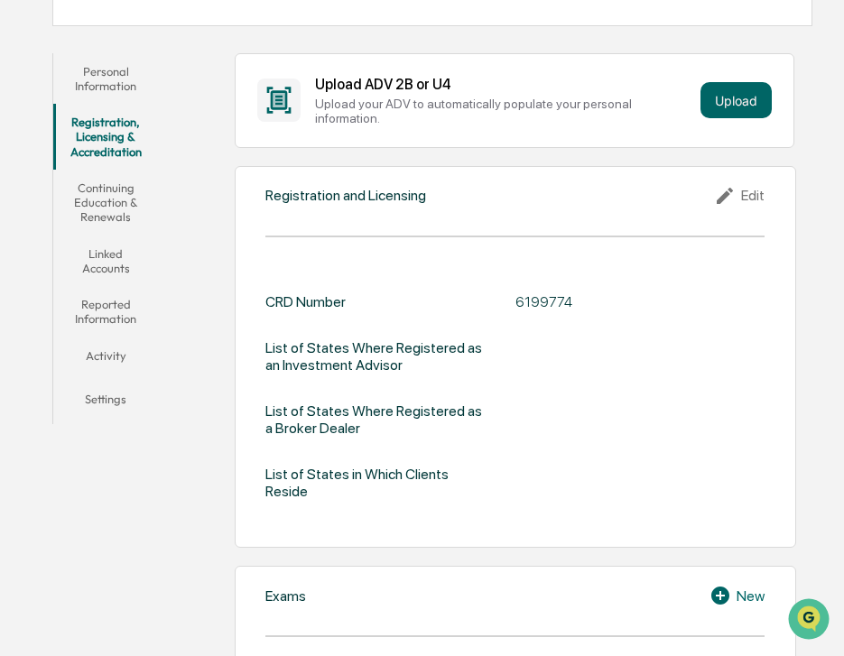
click at [113, 220] on button "Continuing Education & Renewals" at bounding box center [106, 203] width 106 height 66
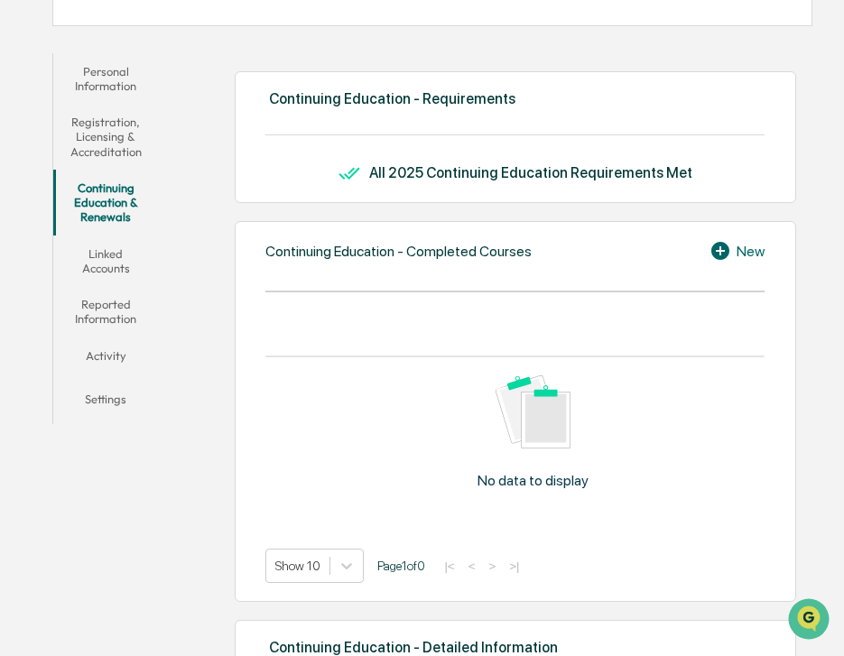
click at [124, 69] on button "Personal Information" at bounding box center [106, 78] width 106 height 51
